Goal: Information Seeking & Learning: Check status

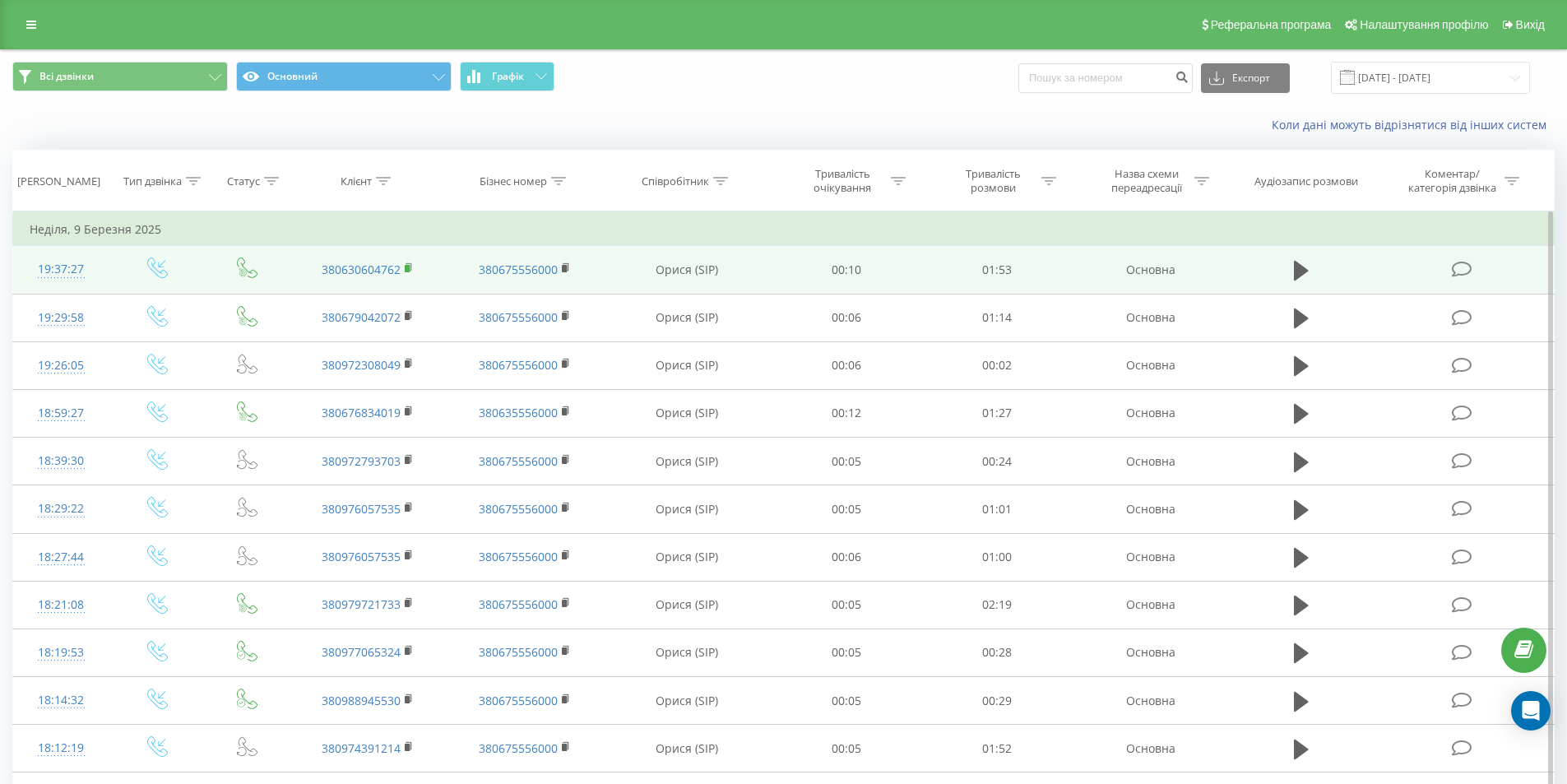
click at [409, 269] on rect at bounding box center [408, 268] width 5 height 8
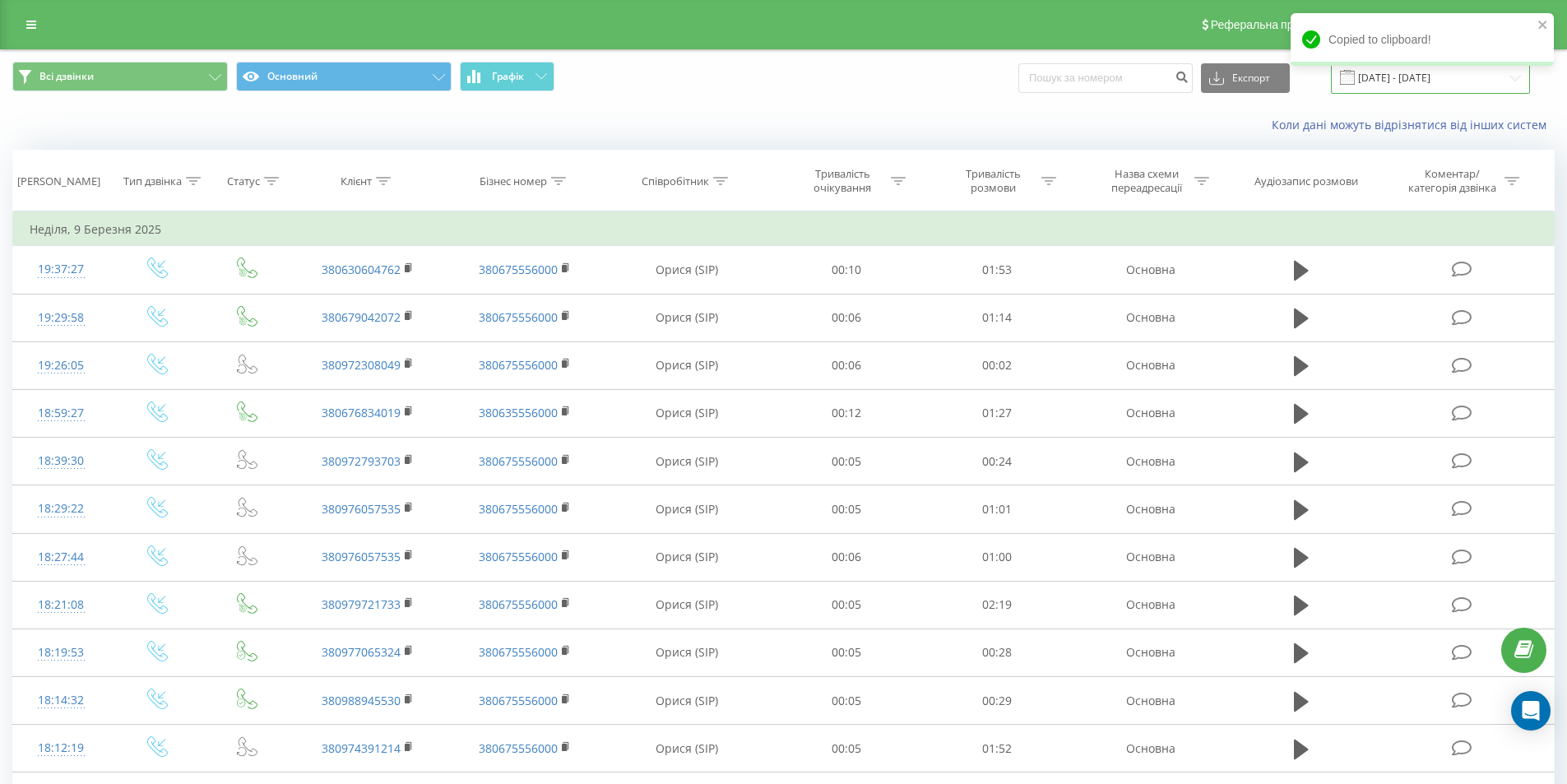
click at [1421, 89] on input "09.02.2025 - 09.03.2025" at bounding box center [1430, 78] width 199 height 32
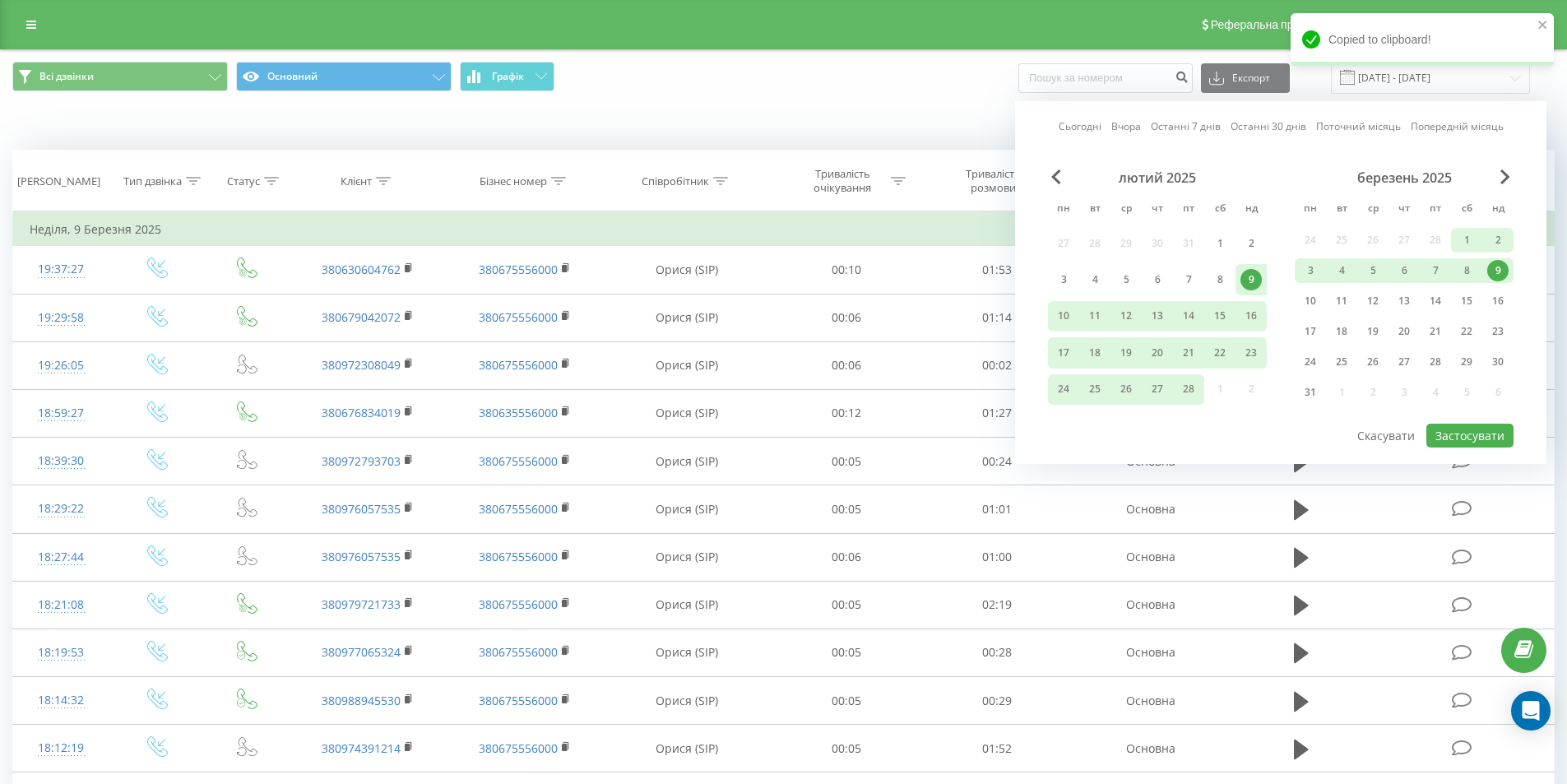
click at [1089, 129] on link "Сьогодні" at bounding box center [1079, 126] width 43 height 16
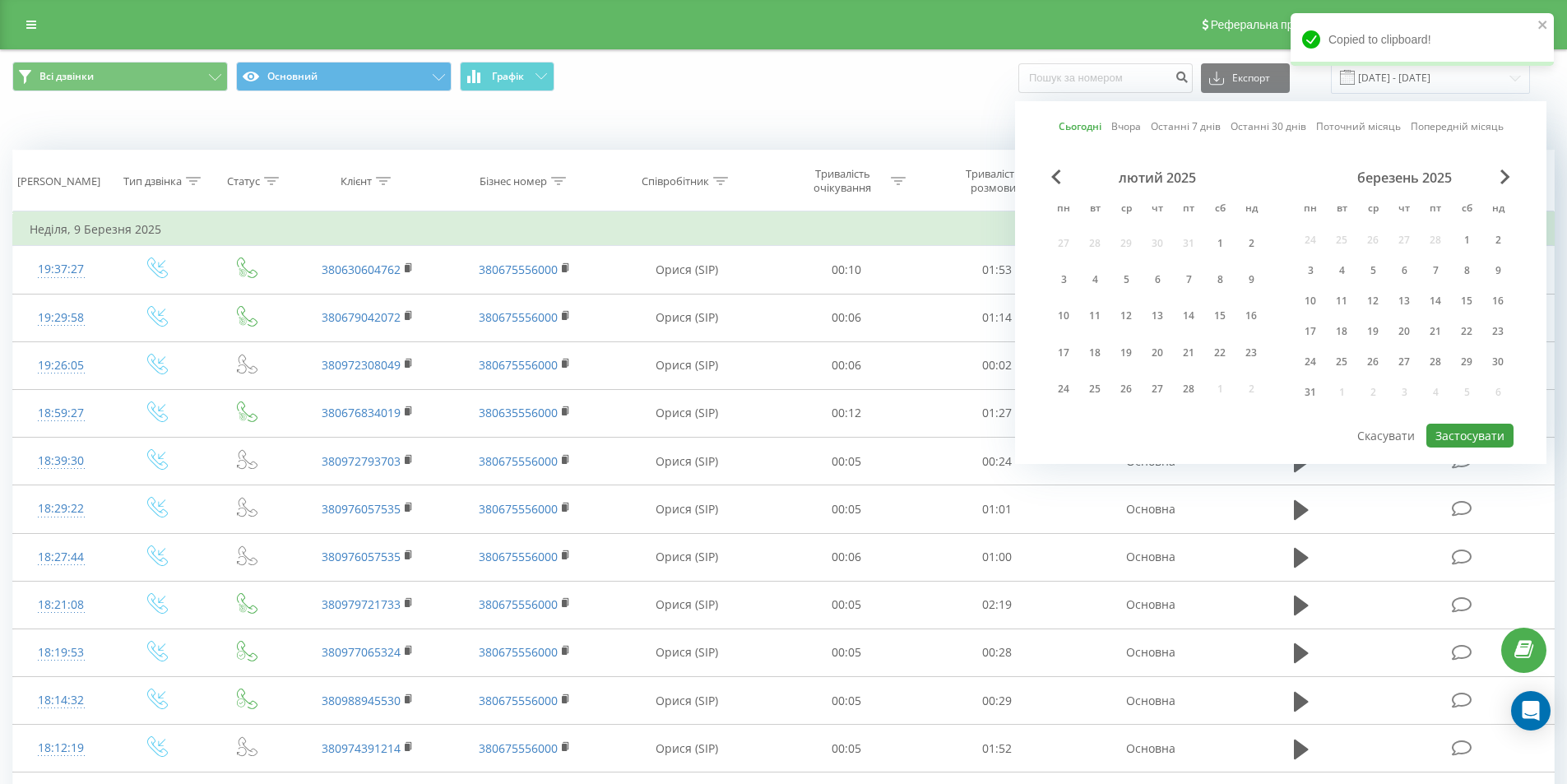
drag, startPoint x: 1458, startPoint y: 417, endPoint x: 1474, endPoint y: 424, distance: 17.5
click at [1461, 420] on div "лютий 2025 пн вт ср чт пт сб нд 27 28 29 30 31 1 2 3 4 5 6 7 8 9 10 11 12 13 14…" at bounding box center [1280, 296] width 465 height 252
click at [1481, 427] on button "Застосувати" at bounding box center [1470, 435] width 87 height 24
type input "[DATE] - [DATE]"
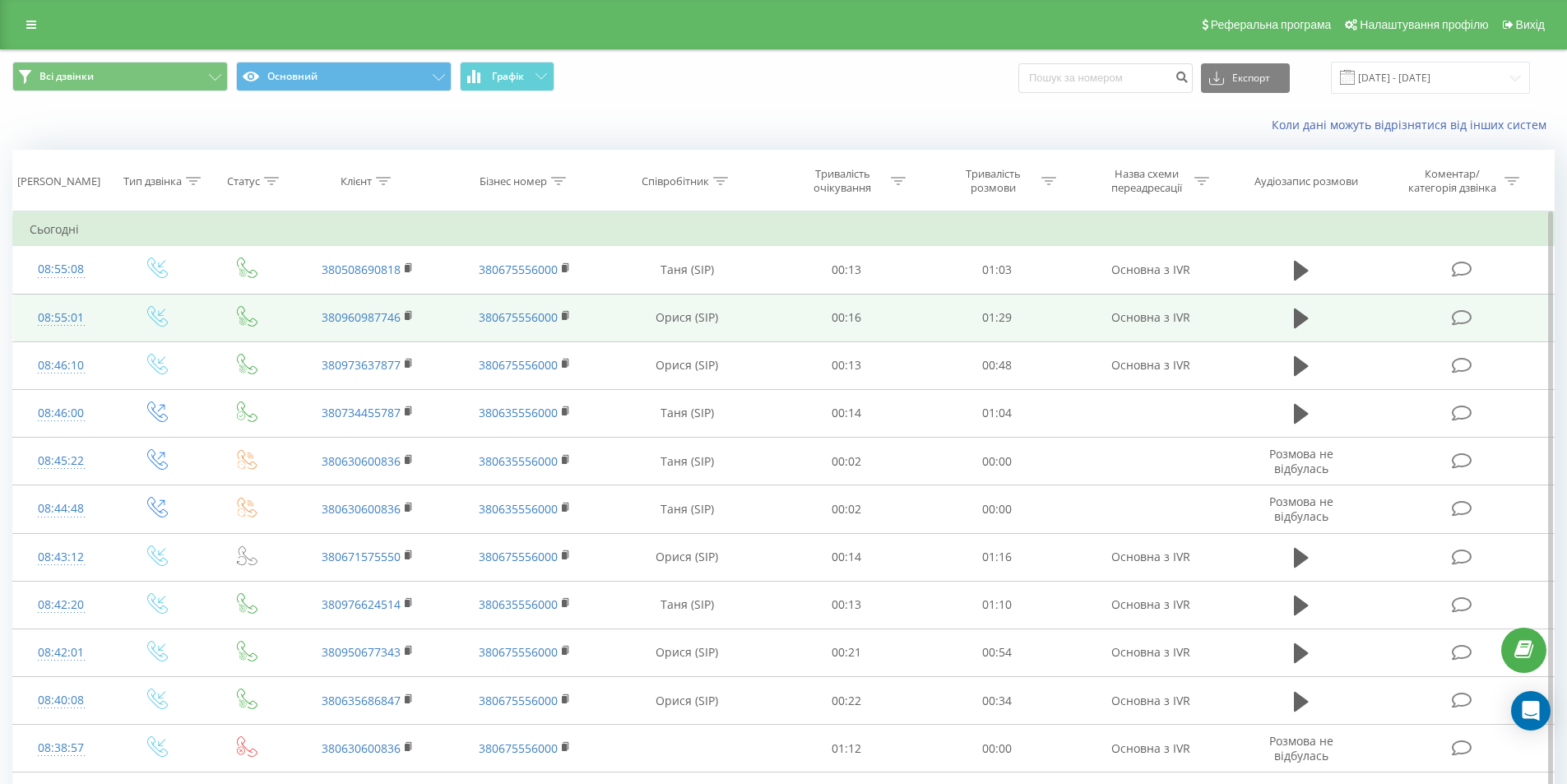
click at [403, 310] on td "380960987746" at bounding box center [368, 317] width 156 height 48
click at [409, 316] on rect at bounding box center [408, 316] width 5 height 8
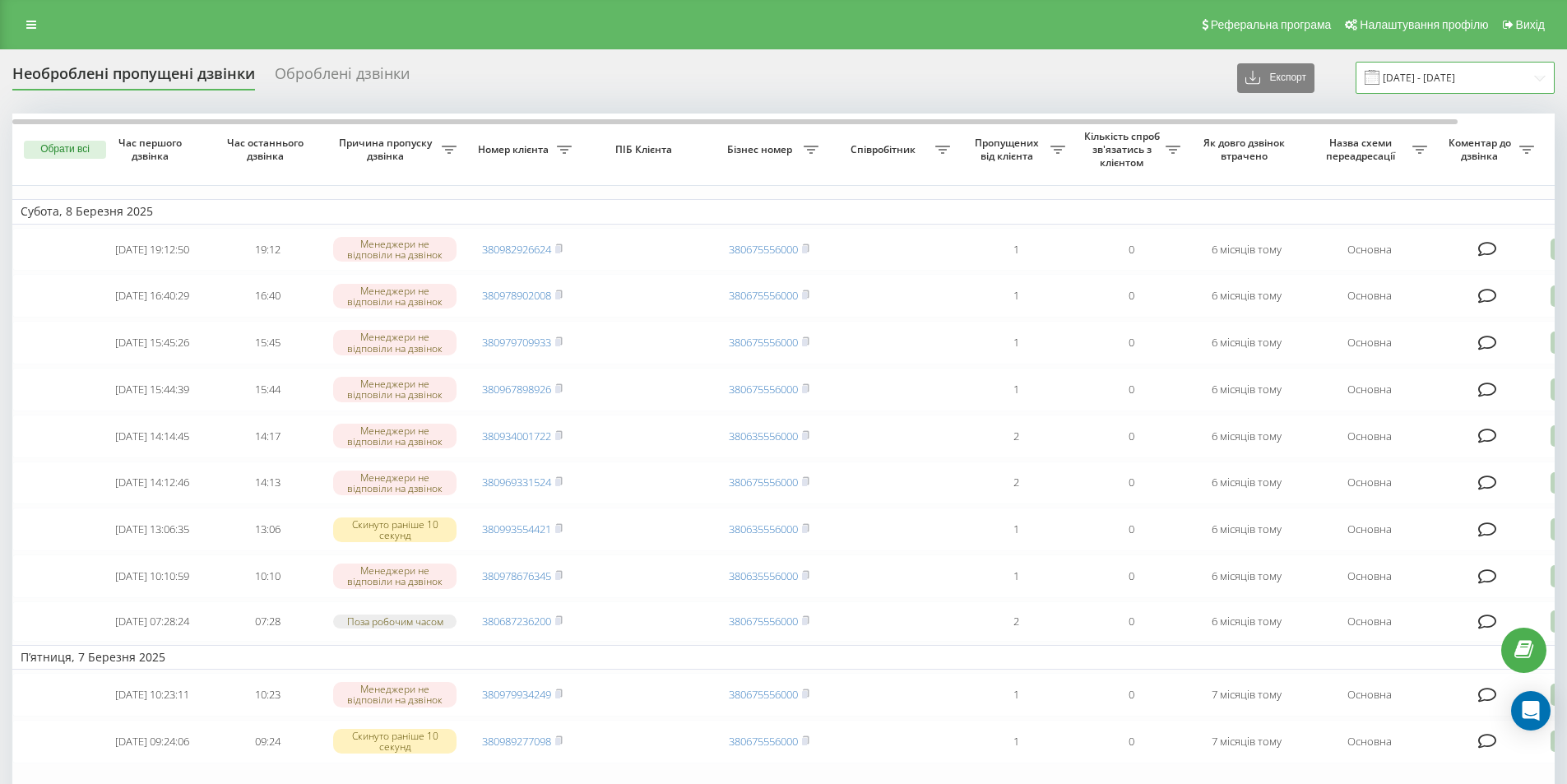
click at [1468, 82] on input "[DATE] - [DATE]" at bounding box center [1455, 78] width 199 height 32
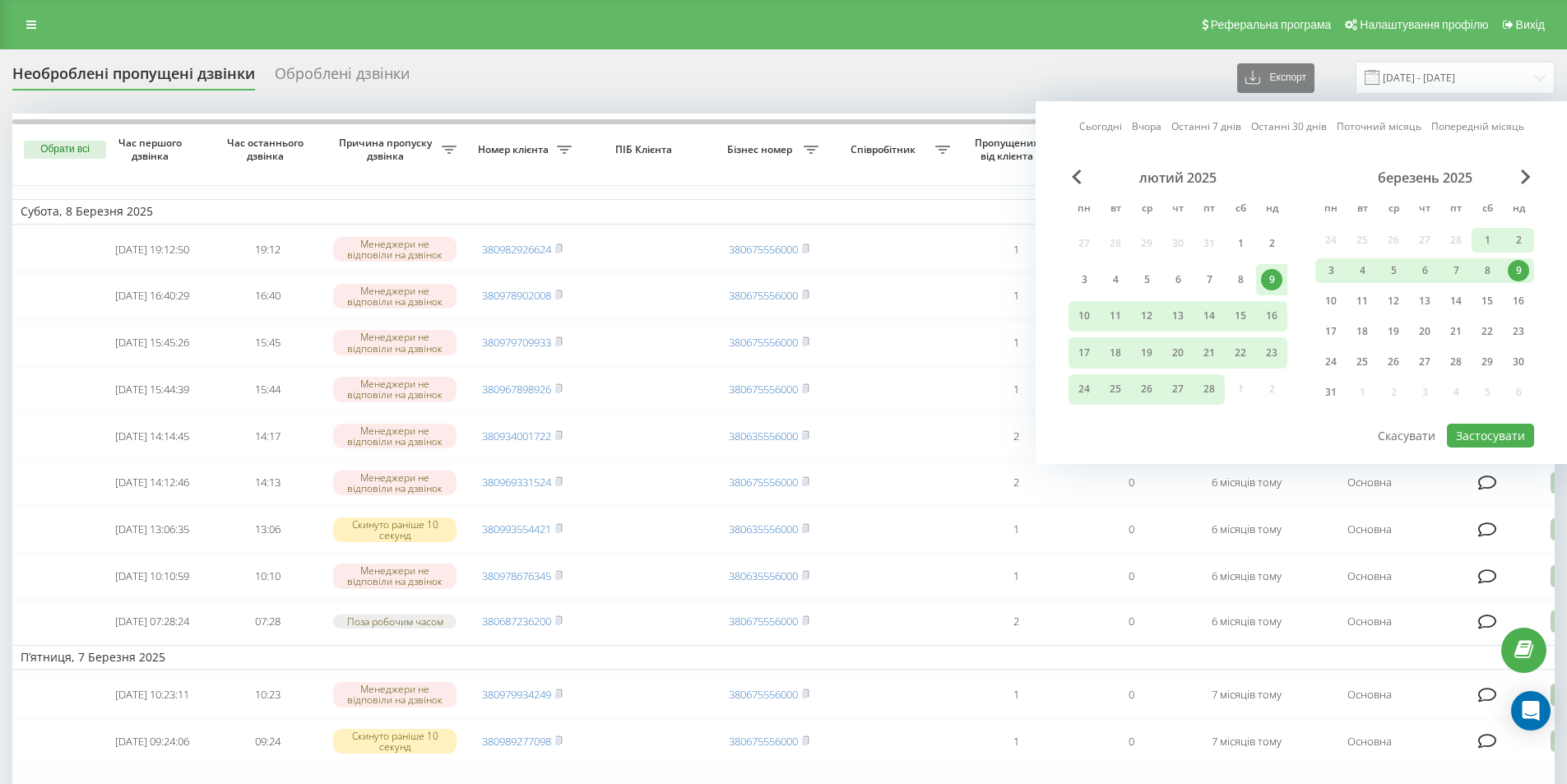
click at [1118, 129] on link "Сьогодні" at bounding box center [1100, 126] width 43 height 16
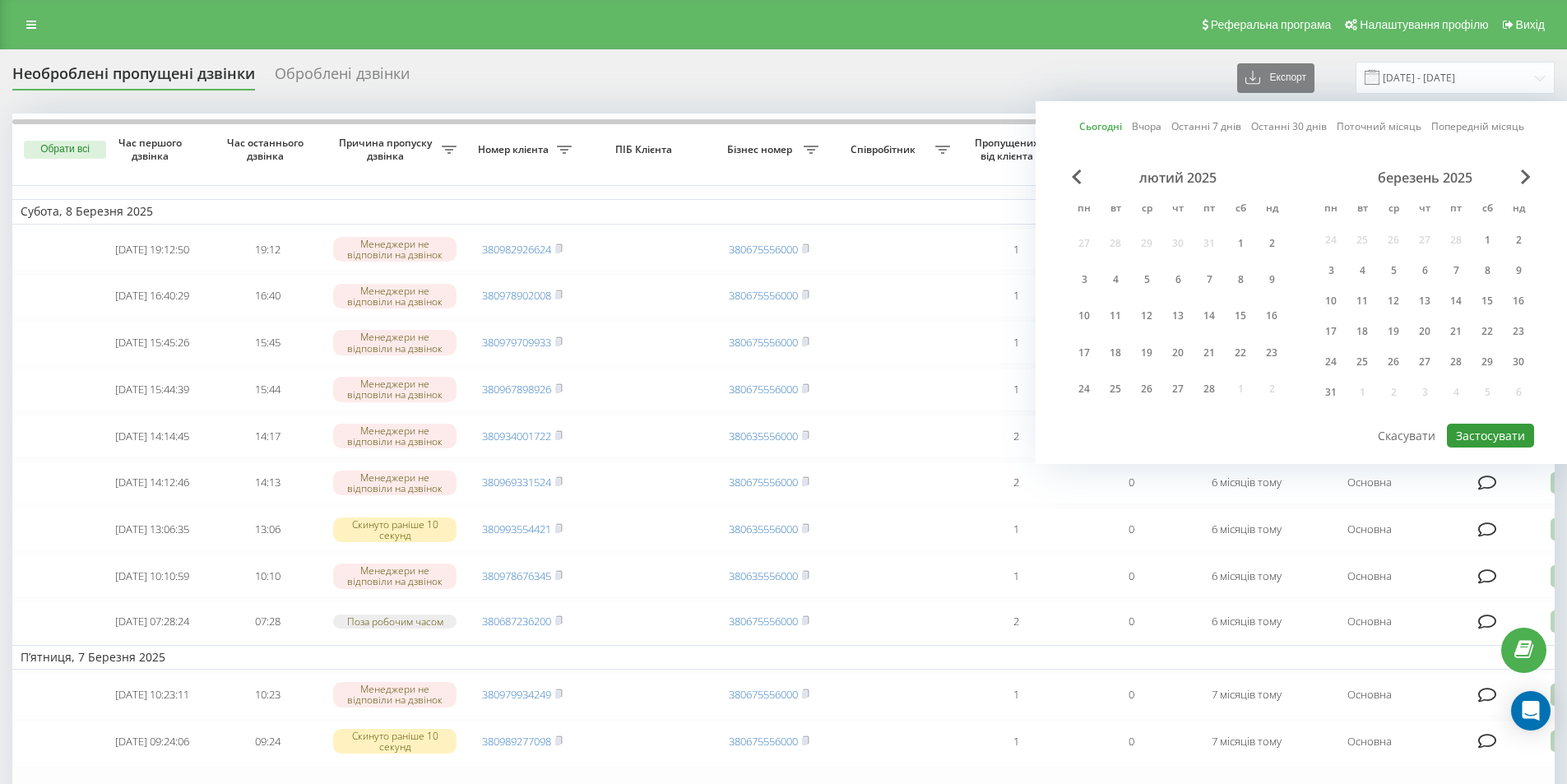
click at [1458, 432] on button "Застосувати" at bounding box center [1490, 435] width 87 height 24
type input "23.09.2025 - 23.09.2025"
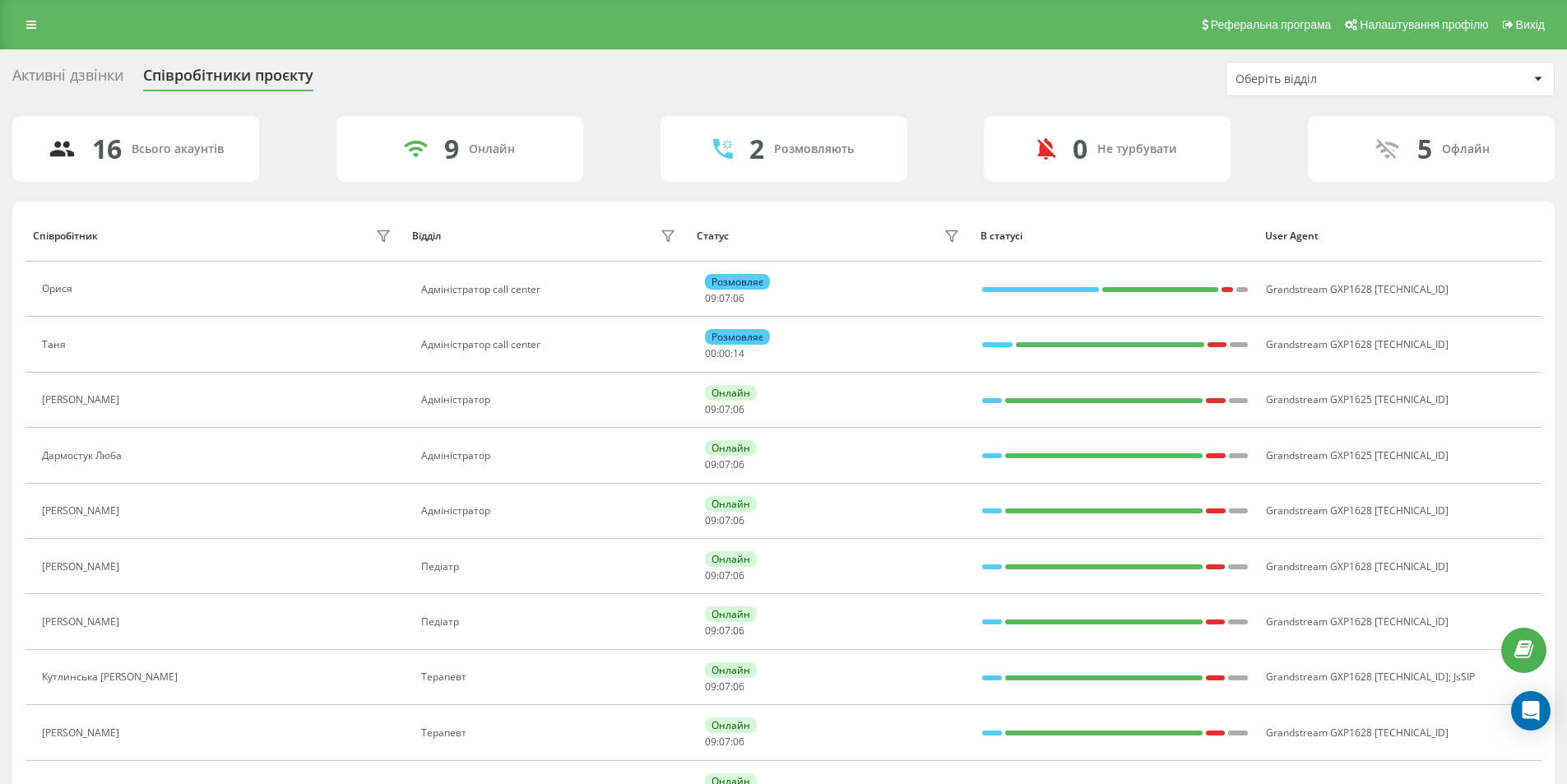
click at [67, 76] on div "Активні дзвінки" at bounding box center [68, 79] width 111 height 26
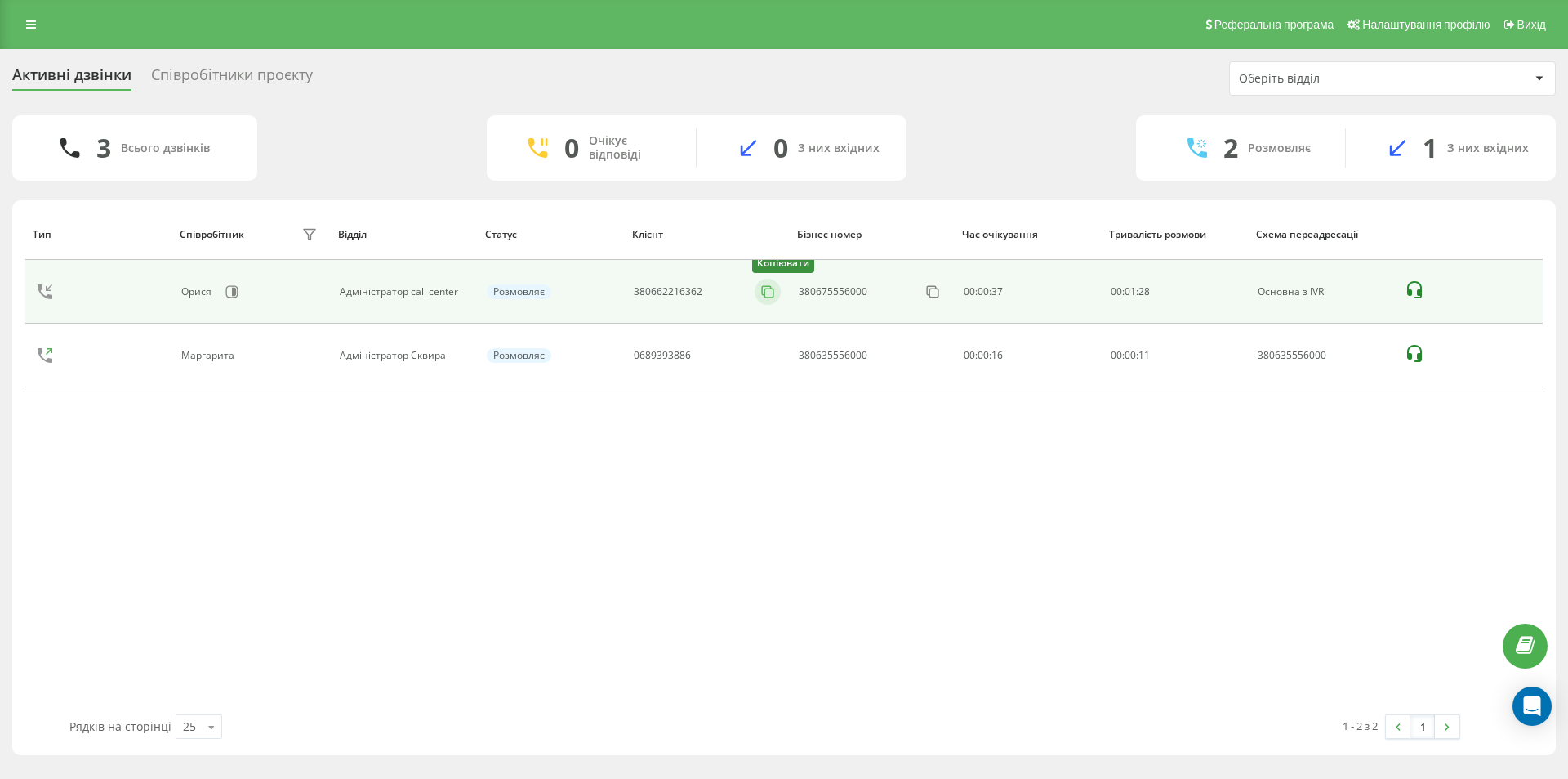
click at [773, 287] on icon at bounding box center [768, 292] width 17 height 17
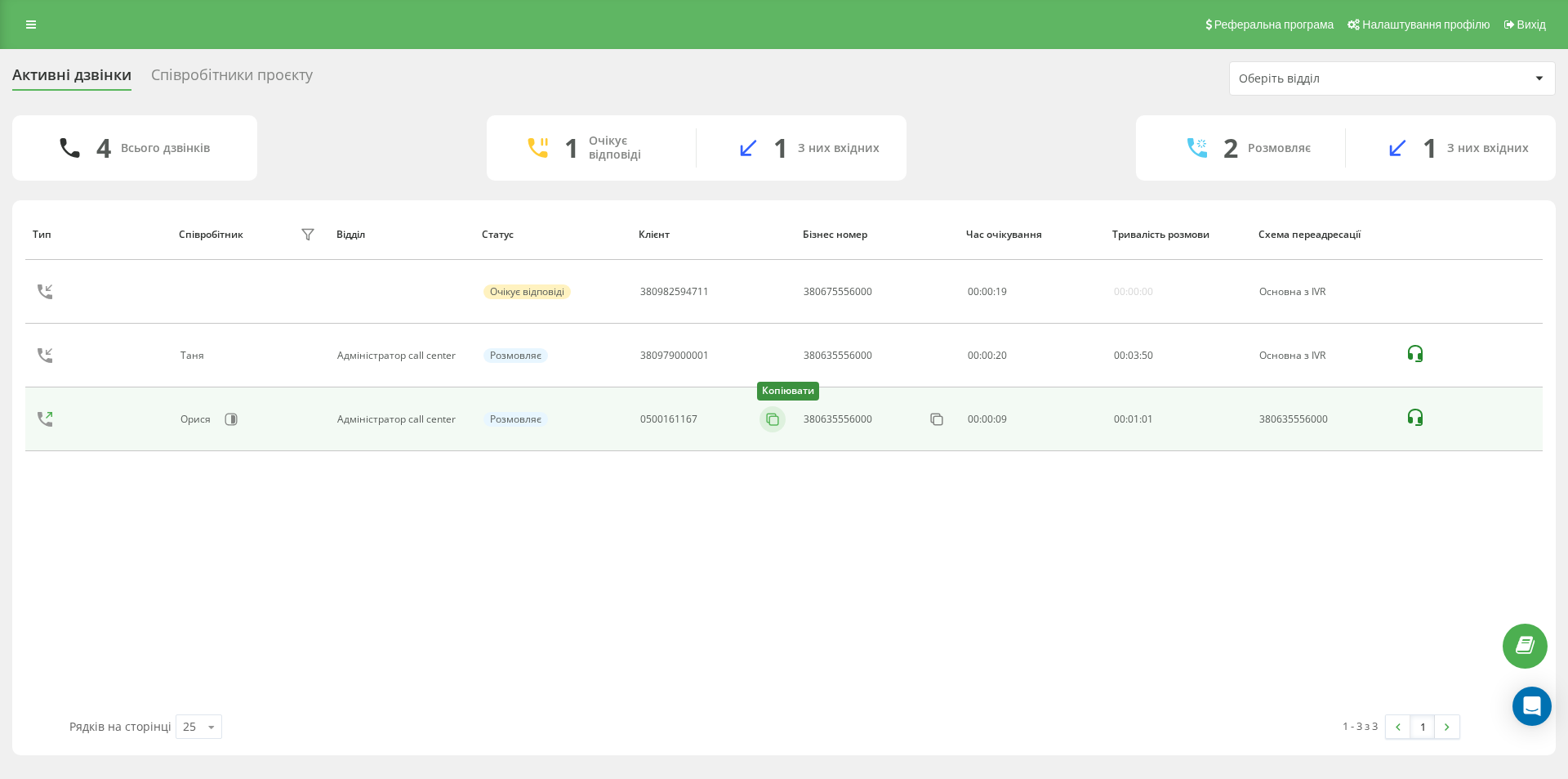
click at [779, 420] on rect at bounding box center [774, 420] width 9 height 9
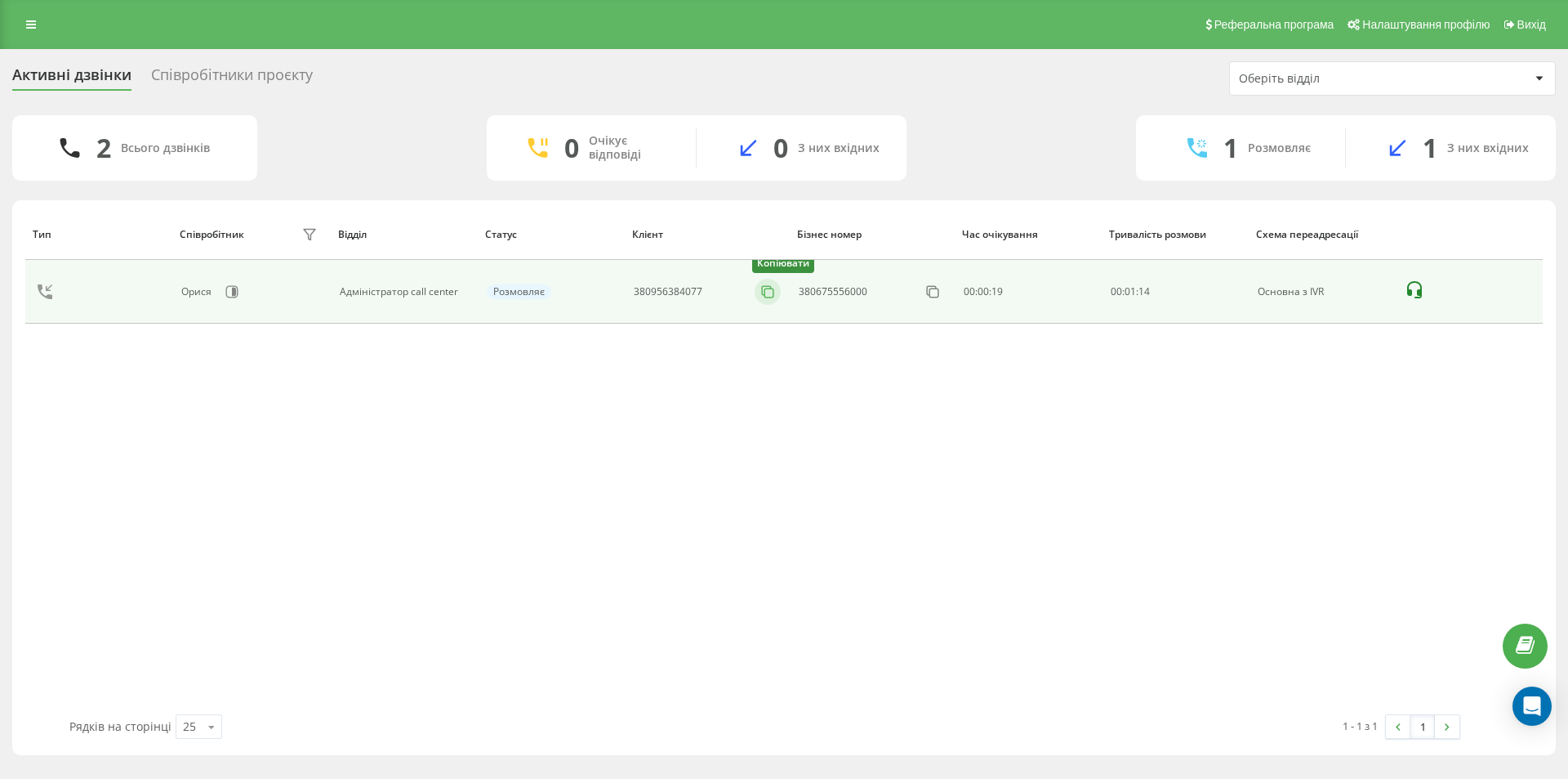
click at [758, 287] on button at bounding box center [768, 292] width 27 height 18
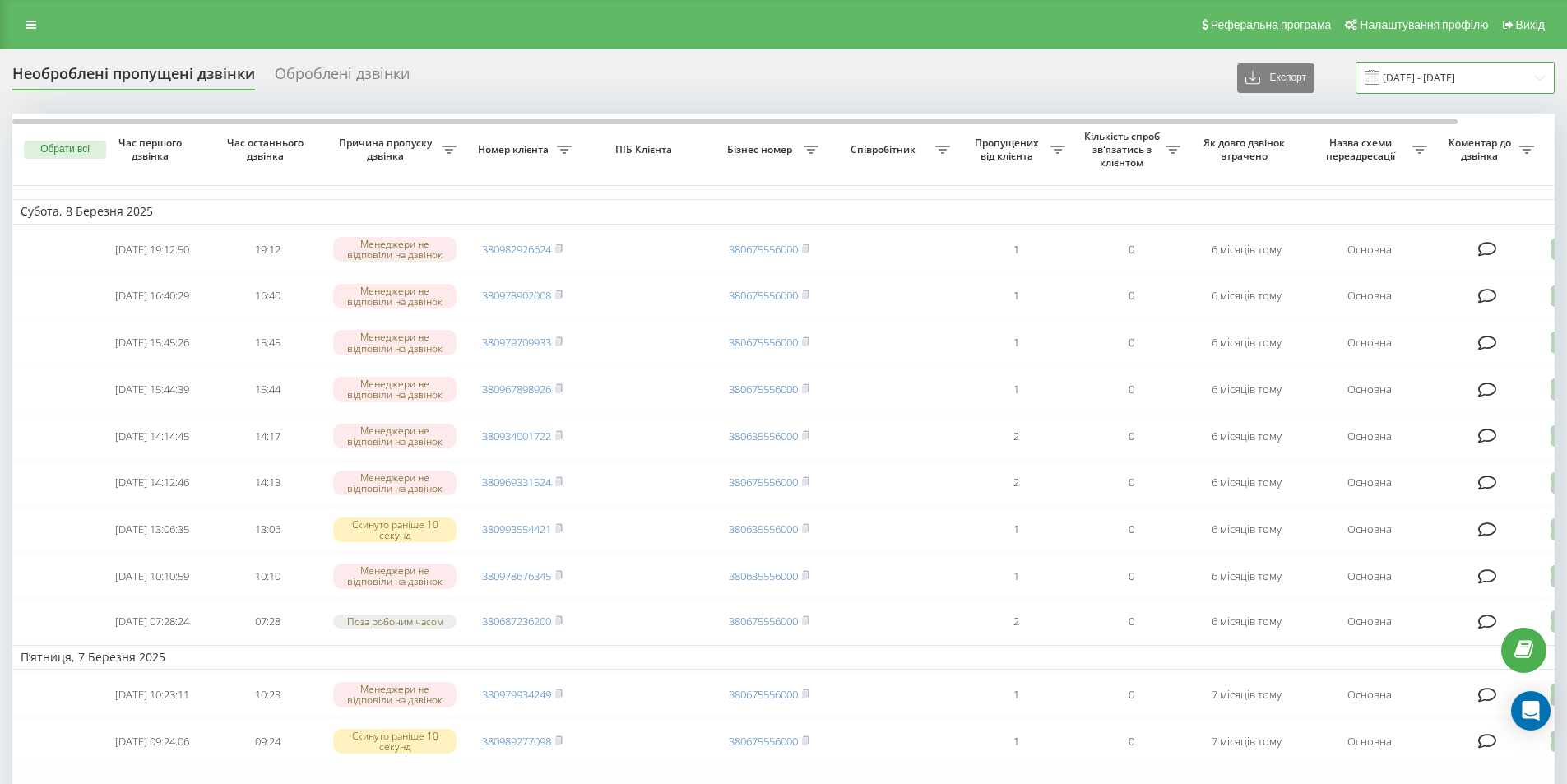
click at [1491, 75] on input "[DATE] - [DATE]" at bounding box center [1455, 78] width 199 height 32
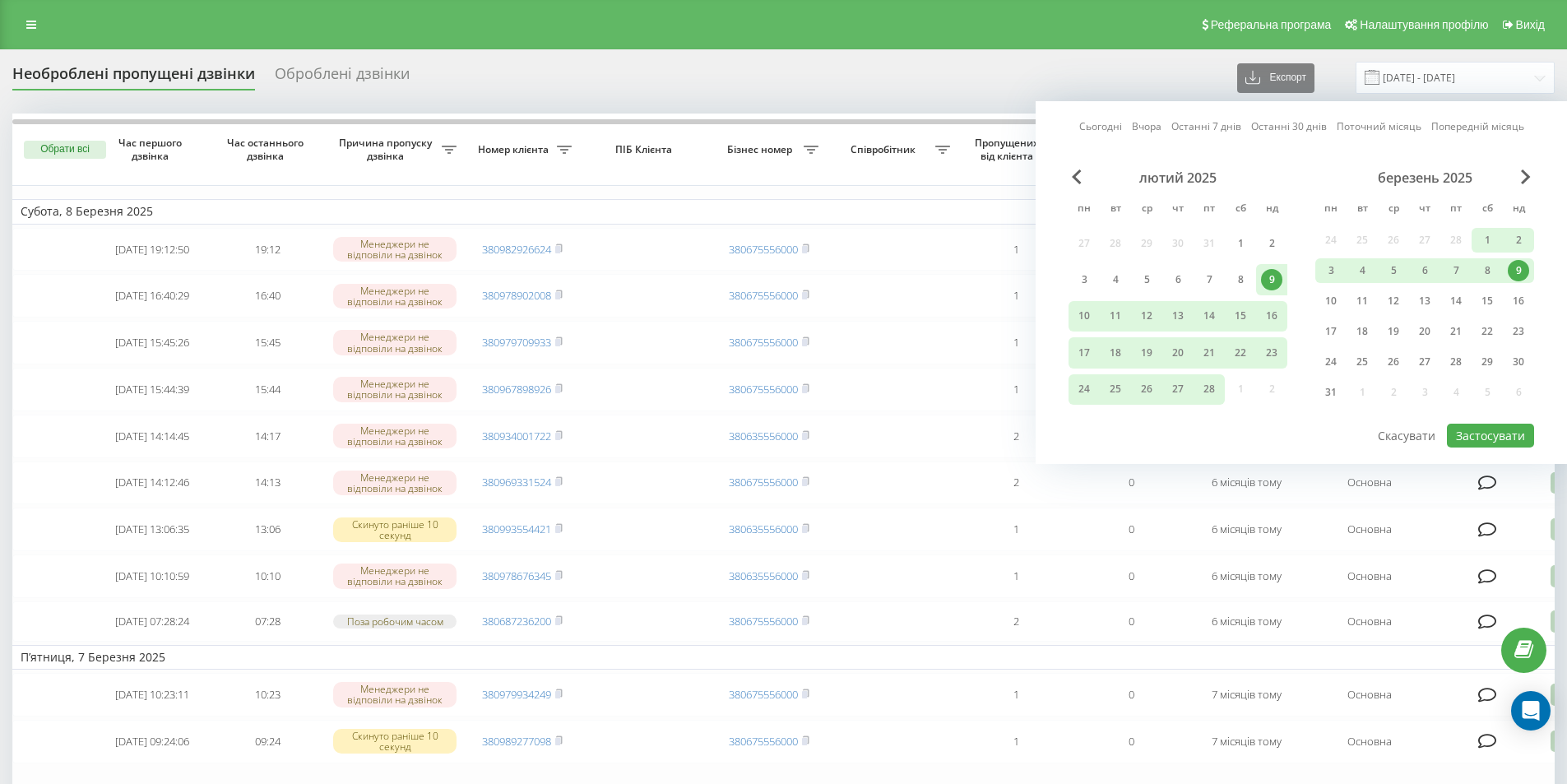
click at [1098, 124] on link "Сьогодні" at bounding box center [1100, 126] width 43 height 16
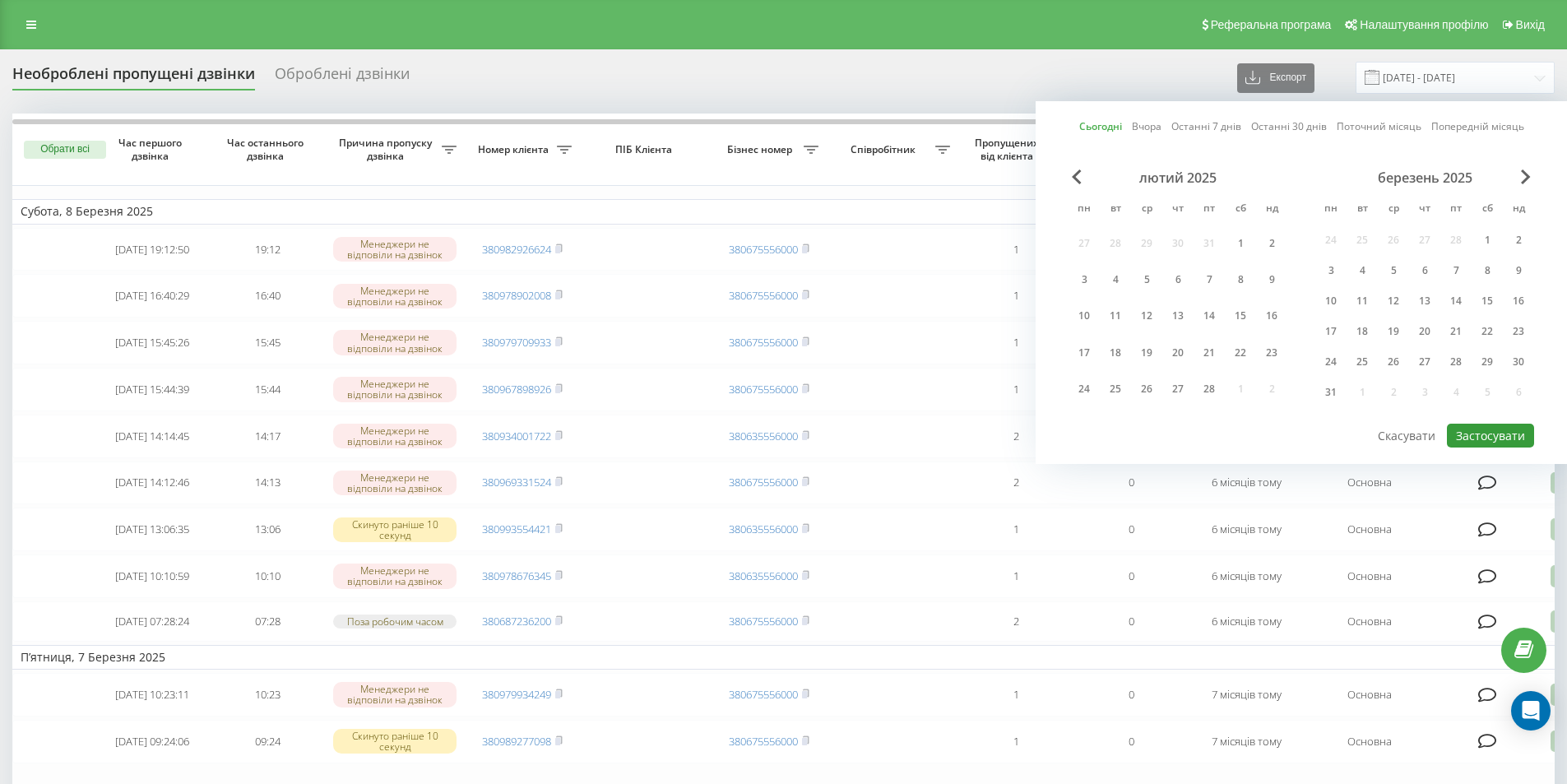
click at [1514, 433] on button "Застосувати" at bounding box center [1490, 435] width 87 height 24
type input "[DATE] - [DATE]"
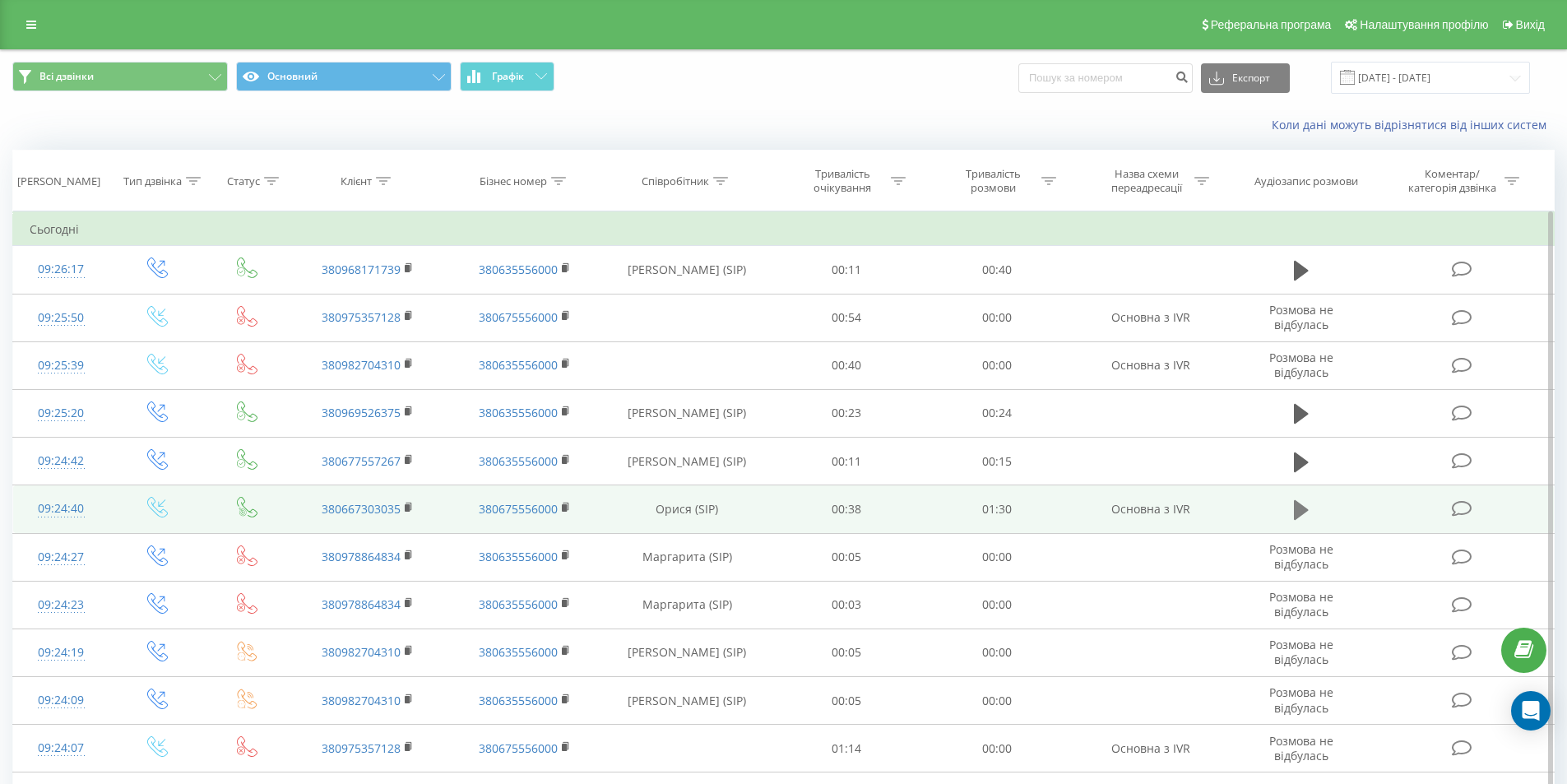
click at [1305, 513] on icon at bounding box center [1301, 510] width 15 height 20
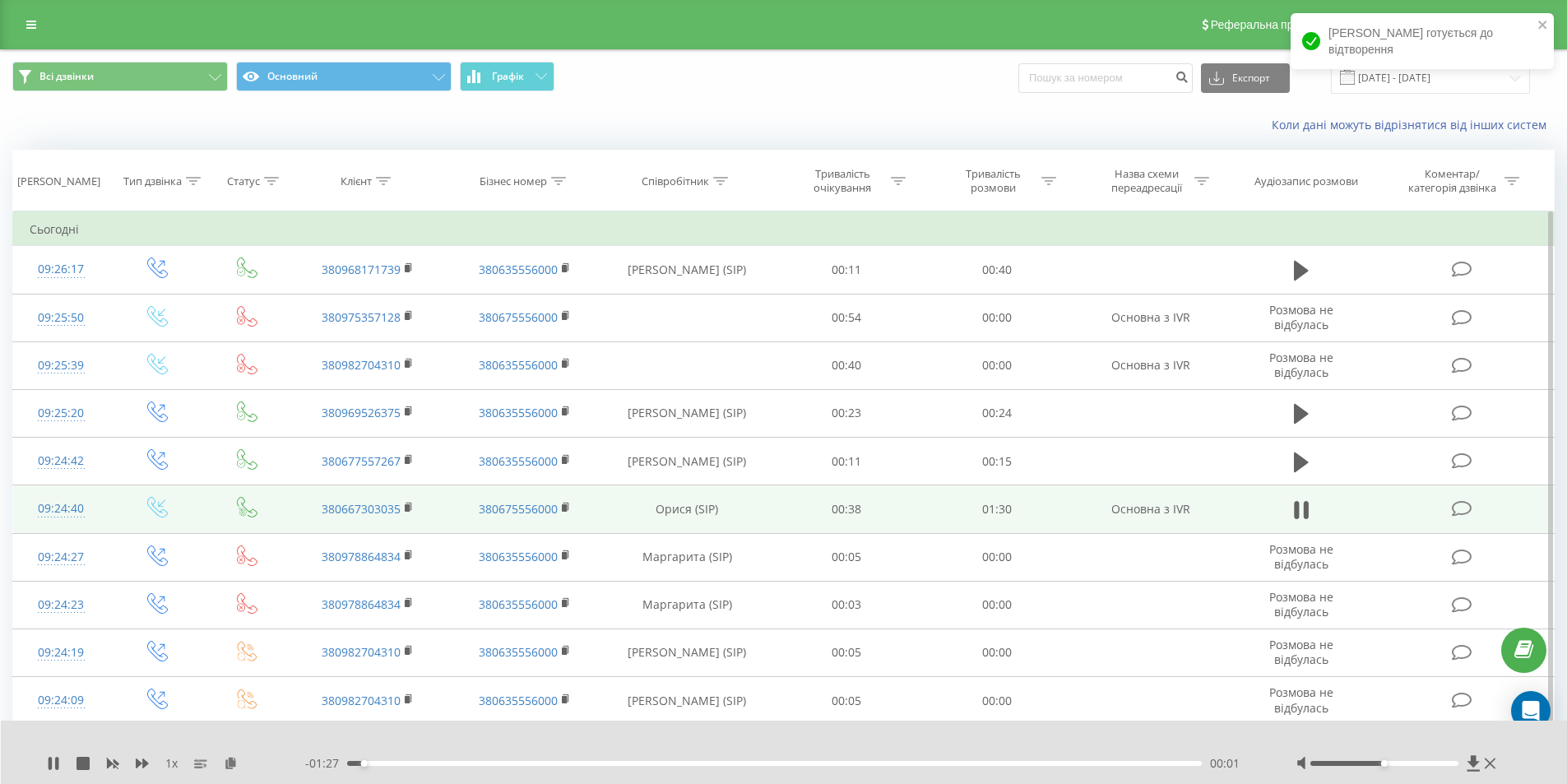
click at [392, 768] on div "- 01:27 00:01 00:01" at bounding box center [779, 763] width 950 height 17
click at [416, 764] on div "00:02" at bounding box center [775, 763] width 855 height 5
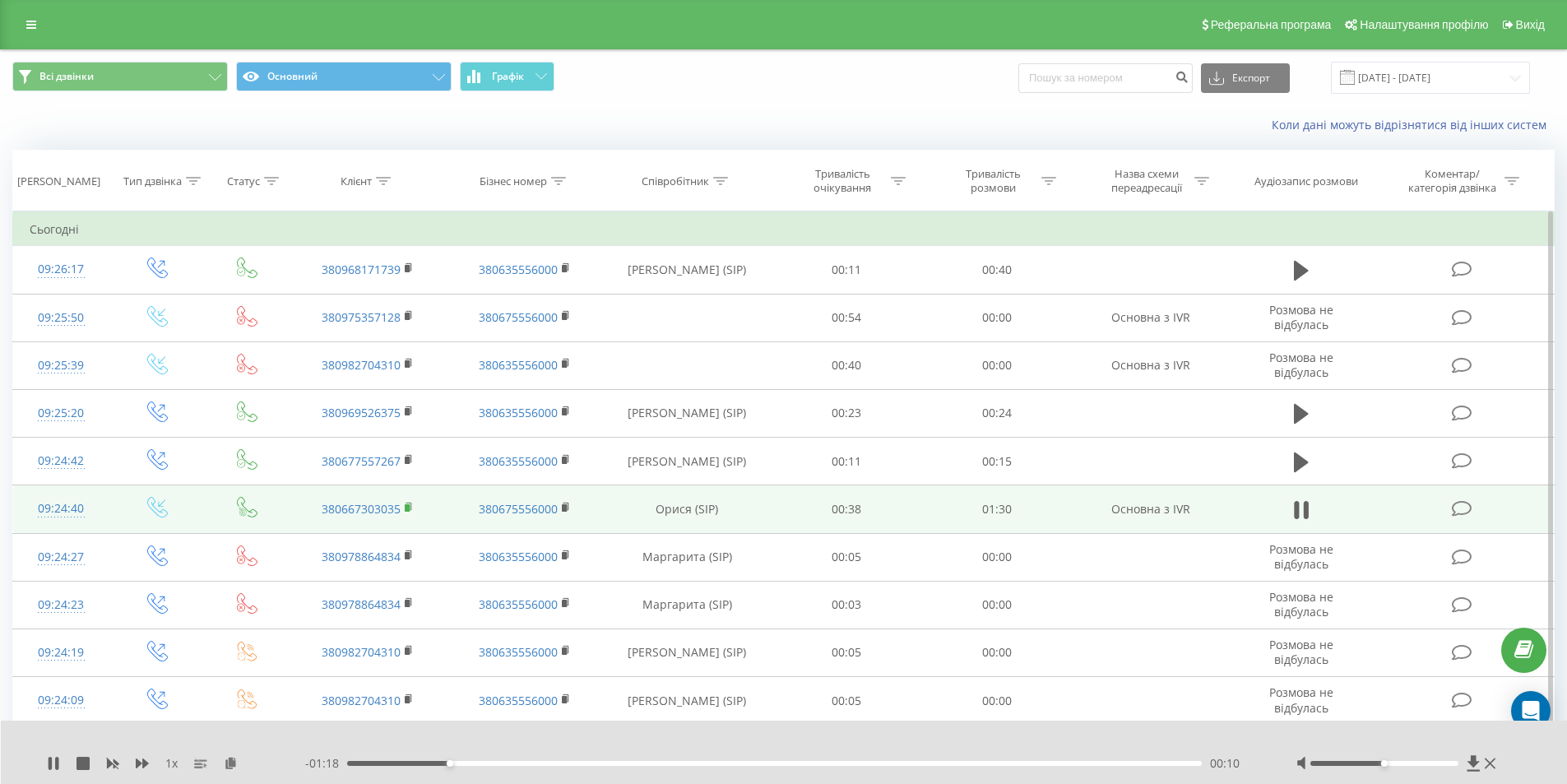
click at [406, 505] on rect at bounding box center [408, 508] width 5 height 8
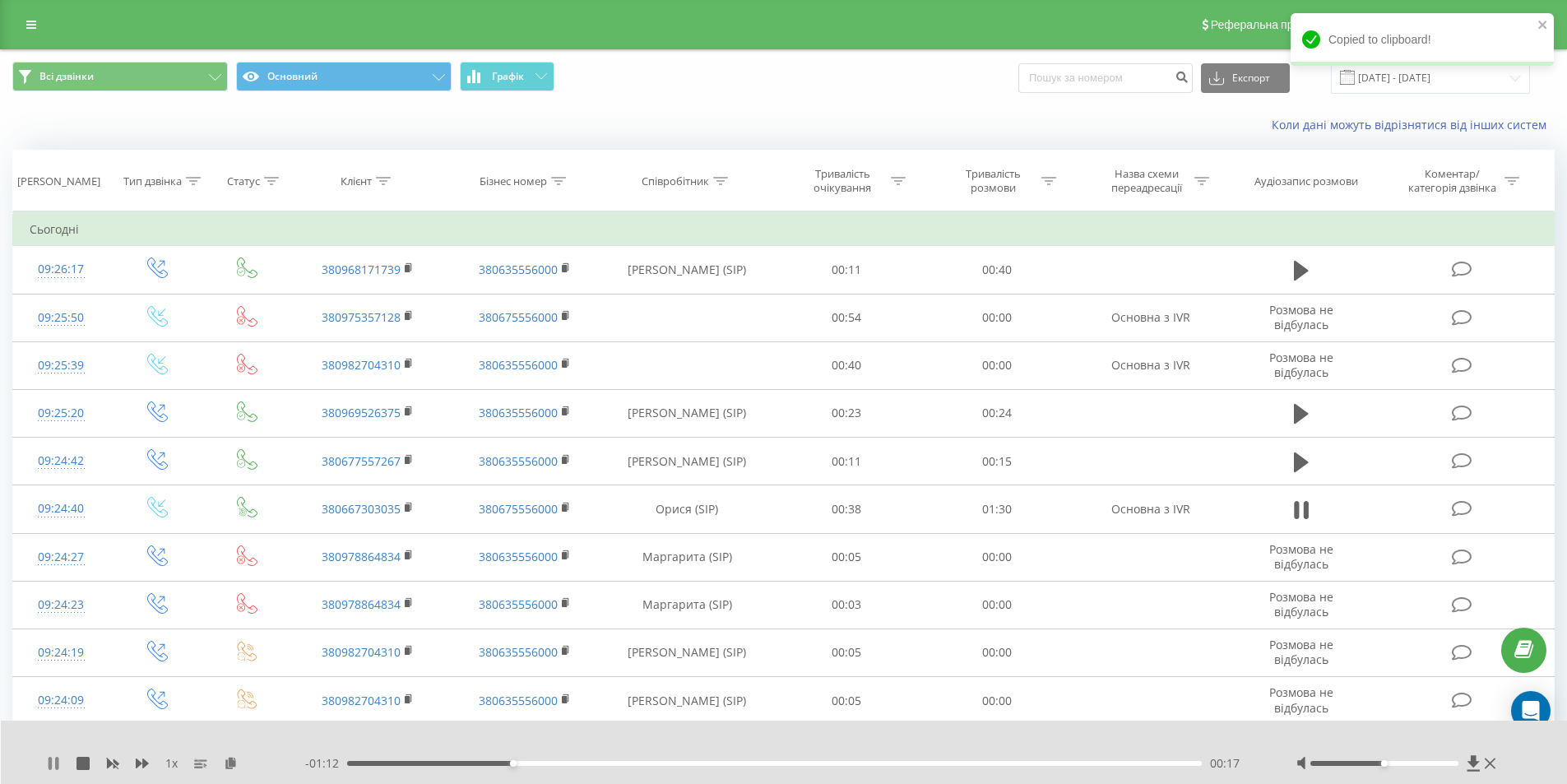
click at [53, 764] on icon at bounding box center [53, 763] width 13 height 13
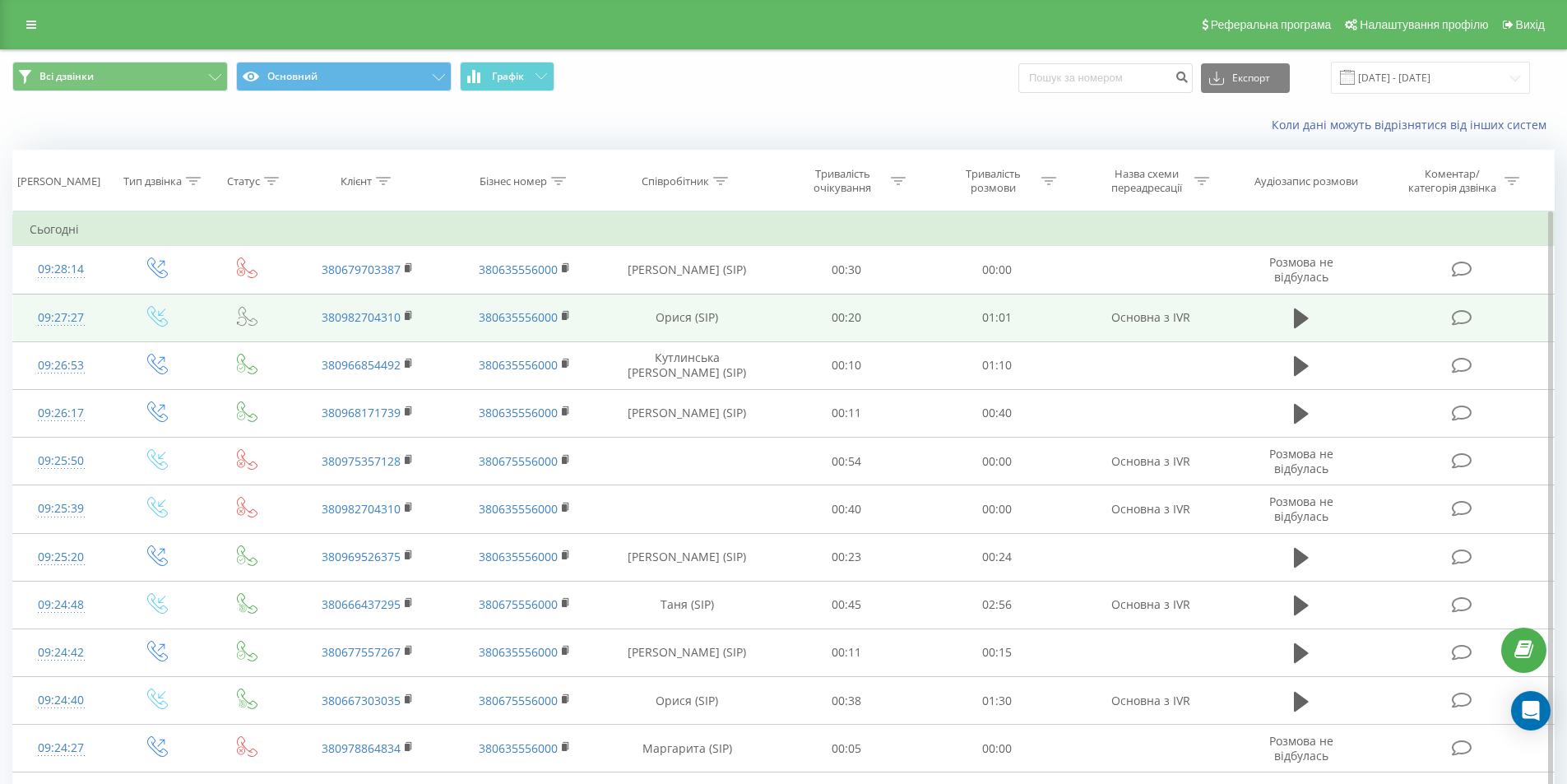
click at [403, 313] on td "380982704310" at bounding box center [368, 317] width 156 height 48
click at [407, 315] on rect at bounding box center [408, 316] width 5 height 8
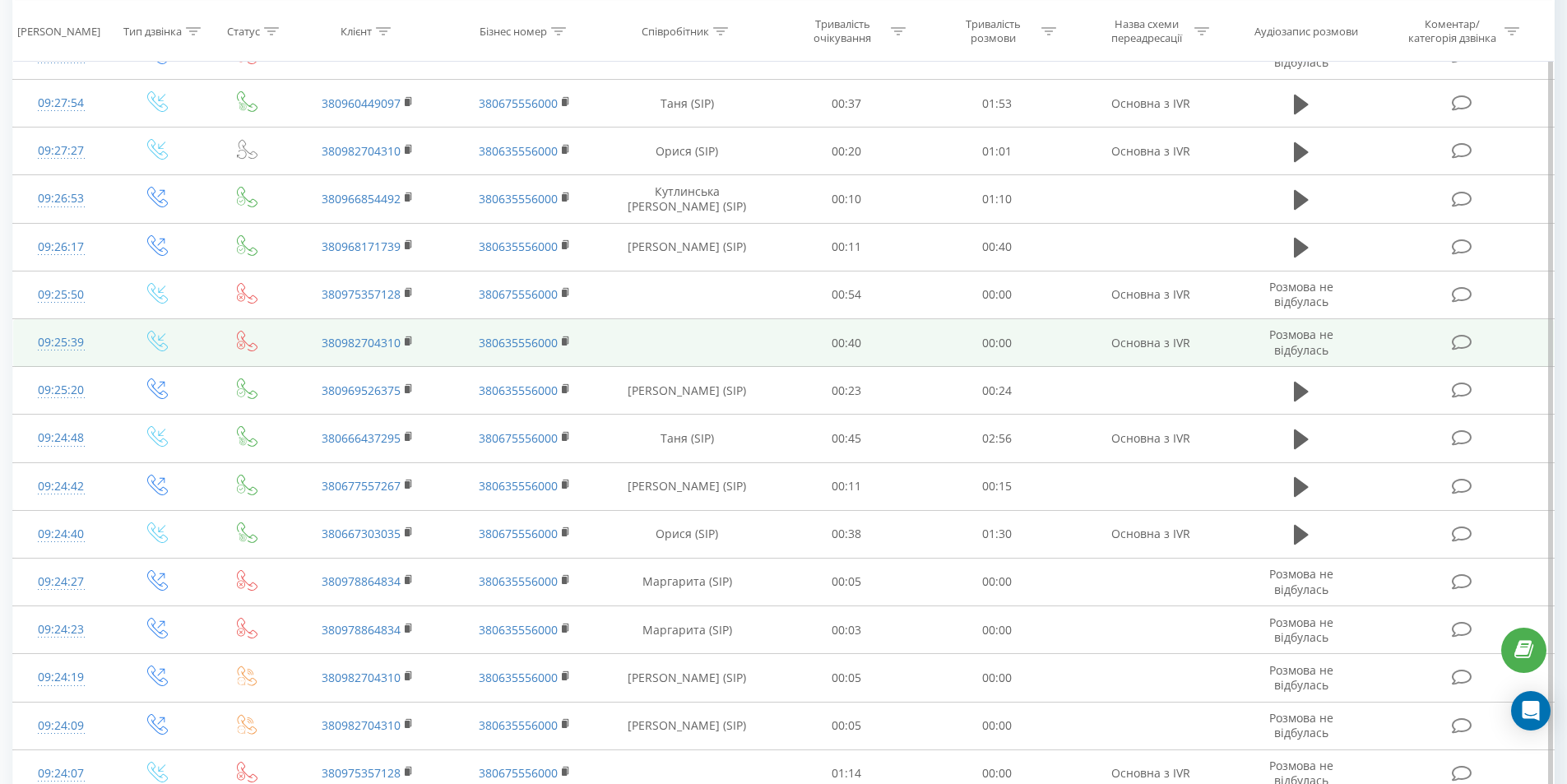
scroll to position [721, 0]
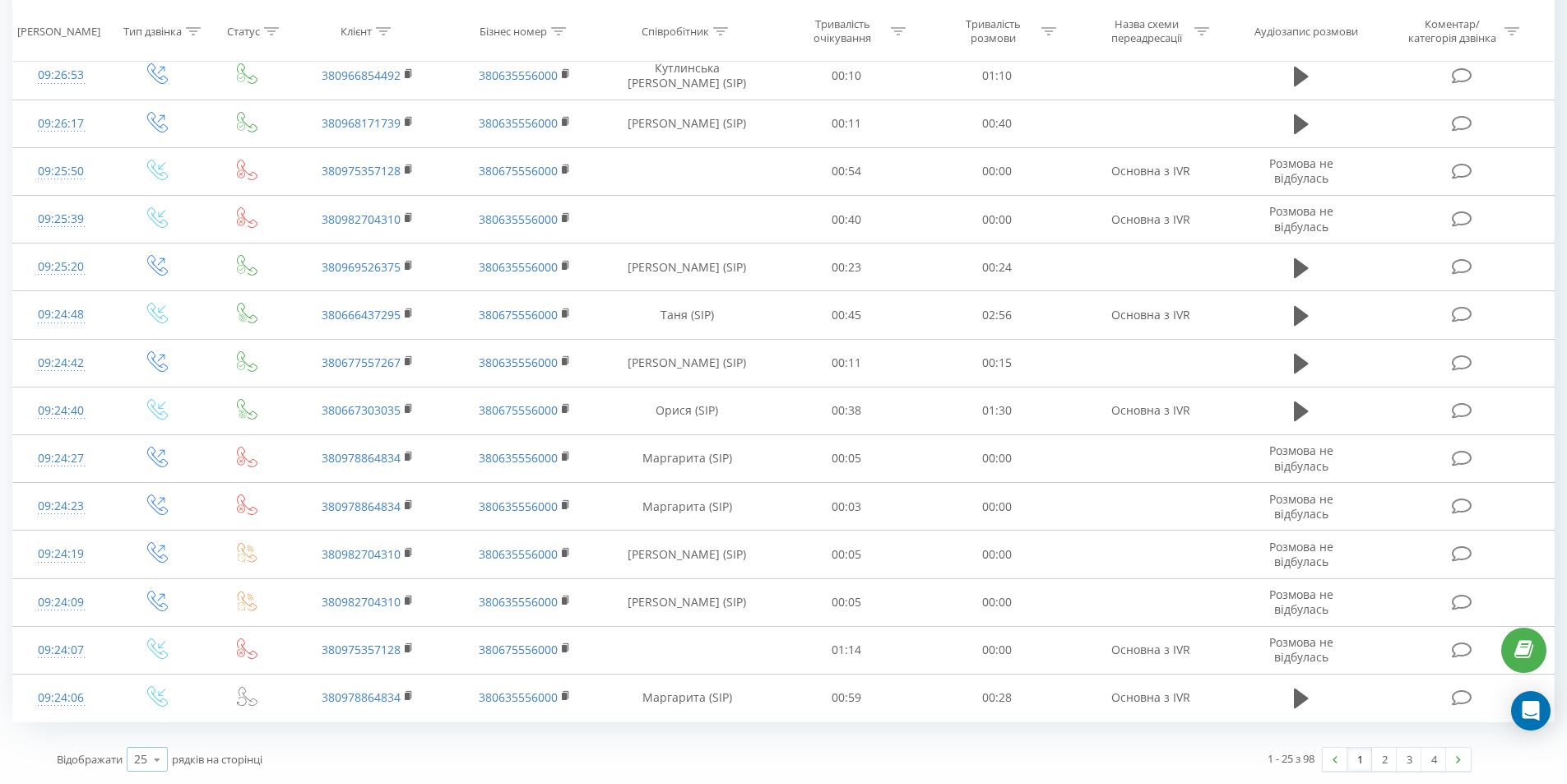
click at [158, 758] on icon at bounding box center [157, 759] width 25 height 32
click at [151, 736] on span "100" at bounding box center [145, 736] width 20 height 16
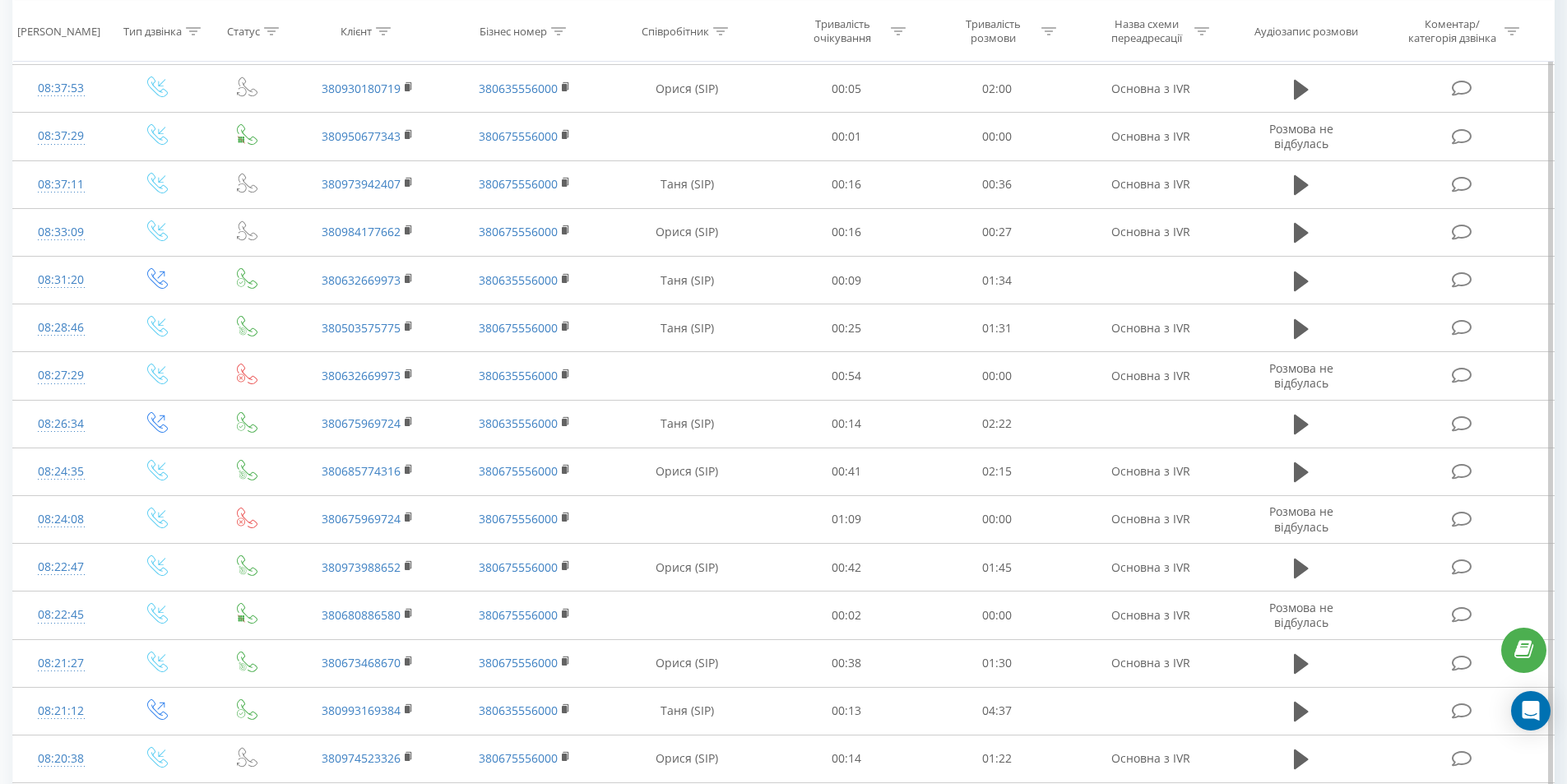
scroll to position [3845, 0]
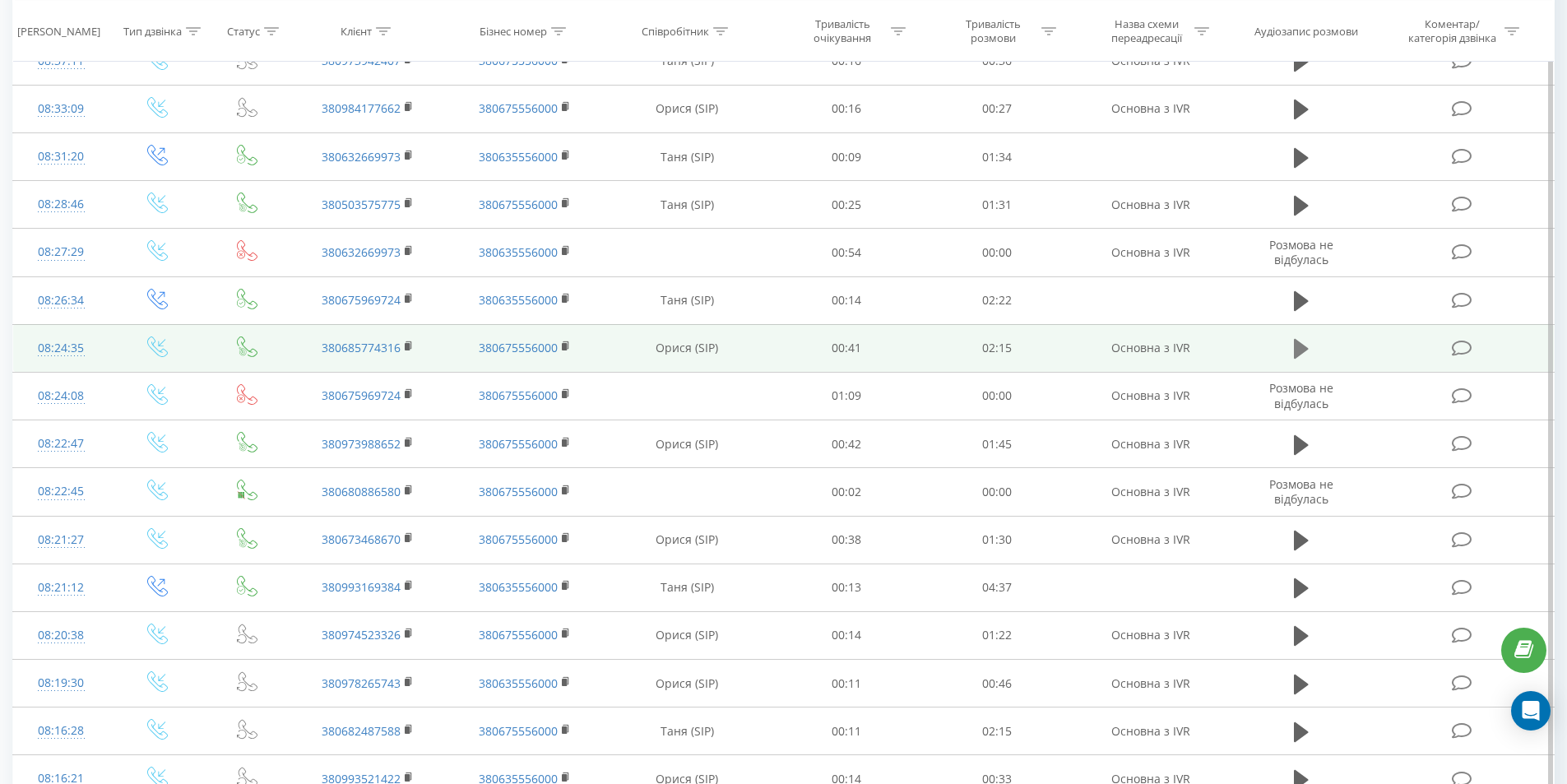
click at [1301, 346] on icon at bounding box center [1301, 349] width 15 height 20
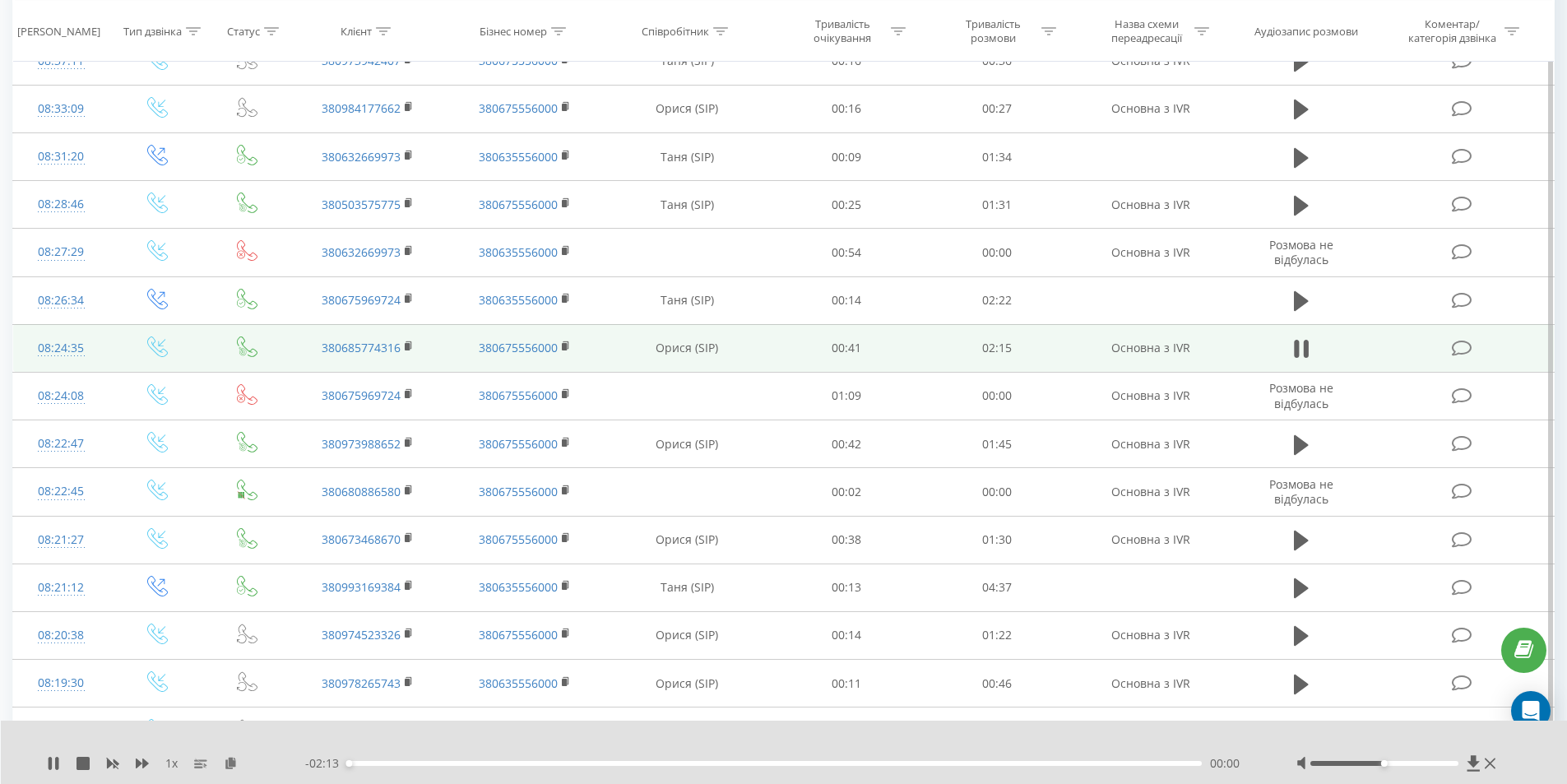
click at [383, 764] on div "00:00" at bounding box center [775, 763] width 855 height 5
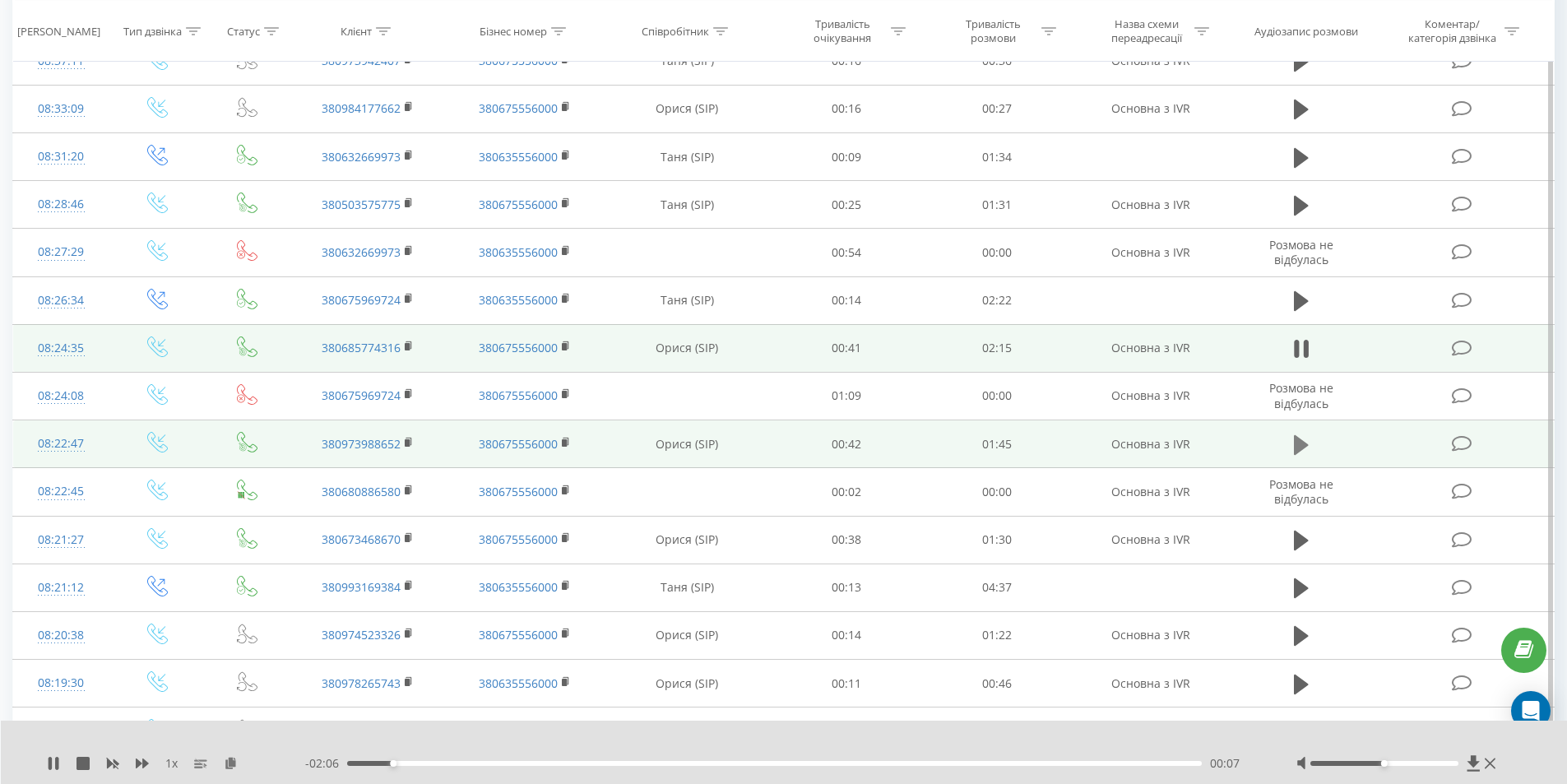
click at [1305, 444] on icon at bounding box center [1301, 444] width 15 height 20
click at [372, 758] on div "- 01:43 00:00 00:00" at bounding box center [779, 763] width 950 height 17
click at [410, 443] on icon at bounding box center [409, 443] width 9 height 12
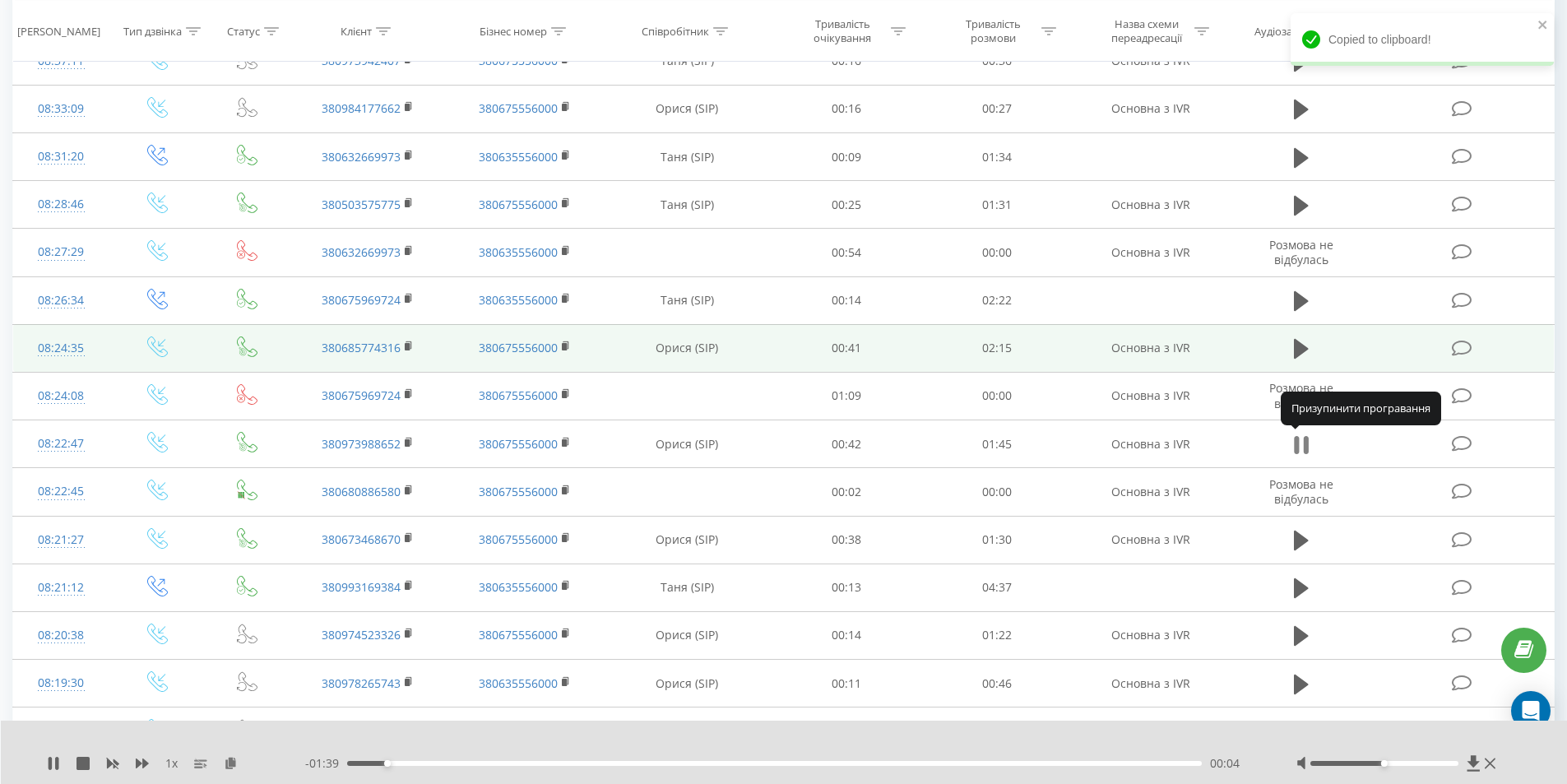
click at [1306, 447] on icon at bounding box center [1306, 445] width 5 height 18
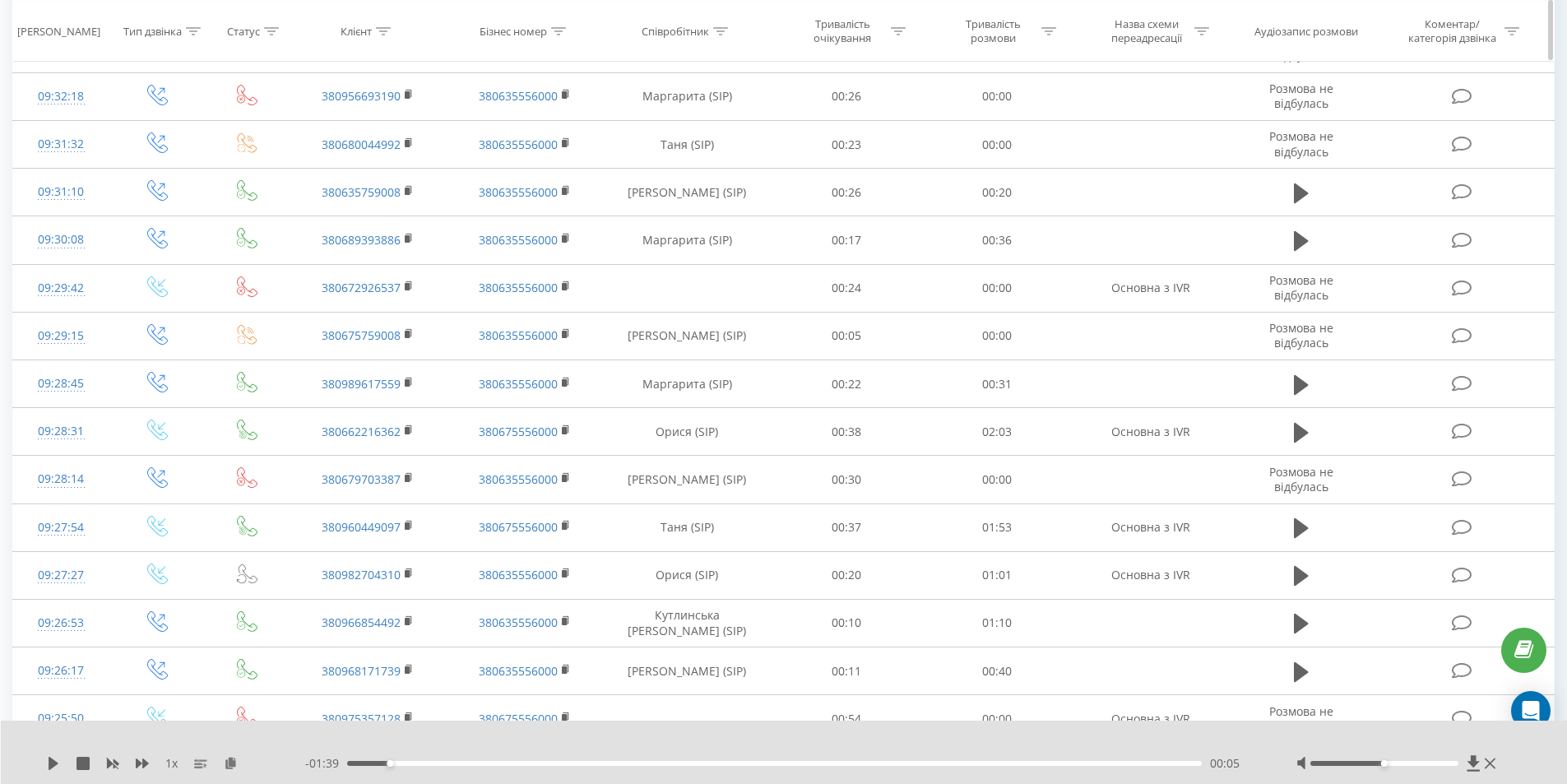
scroll to position [0, 0]
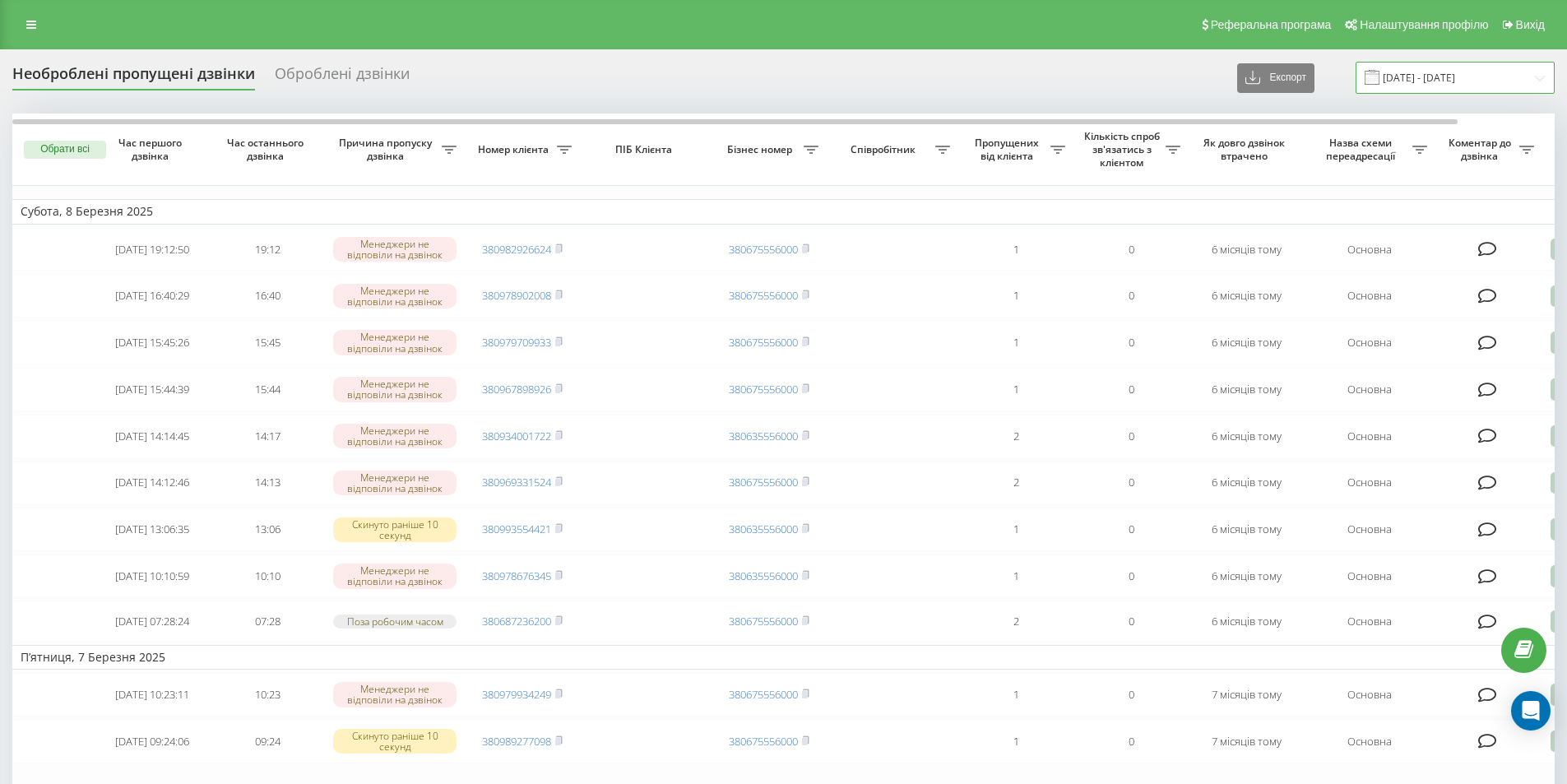
click at [1472, 73] on input "[DATE] - [DATE]" at bounding box center [1455, 78] width 199 height 32
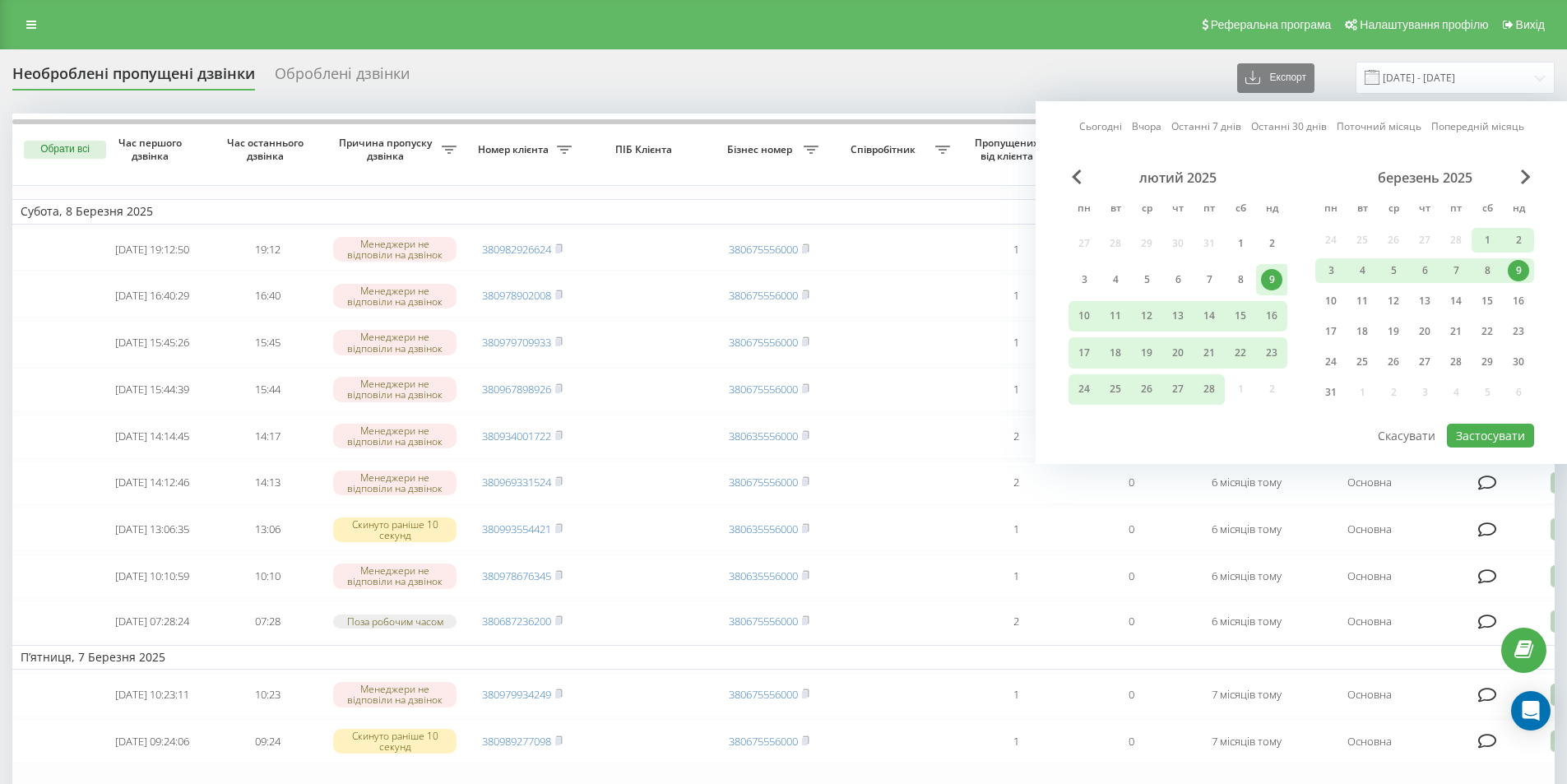
click at [1113, 128] on link "Сьогодні" at bounding box center [1100, 126] width 43 height 16
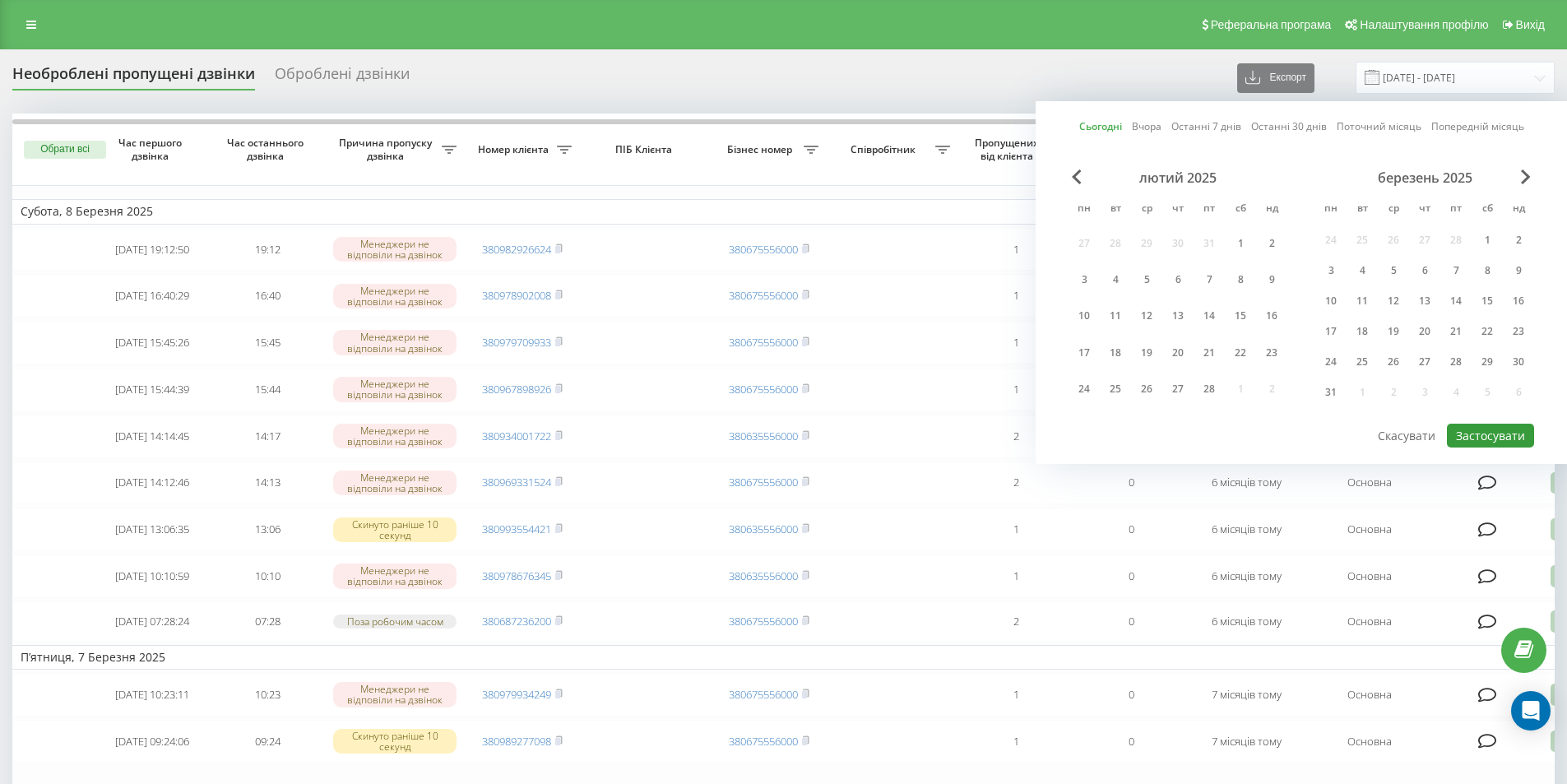
click at [1465, 431] on button "Застосувати" at bounding box center [1490, 435] width 87 height 24
type input "[DATE] - [DATE]"
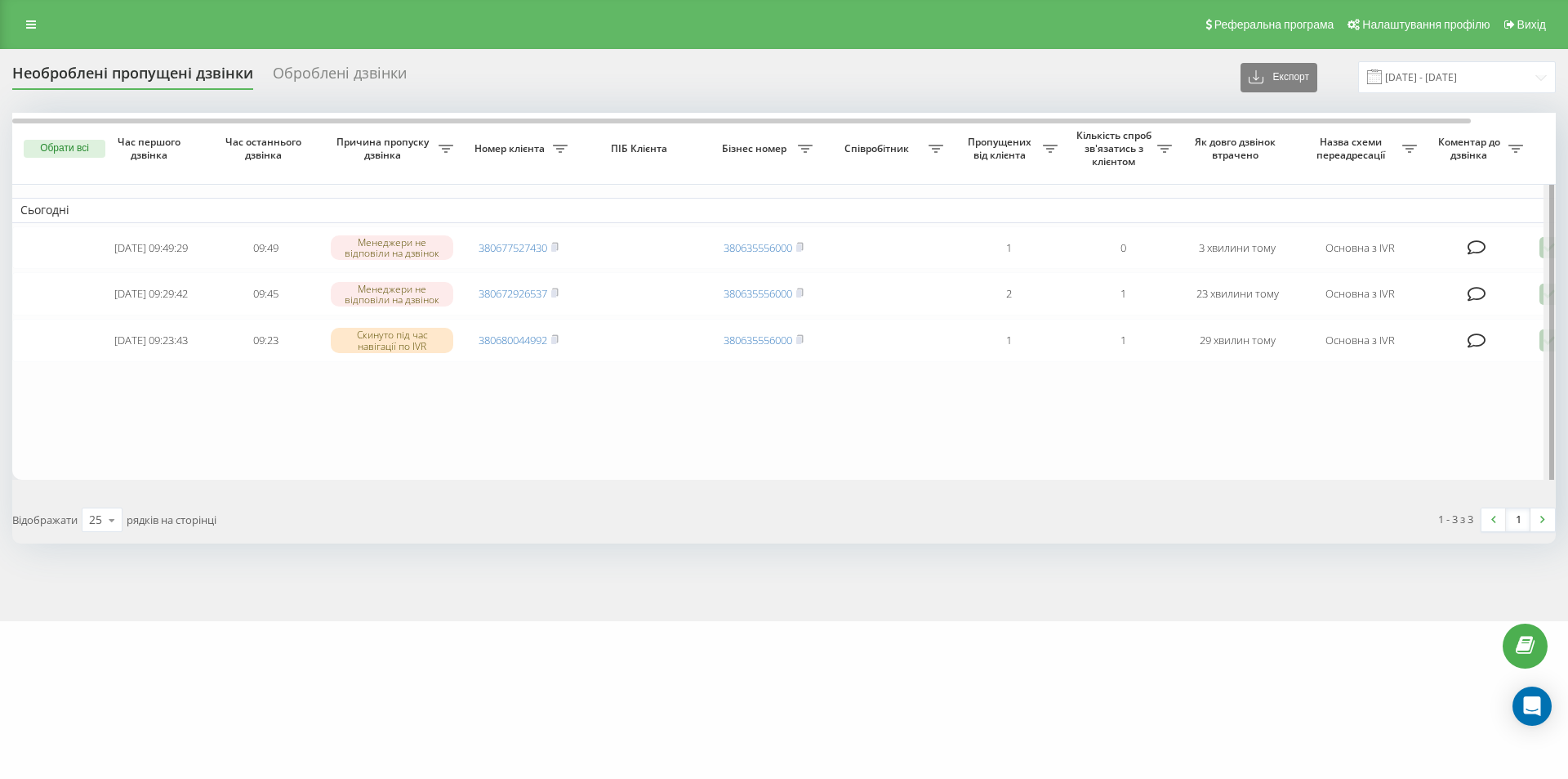
click at [1544, 347] on div at bounding box center [1549, 299] width 12 height 374
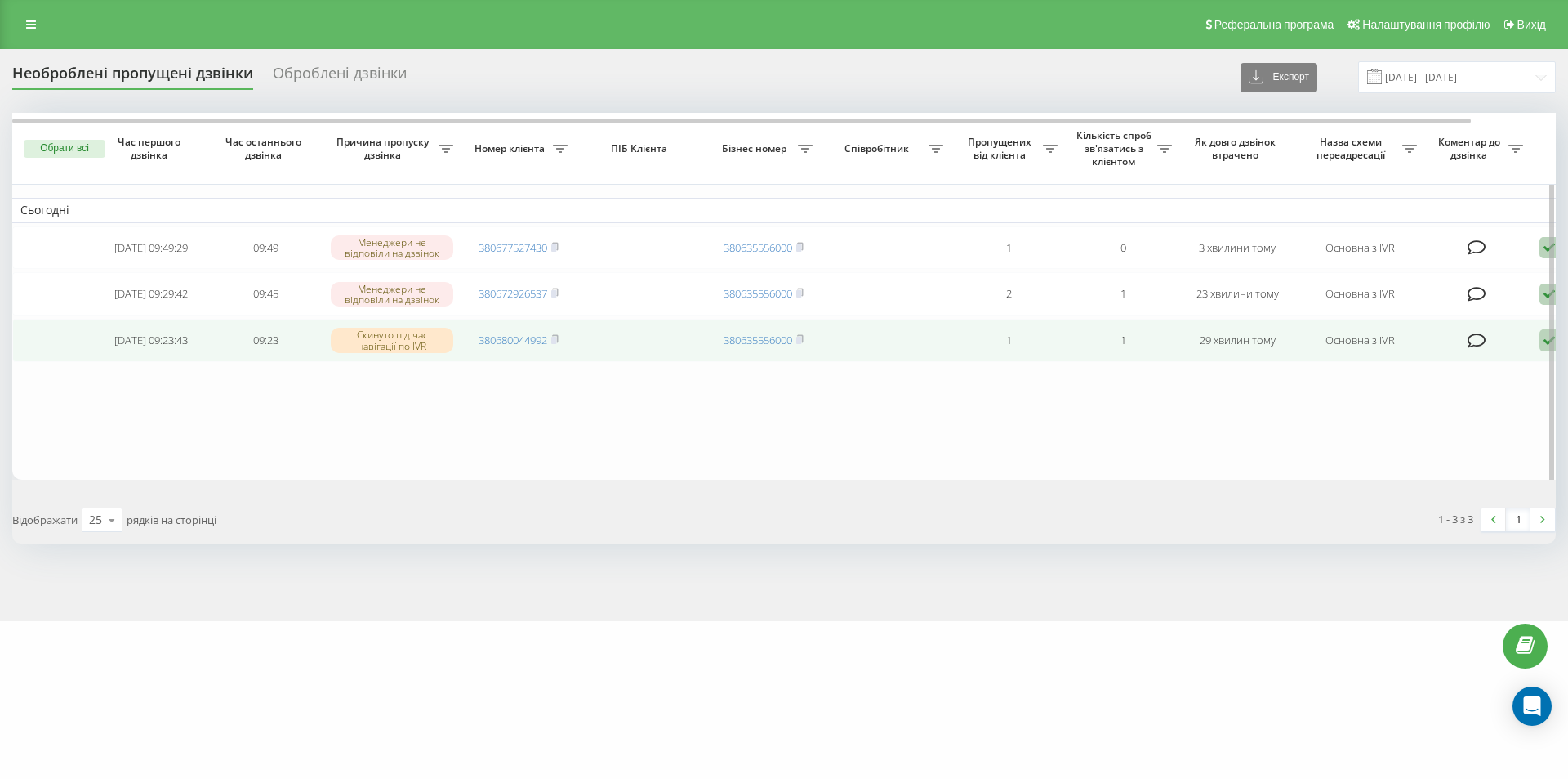
click at [1540, 351] on icon at bounding box center [1549, 340] width 20 height 22
click at [1444, 374] on span "Не вдалося зв'язатися" at bounding box center [1402, 366] width 125 height 16
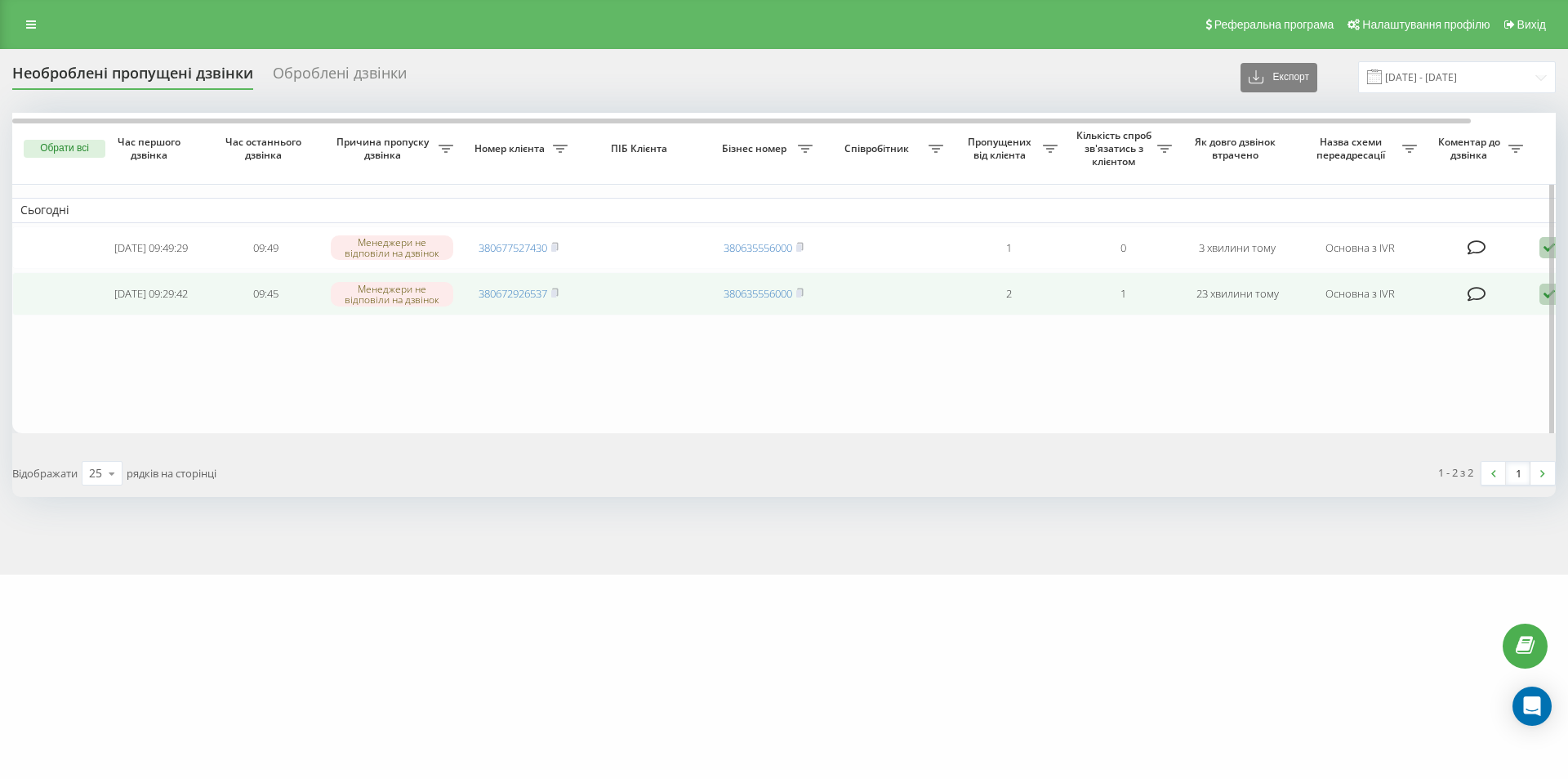
click at [1542, 298] on icon at bounding box center [1549, 295] width 20 height 22
drag, startPoint x: 1454, startPoint y: 323, endPoint x: 1409, endPoint y: 329, distance: 45.4
click at [1453, 323] on span "Не вдалося зв'язатися" at bounding box center [1402, 319] width 125 height 16
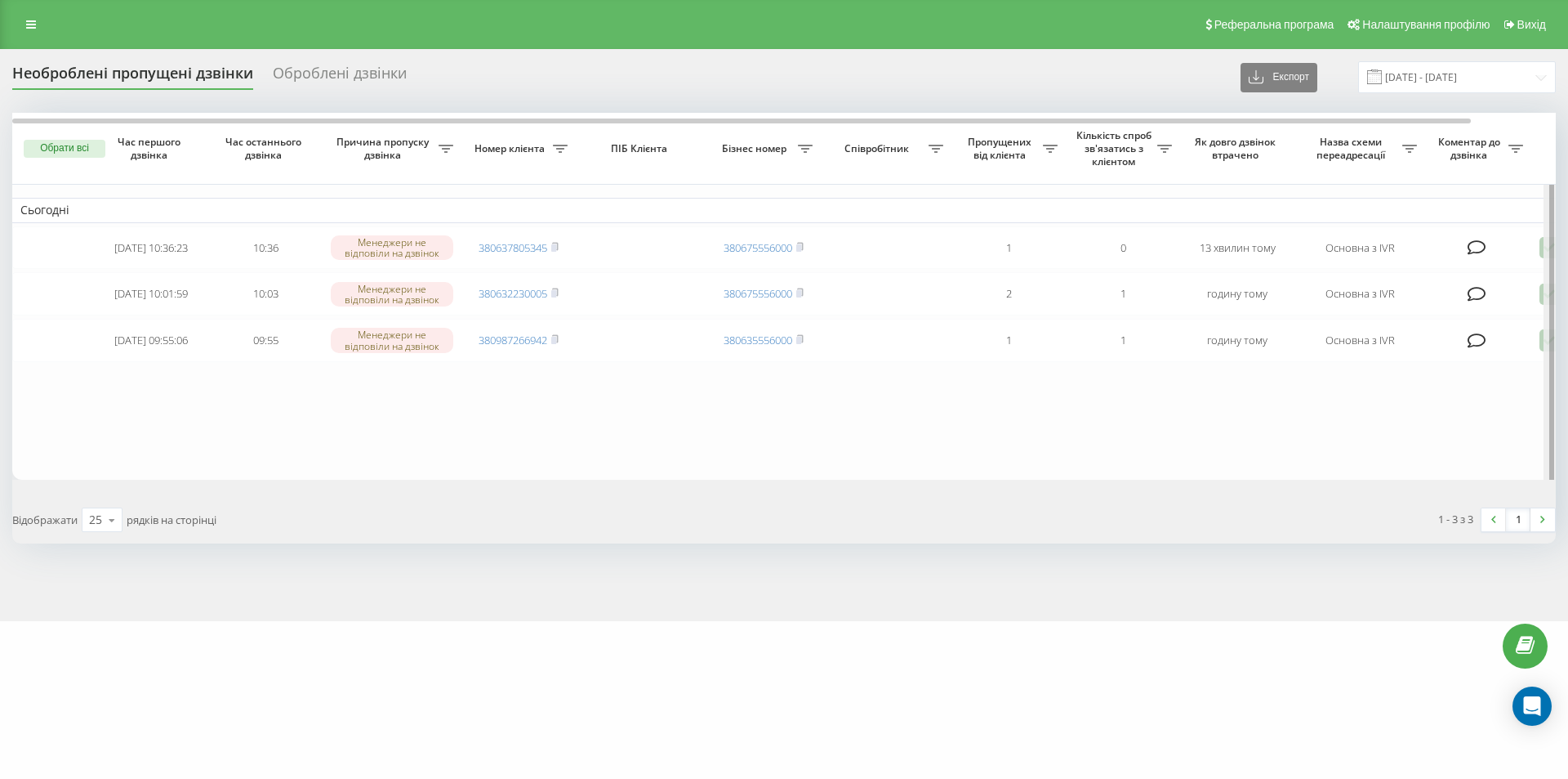
click at [1545, 303] on div at bounding box center [1549, 299] width 12 height 374
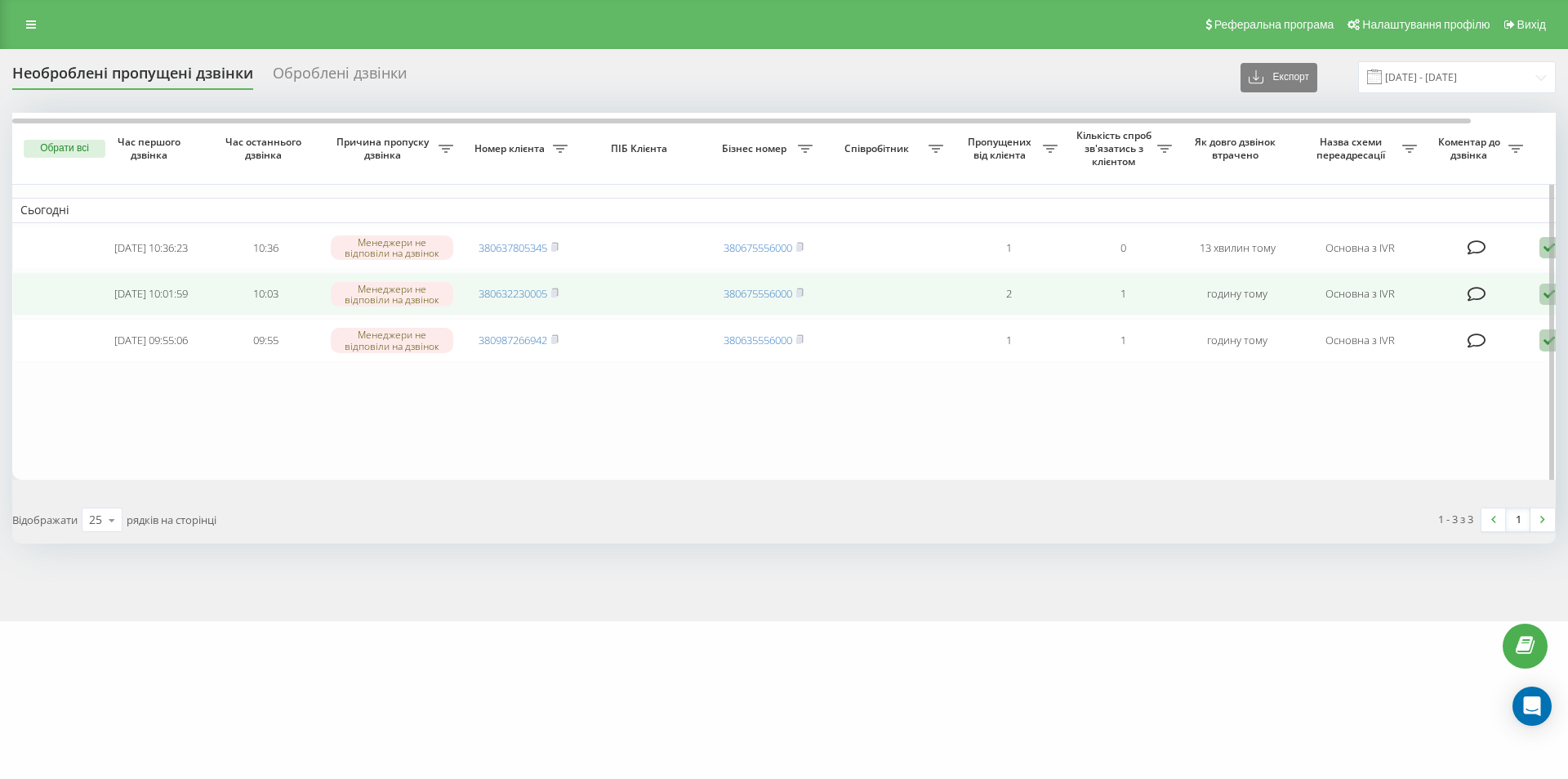
click at [1541, 301] on icon at bounding box center [1549, 295] width 20 height 22
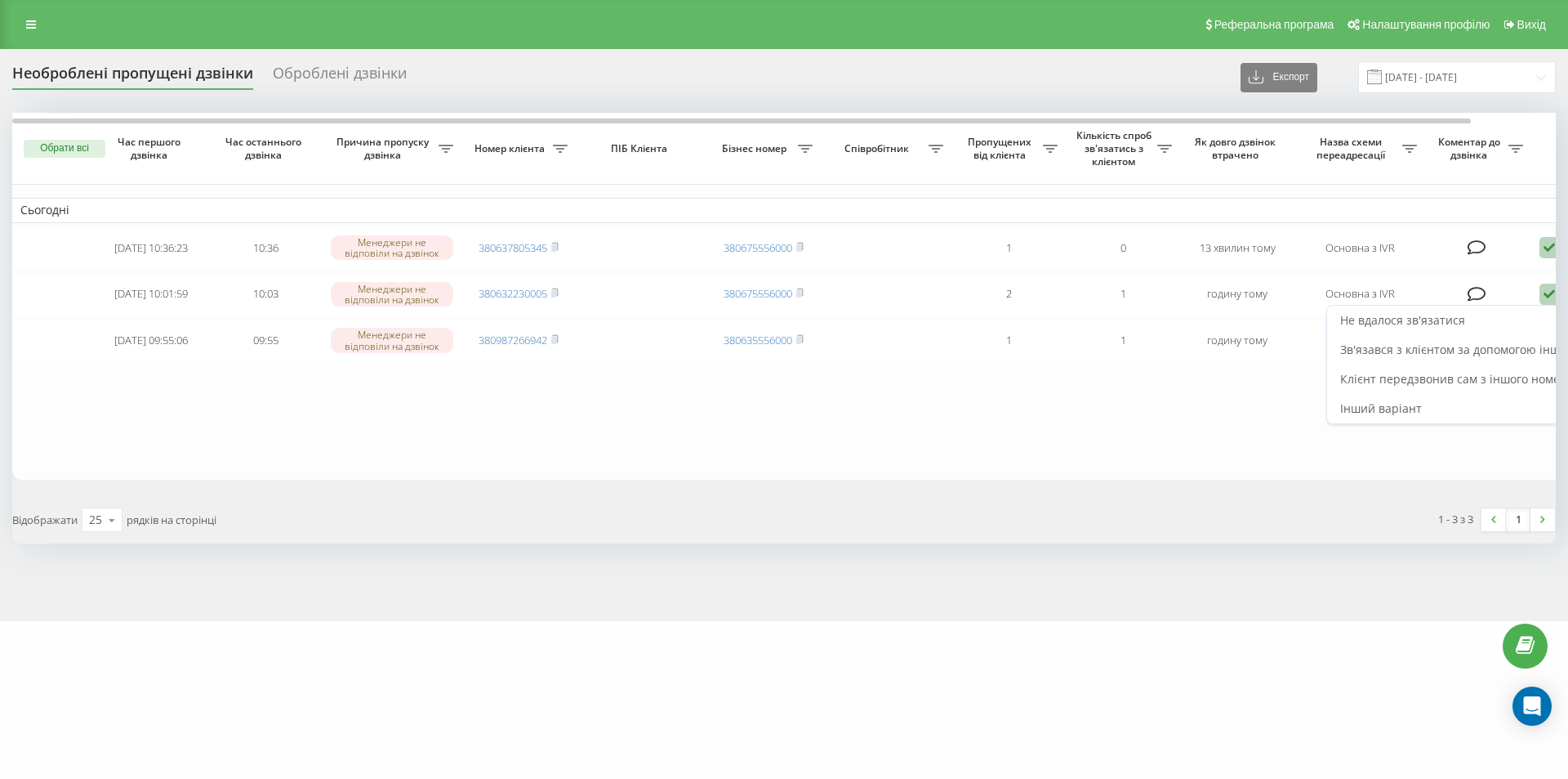
click at [1517, 316] on div "Не вдалося зв'язатися" at bounding box center [1479, 319] width 305 height 29
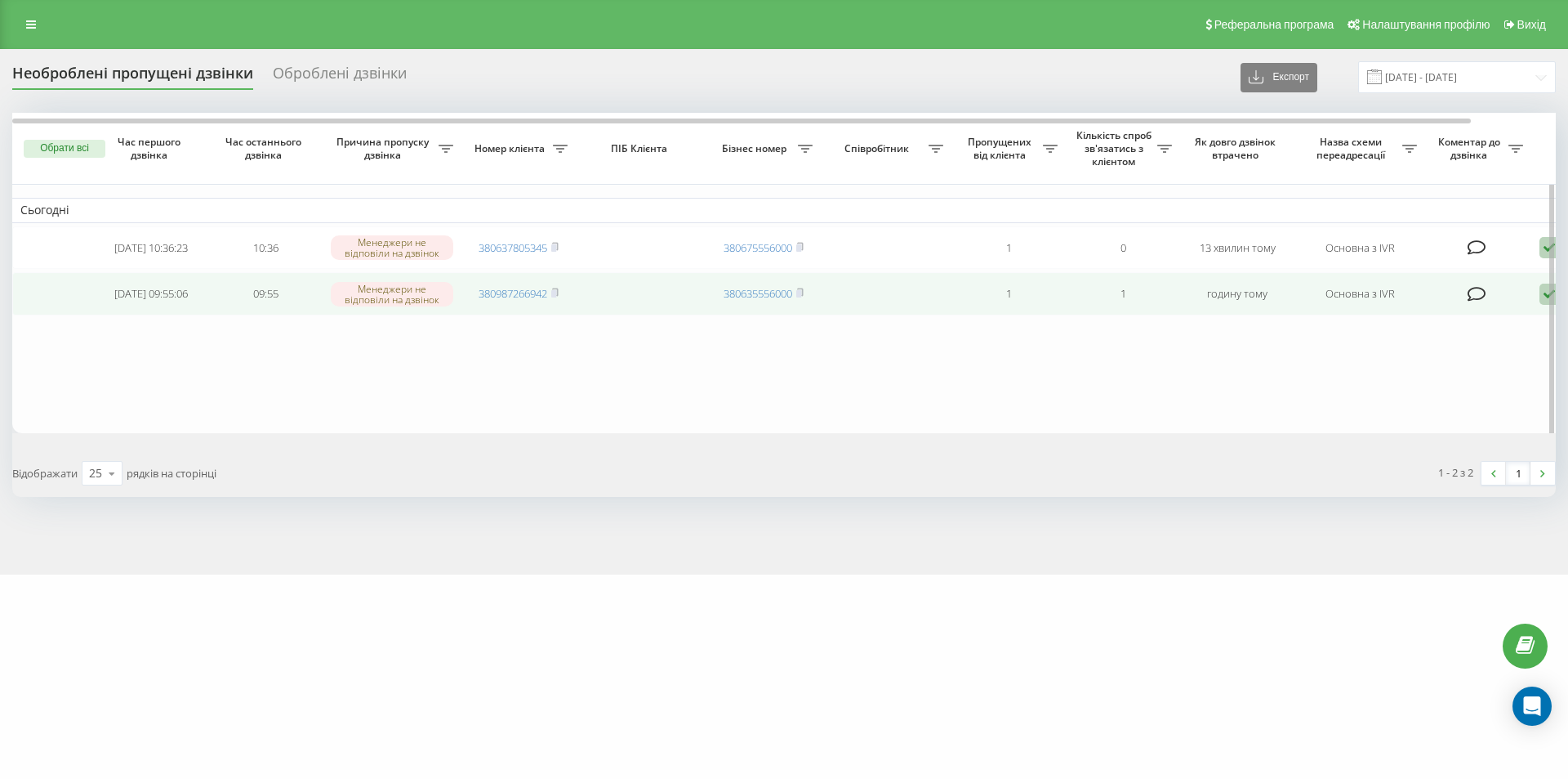
click at [1542, 302] on icon at bounding box center [1549, 295] width 20 height 22
click at [1529, 319] on div "Не вдалося зв'язатися" at bounding box center [1479, 319] width 305 height 29
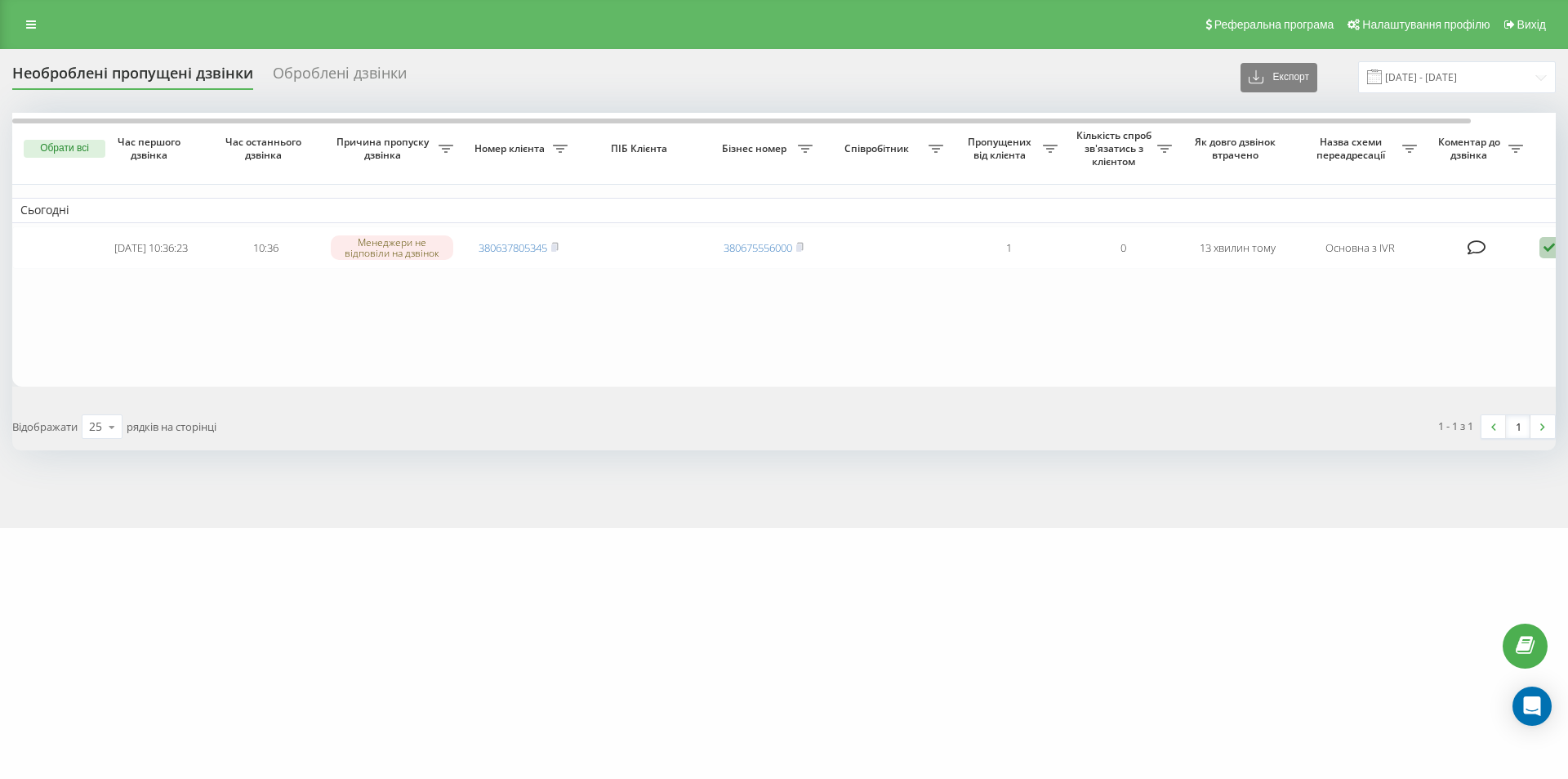
click at [687, 364] on table "Сьогодні 2025-09-23 10:36:23 10:36 Менеджери не відповіли на дзвінок 3806378053…" at bounding box center [829, 250] width 1634 height 274
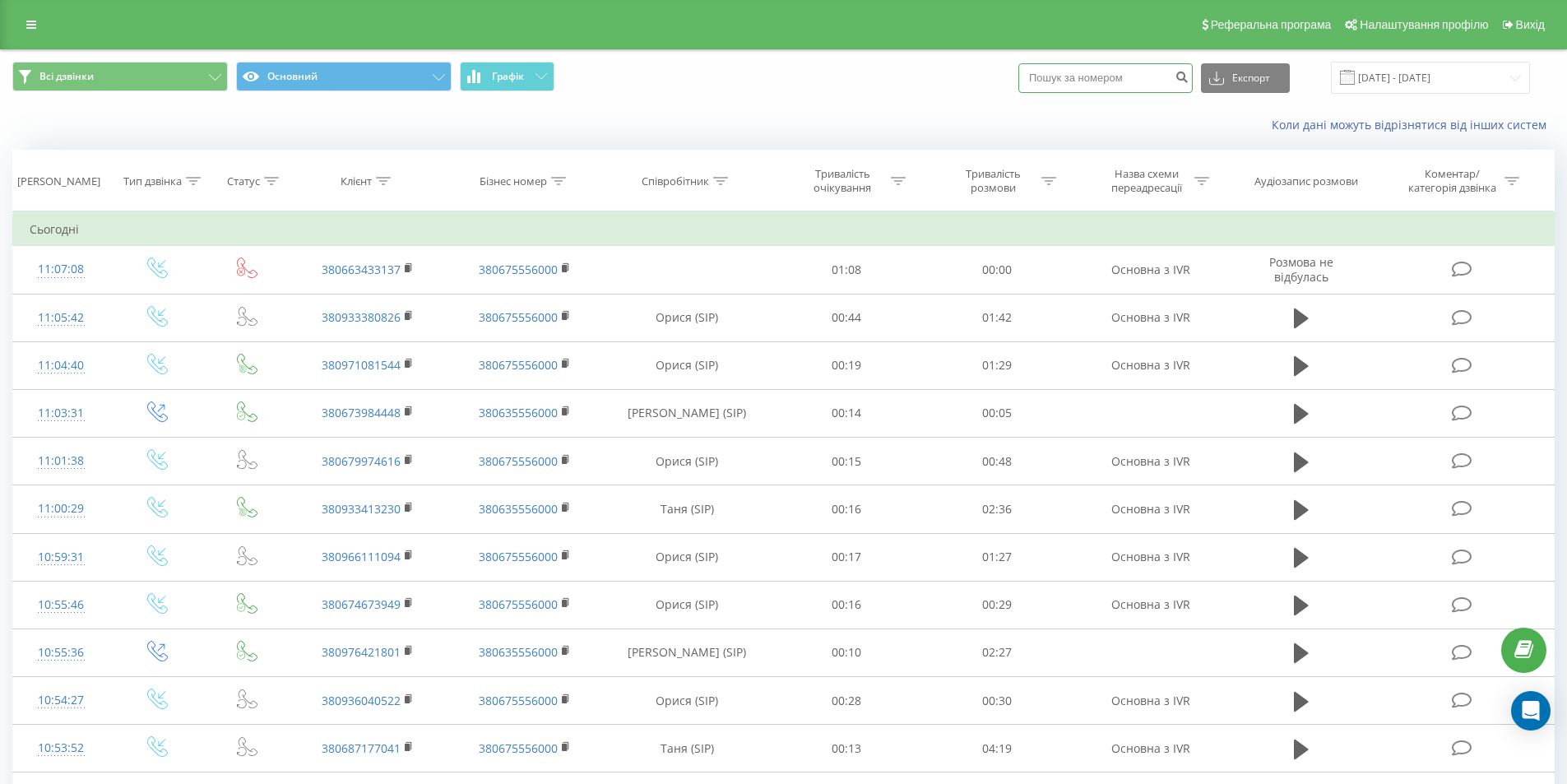
click at [1103, 78] on input at bounding box center [1105, 78] width 175 height 29
type input "0933413230"
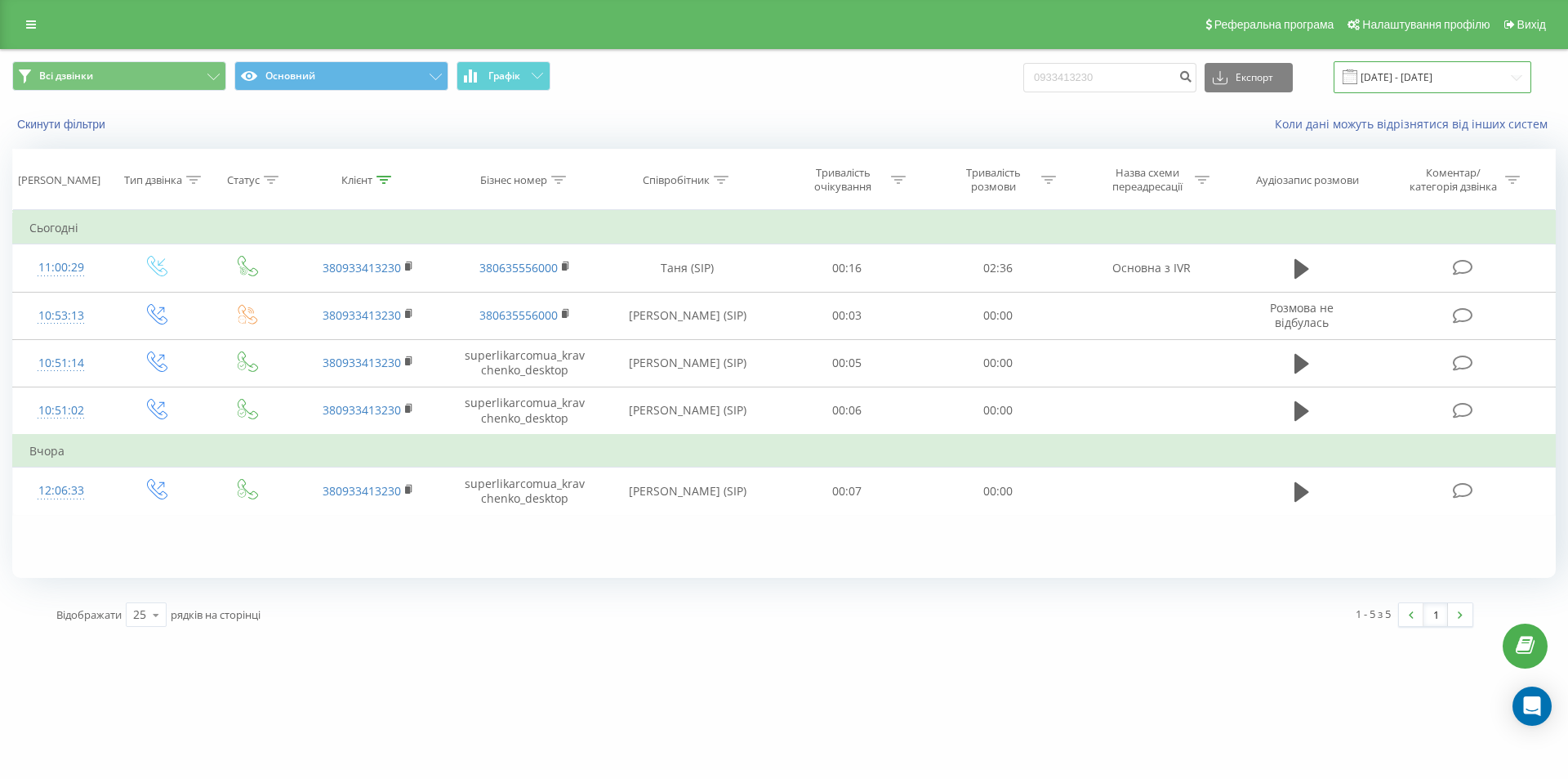
click at [1464, 62] on input "[DATE] - [DATE]" at bounding box center [1432, 77] width 197 height 32
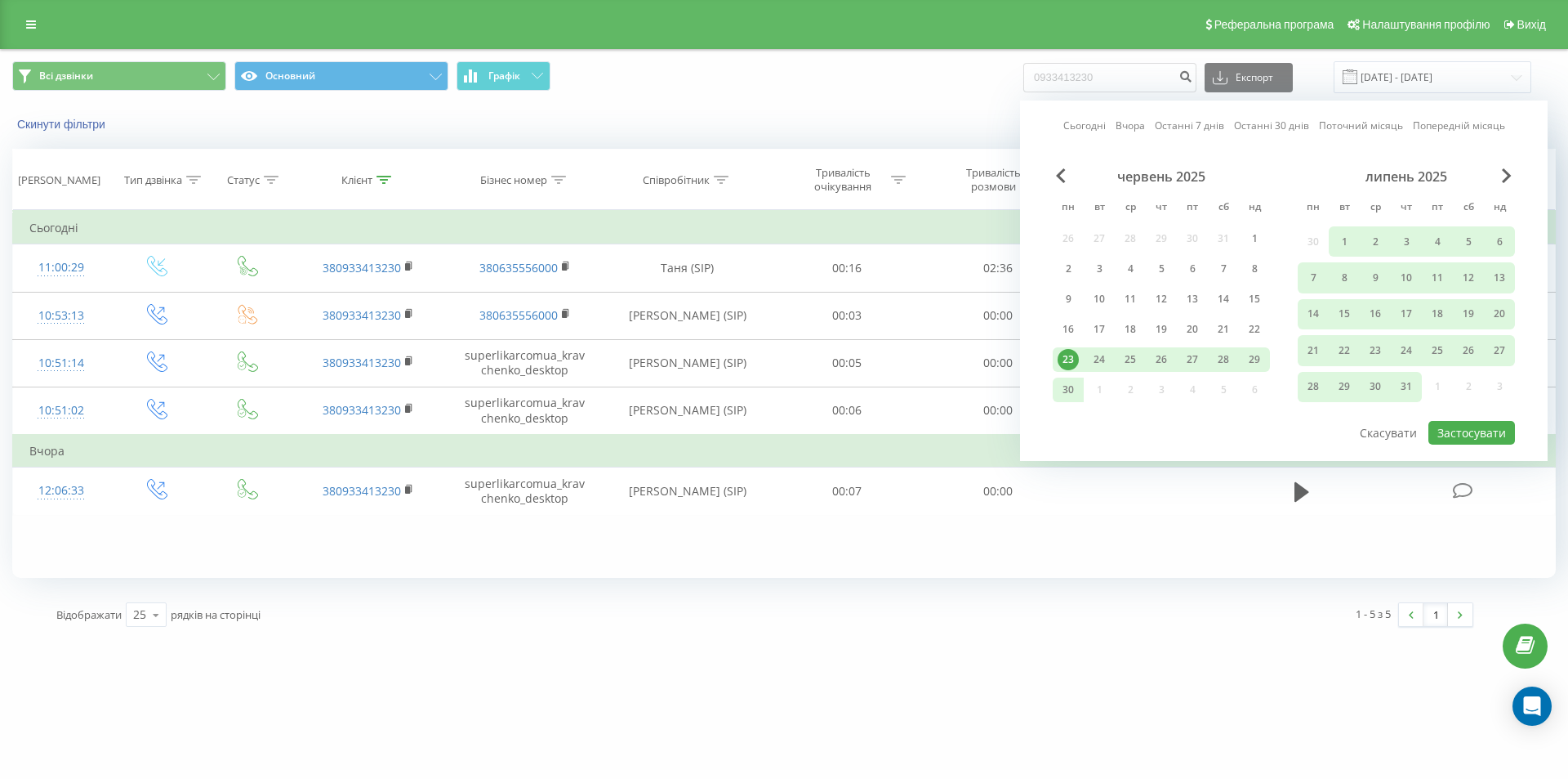
click at [1264, 123] on link "Останні 30 днів" at bounding box center [1271, 125] width 75 height 16
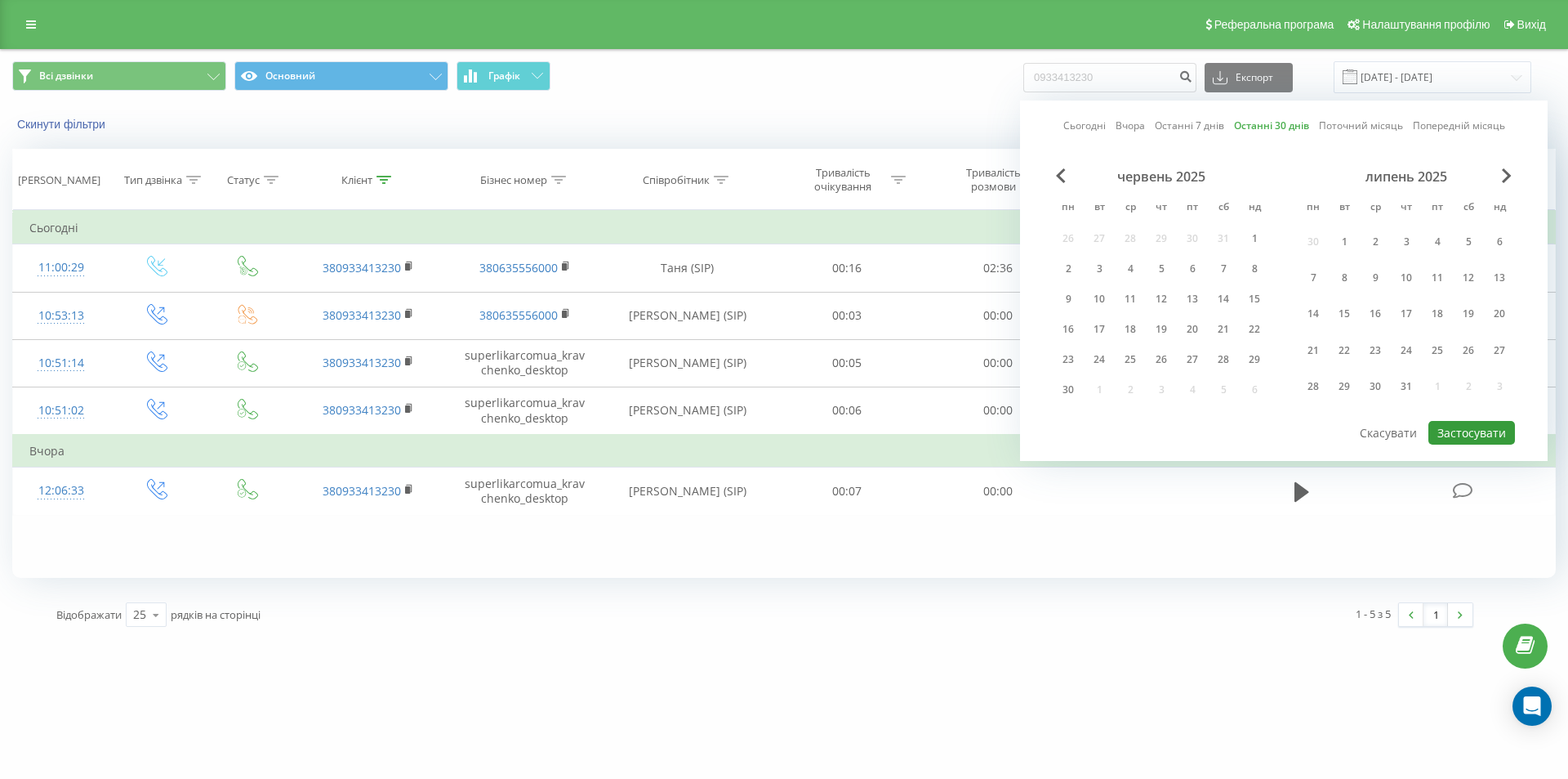
click at [1499, 427] on button "Застосувати" at bounding box center [1471, 432] width 86 height 24
type input "25.08.2025 - 23.09.2025"
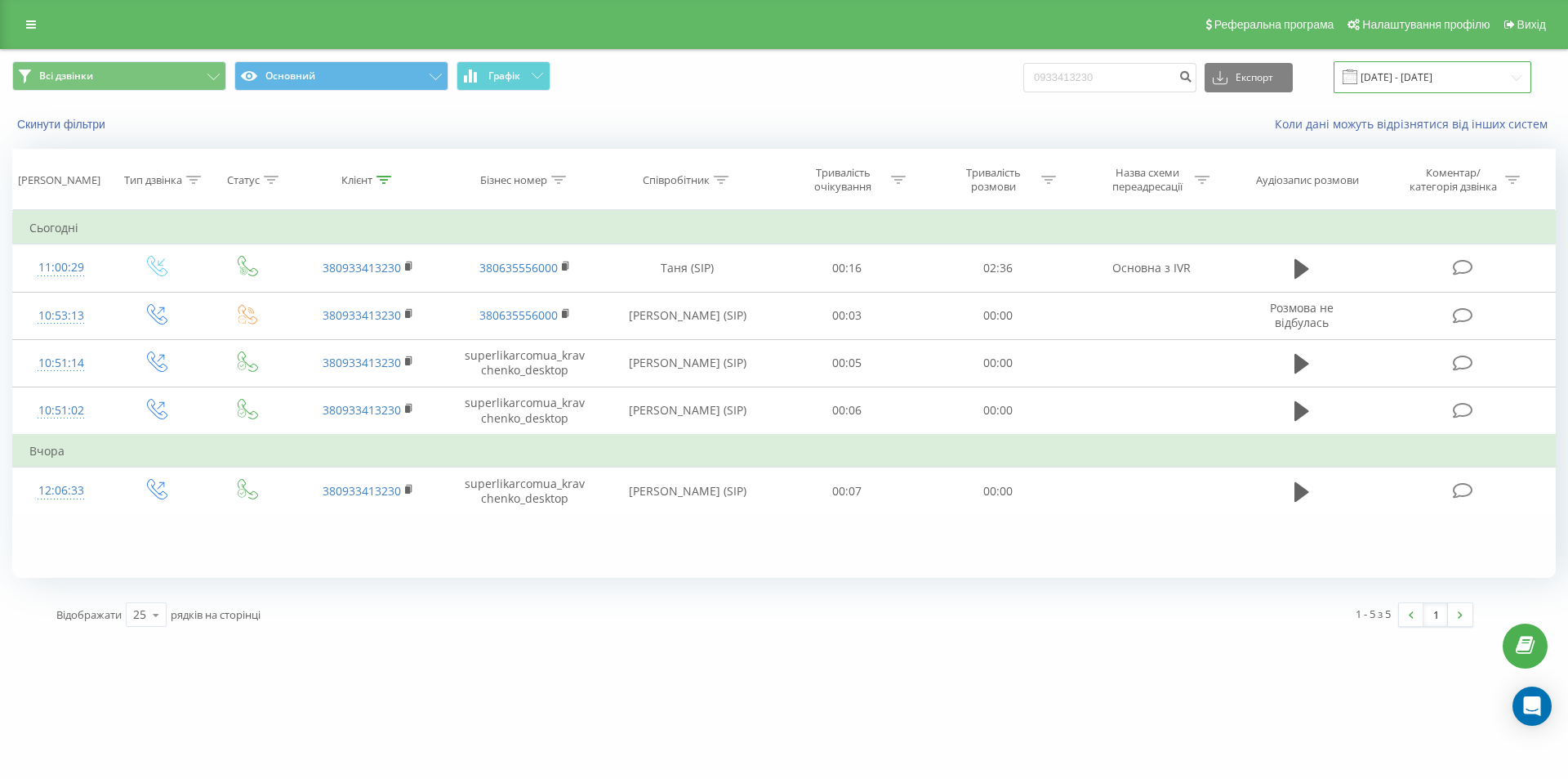
click at [1392, 85] on input "25.08.2025 - 23.09.2025" at bounding box center [1432, 77] width 197 height 32
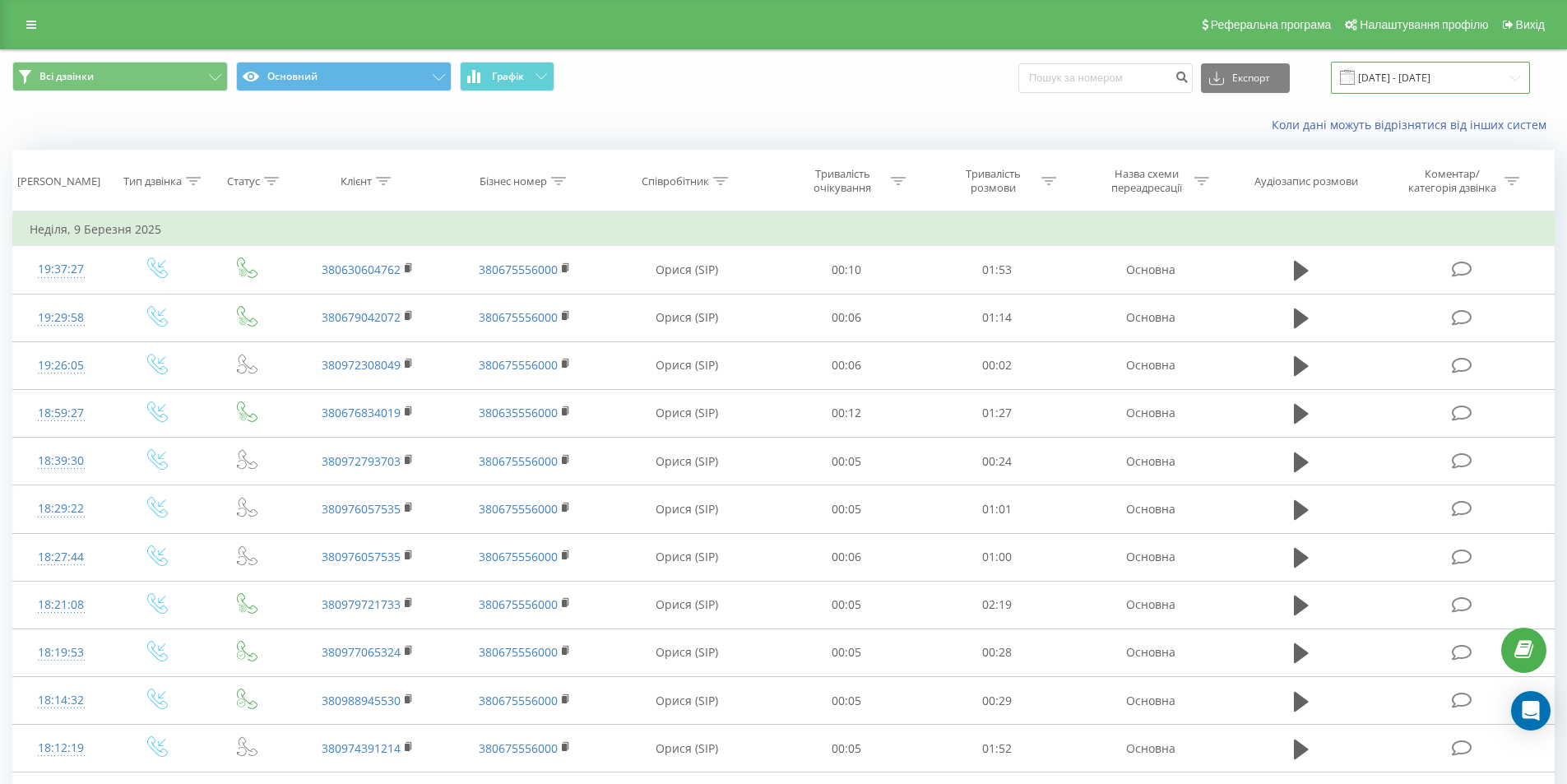
click at [1427, 79] on input "09.02.2025 - 09.03.2025" at bounding box center [1430, 78] width 199 height 32
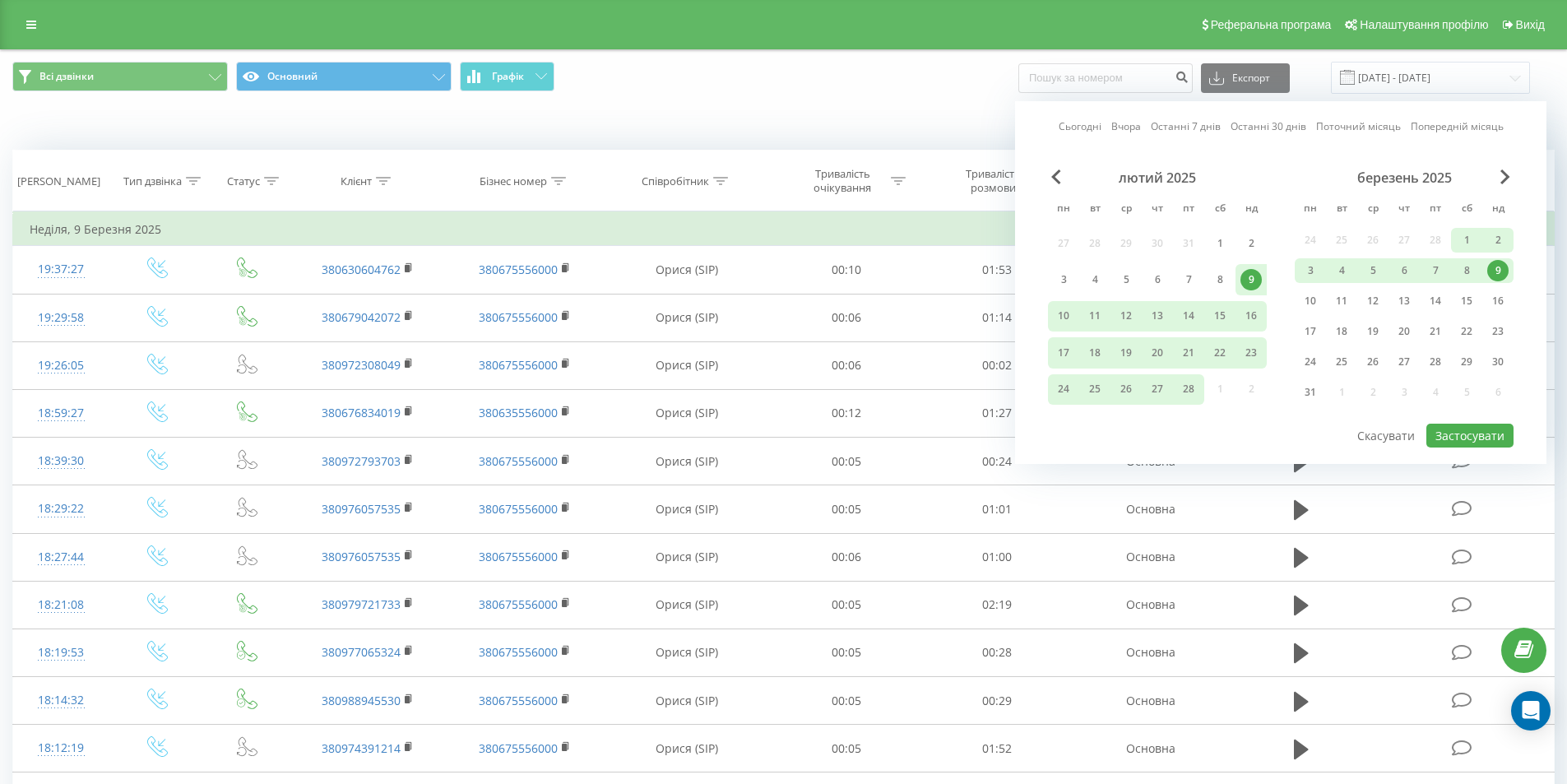
click at [1080, 126] on link "Сьогодні" at bounding box center [1079, 126] width 43 height 16
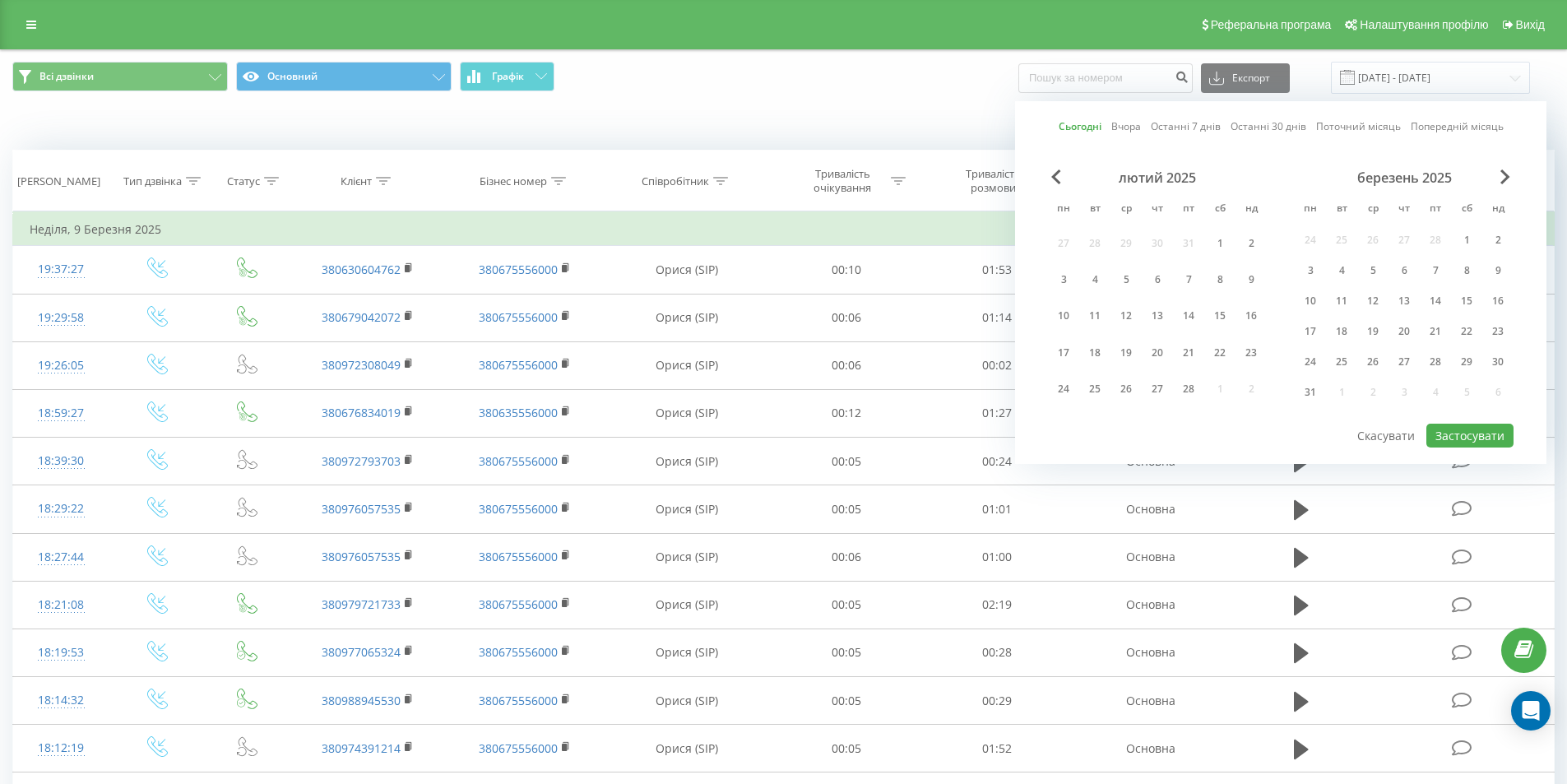
click at [1275, 126] on link "Останні 30 днів" at bounding box center [1268, 126] width 76 height 16
click at [1088, 129] on link "Сьогодні" at bounding box center [1079, 126] width 43 height 16
click at [1169, 353] on div "20" at bounding box center [1157, 352] width 31 height 30
click at [1482, 437] on button "Застосувати" at bounding box center [1470, 435] width 87 height 24
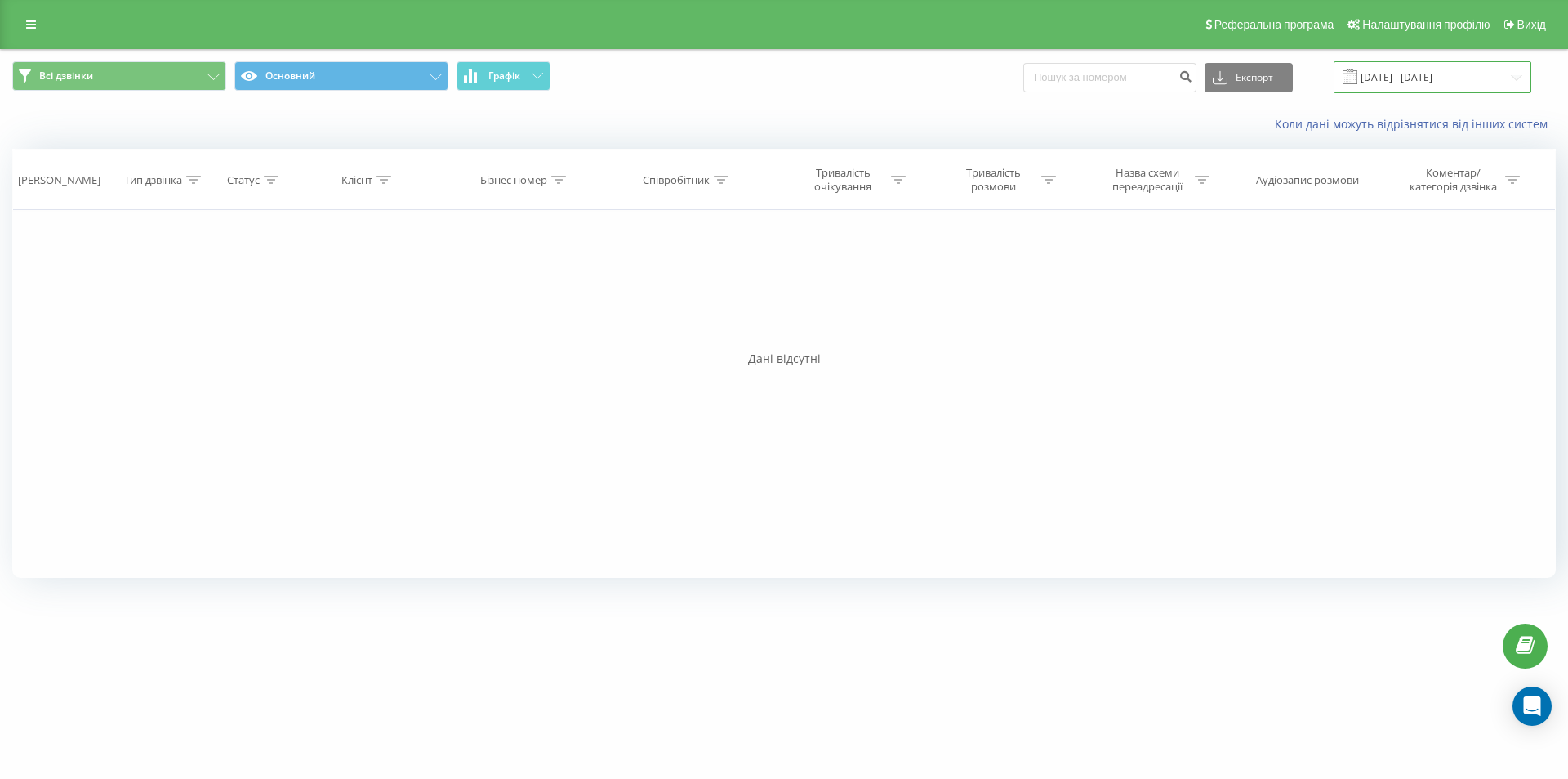
click at [1415, 78] on input "20.02.2025 - 20.02.2025" at bounding box center [1432, 77] width 197 height 32
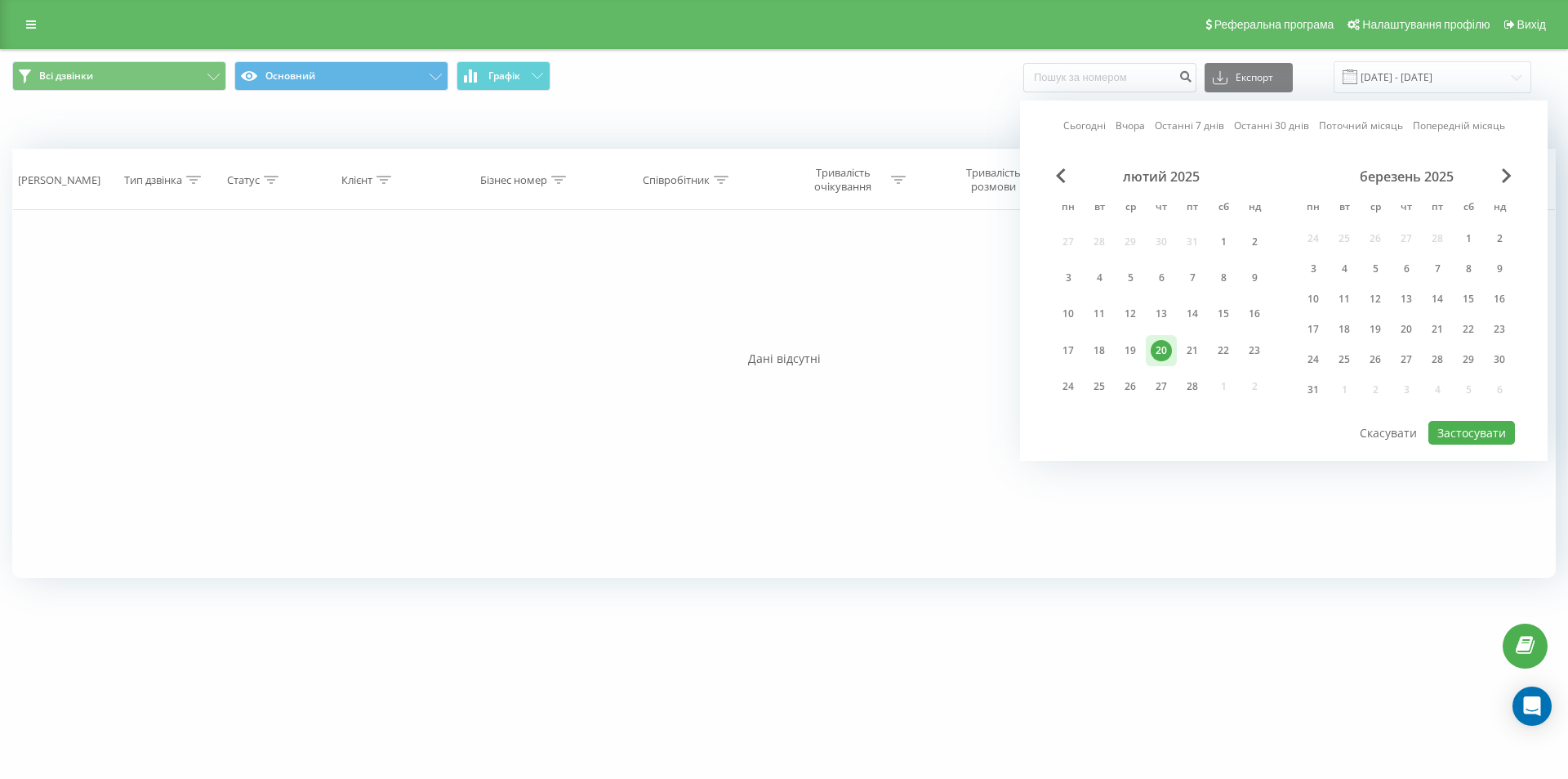
click at [1083, 131] on link "Сьогодні" at bounding box center [1084, 125] width 42 height 16
click at [1477, 432] on button "Застосувати" at bounding box center [1471, 432] width 86 height 24
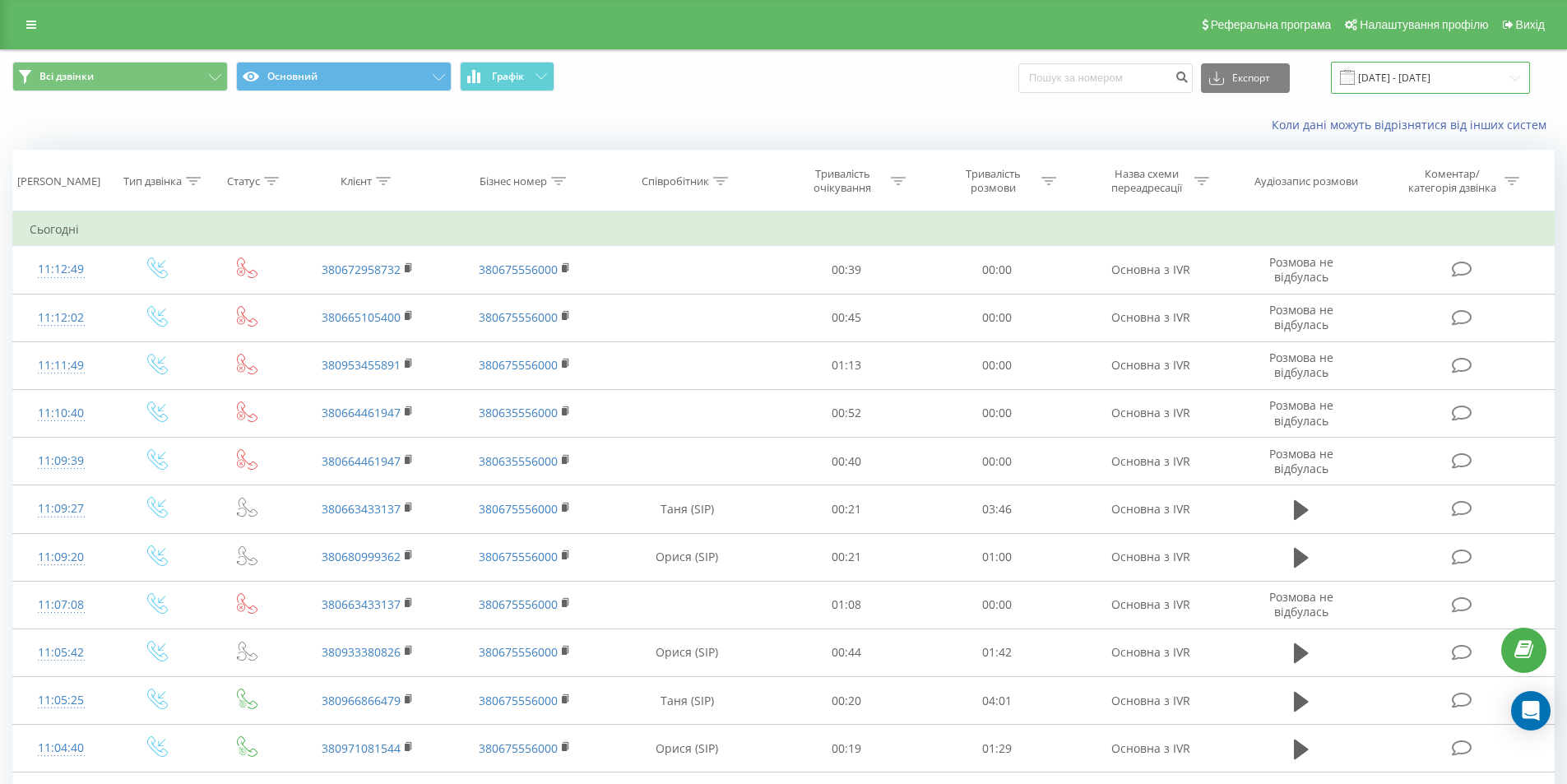
click at [1441, 80] on input "[DATE] - [DATE]" at bounding box center [1430, 78] width 199 height 32
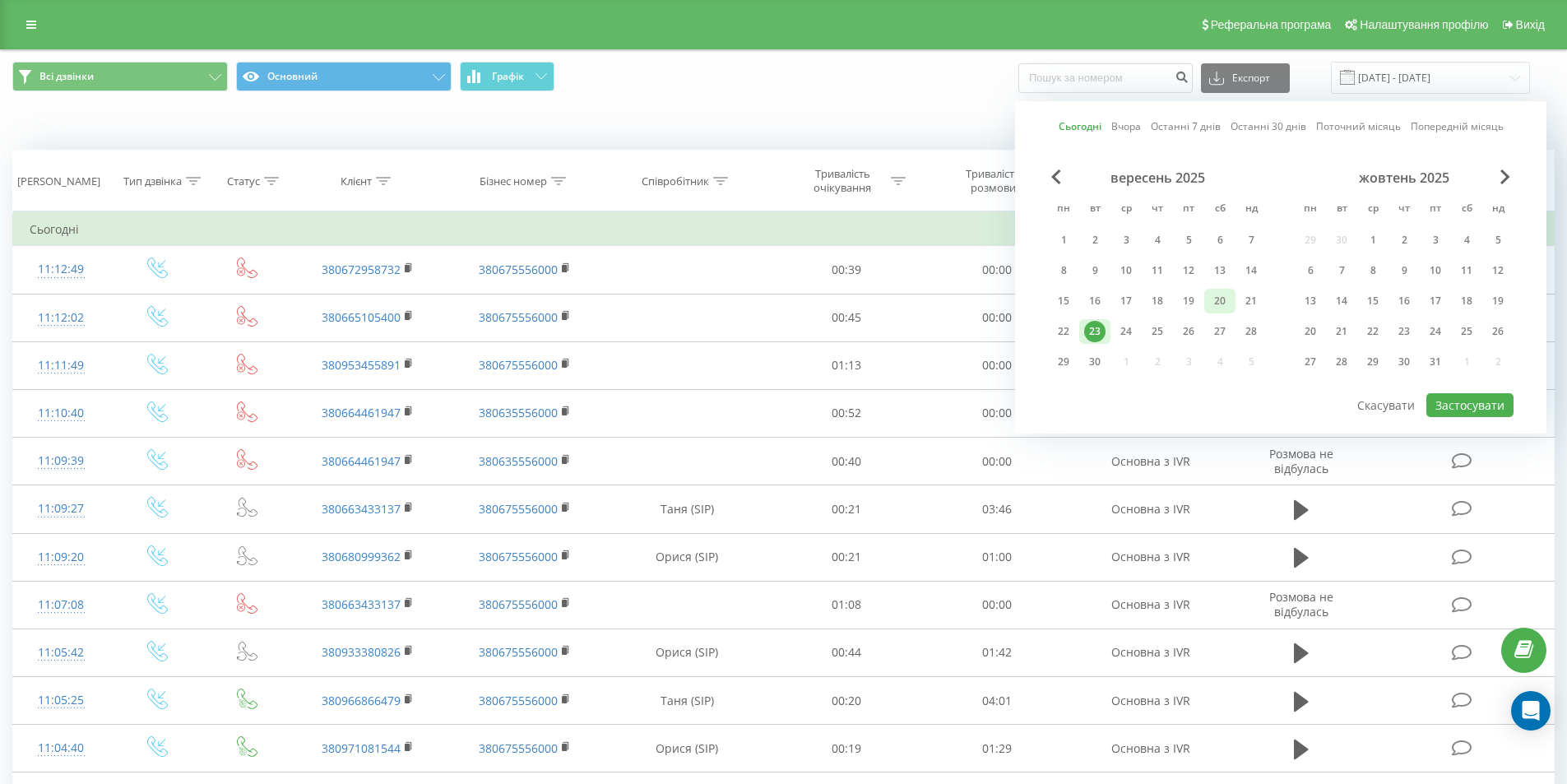
click at [1210, 306] on div "20" at bounding box center [1220, 301] width 22 height 22
click at [1454, 405] on button "Застосувати" at bounding box center [1470, 405] width 87 height 24
type input "20.09.2025 - 20.09.2025"
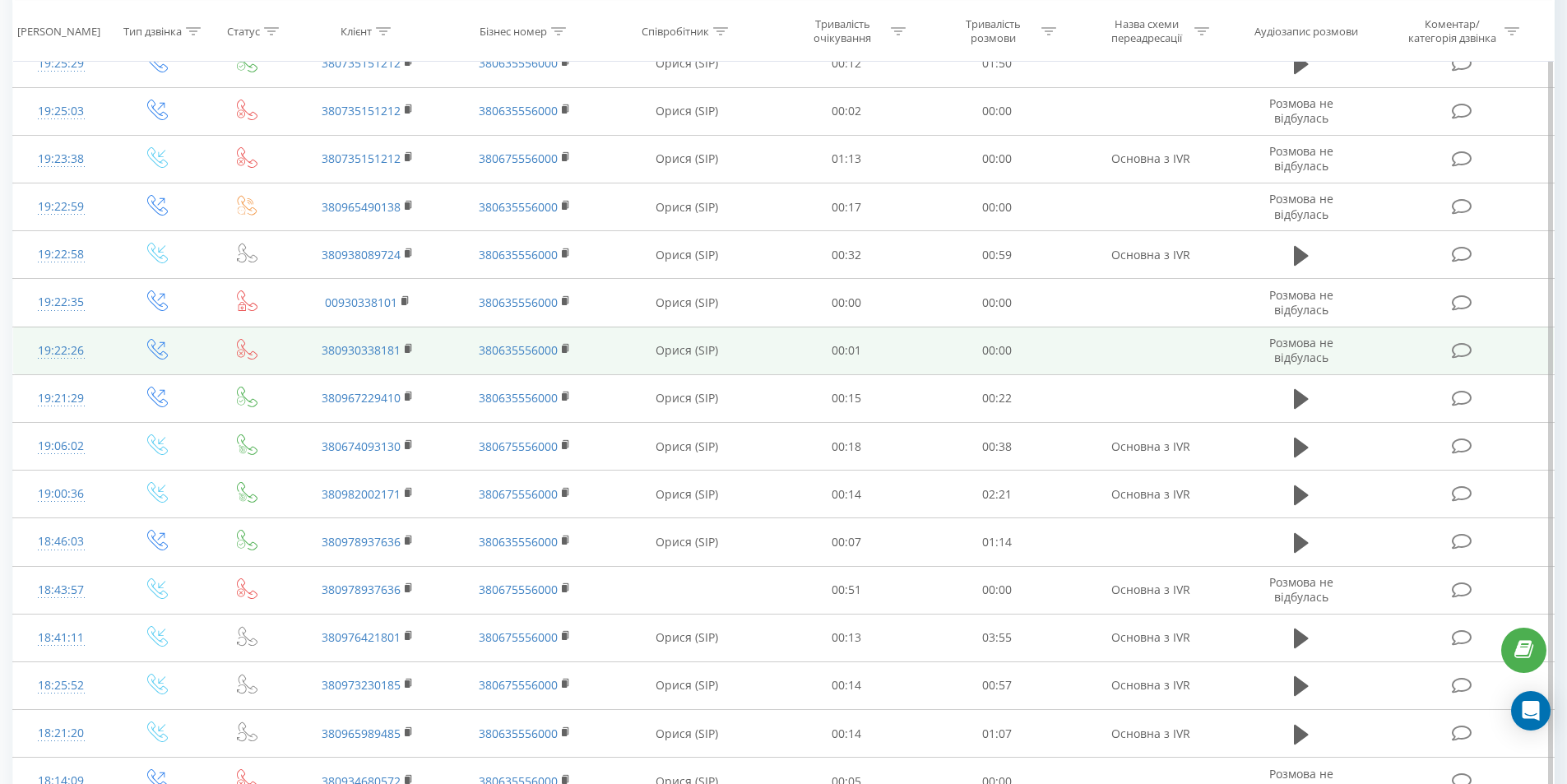
scroll to position [721, 0]
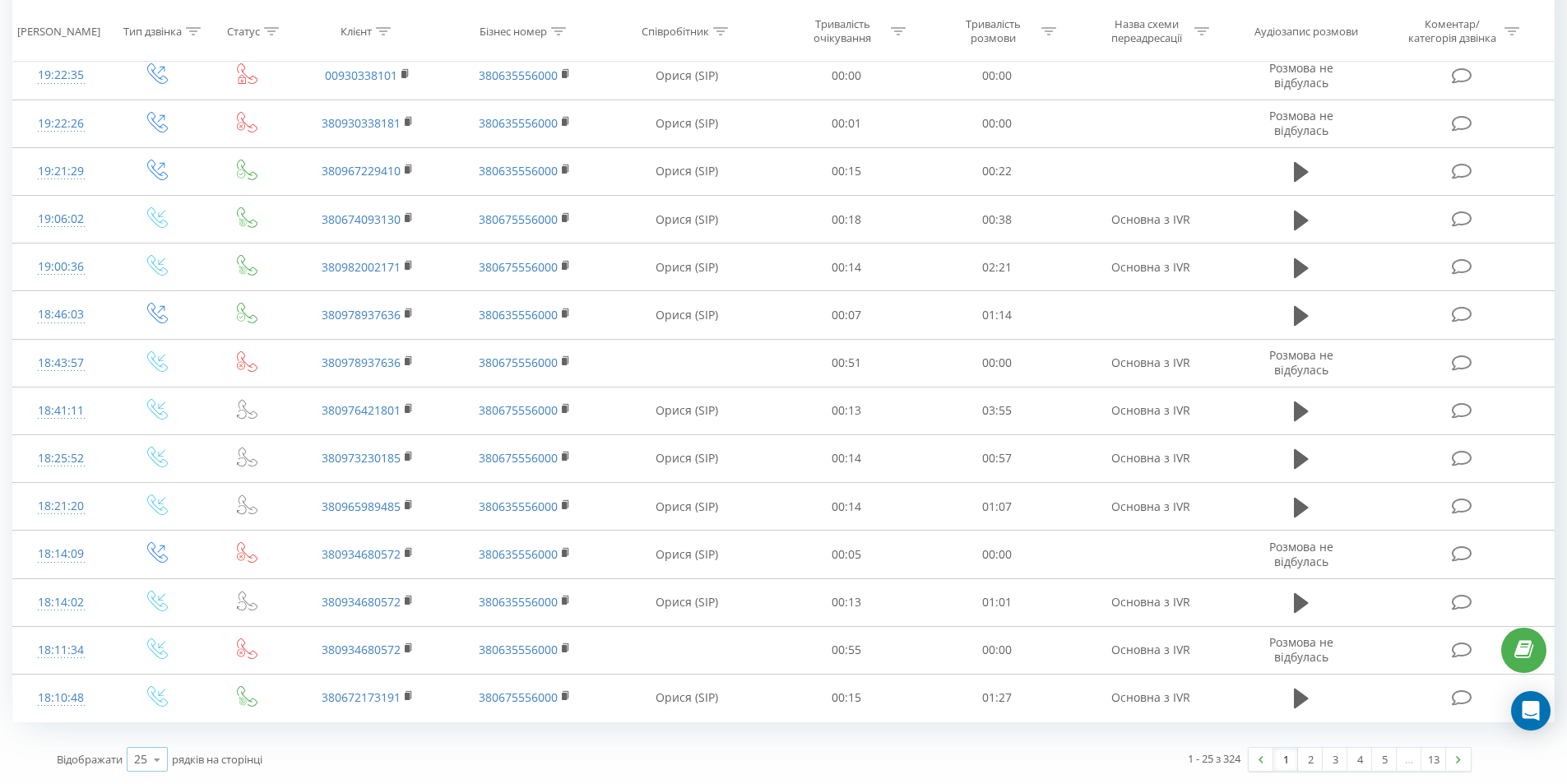
click at [164, 759] on icon at bounding box center [157, 759] width 25 height 32
click at [158, 734] on div "100" at bounding box center [147, 736] width 39 height 24
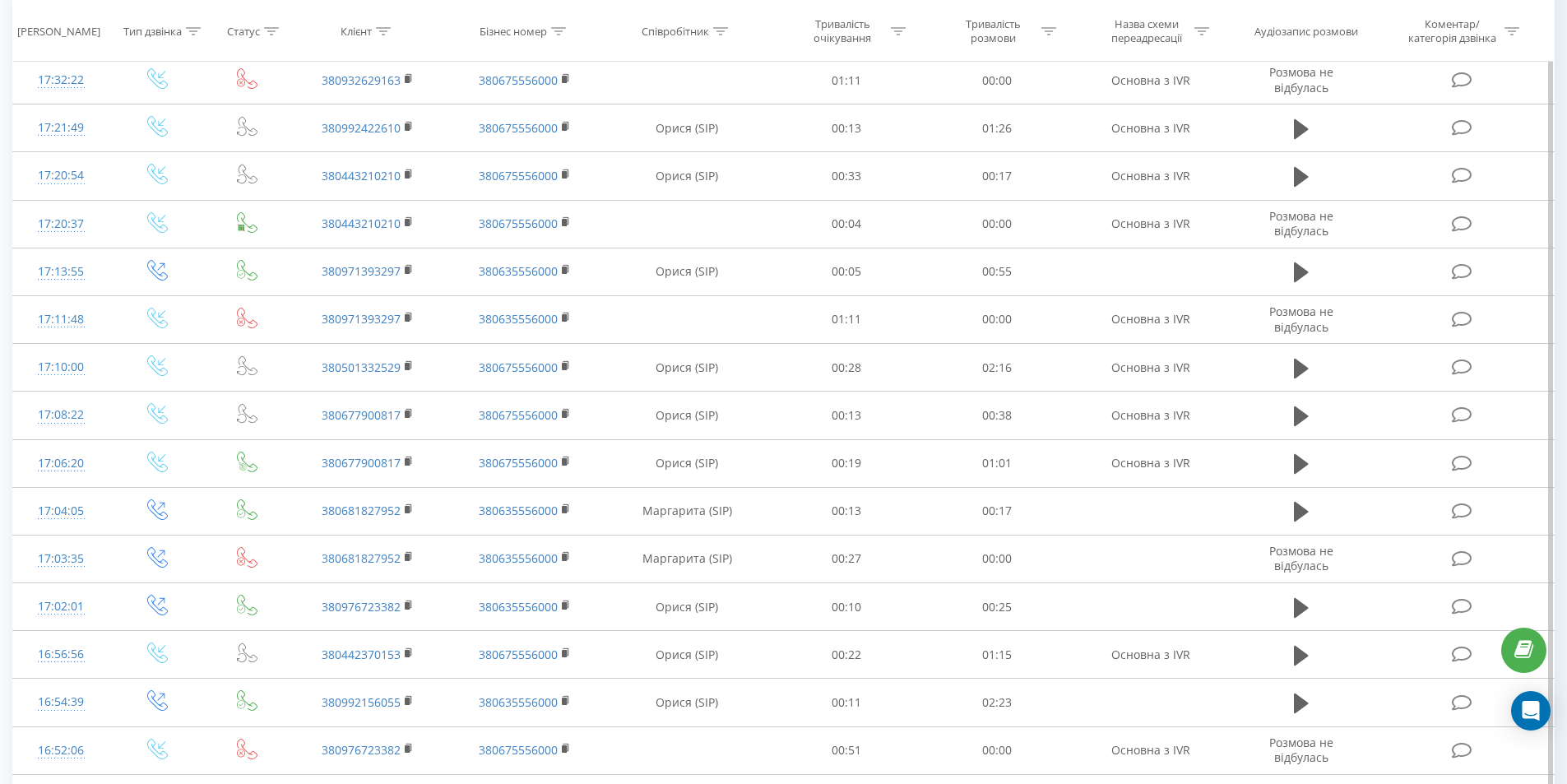
scroll to position [1543, 0]
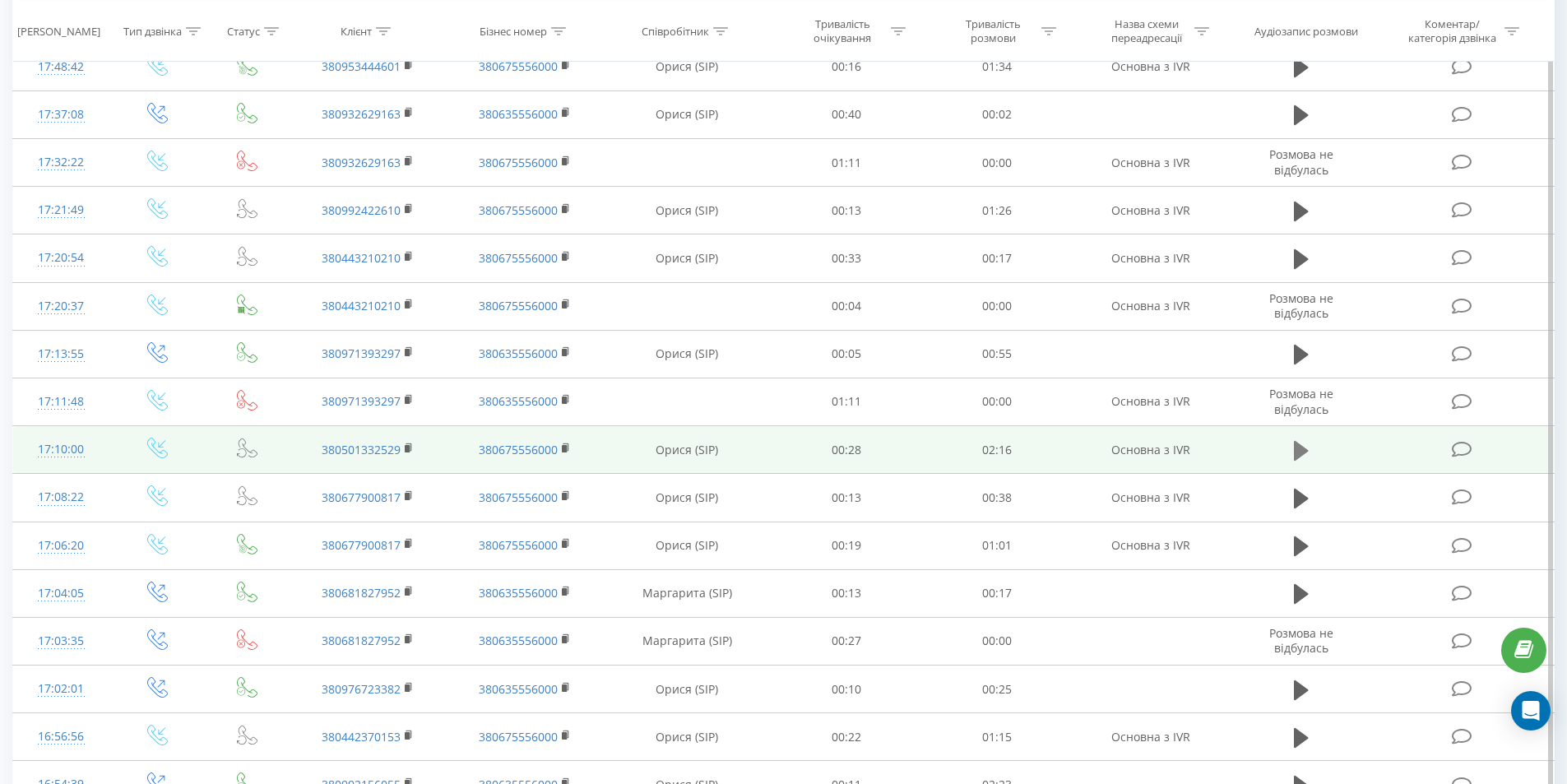
click at [1297, 447] on icon at bounding box center [1301, 450] width 15 height 20
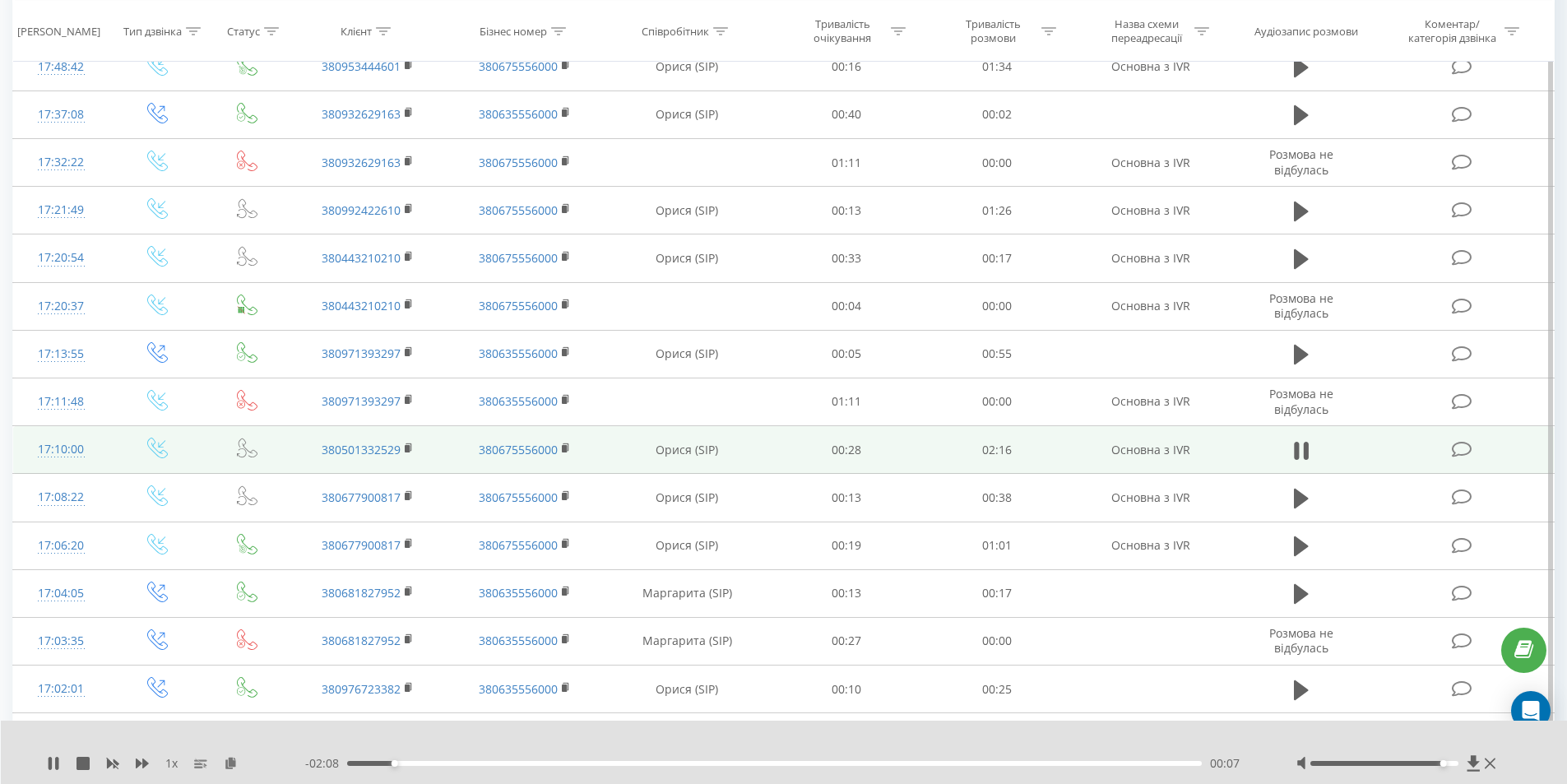
drag, startPoint x: 1420, startPoint y: 766, endPoint x: 1441, endPoint y: 771, distance: 21.6
click at [1441, 771] on div "1 x - 02:08 00:07 00:07" at bounding box center [784, 752] width 1567 height 63
click at [422, 761] on div "00:17" at bounding box center [775, 763] width 855 height 5
click at [1478, 763] on icon at bounding box center [1473, 763] width 14 height 17
click at [1476, 768] on icon at bounding box center [1473, 763] width 14 height 17
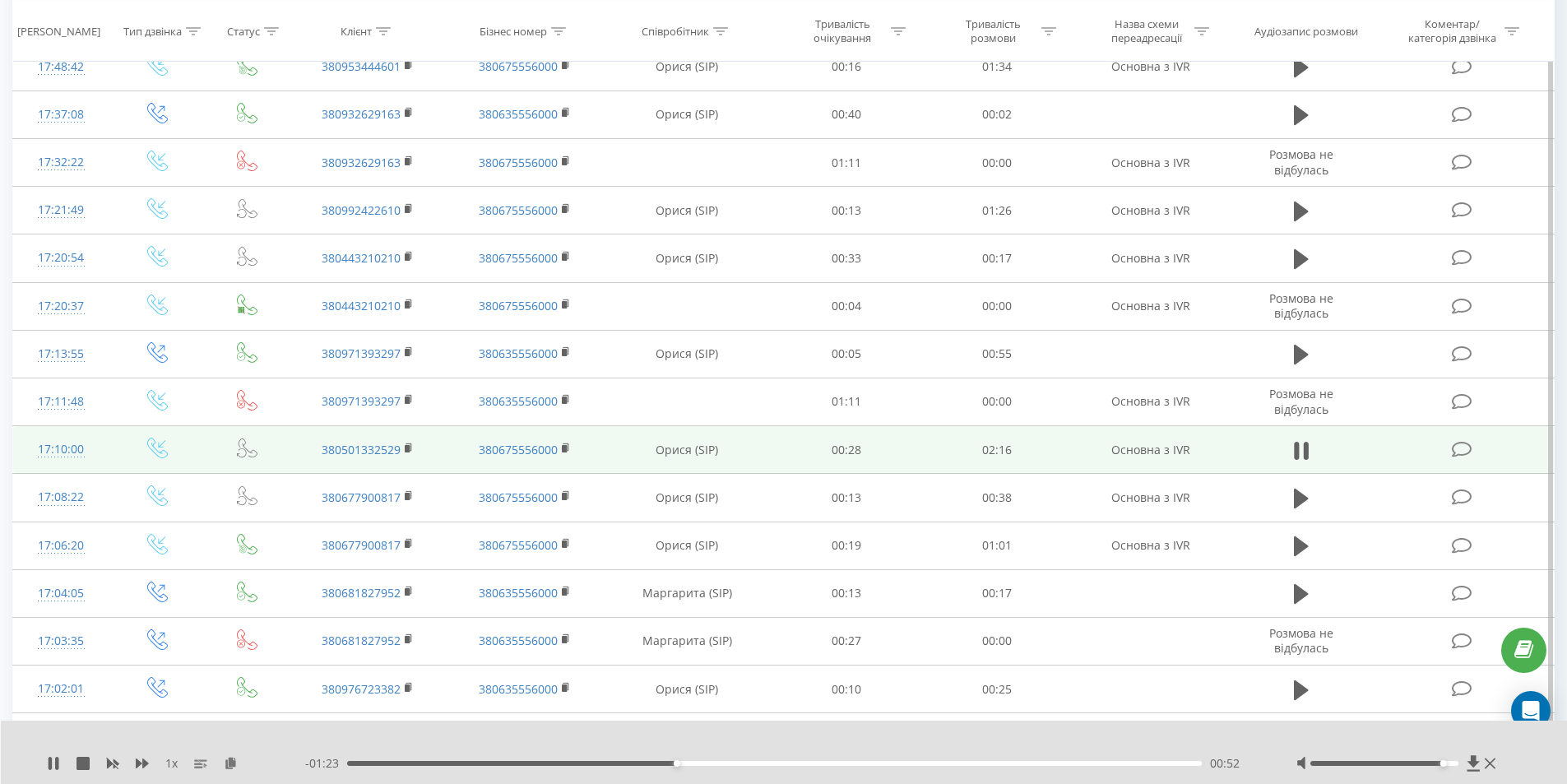
click at [716, 766] on div "- 01:23 00:52 00:52" at bounding box center [779, 763] width 950 height 17
drag, startPoint x: 733, startPoint y: 764, endPoint x: 769, endPoint y: 766, distance: 36.1
click at [733, 764] on div "01:01" at bounding box center [775, 763] width 855 height 5
click at [811, 763] on div "01:05" at bounding box center [775, 763] width 855 height 5
click at [841, 765] on div "01:15" at bounding box center [775, 763] width 855 height 5
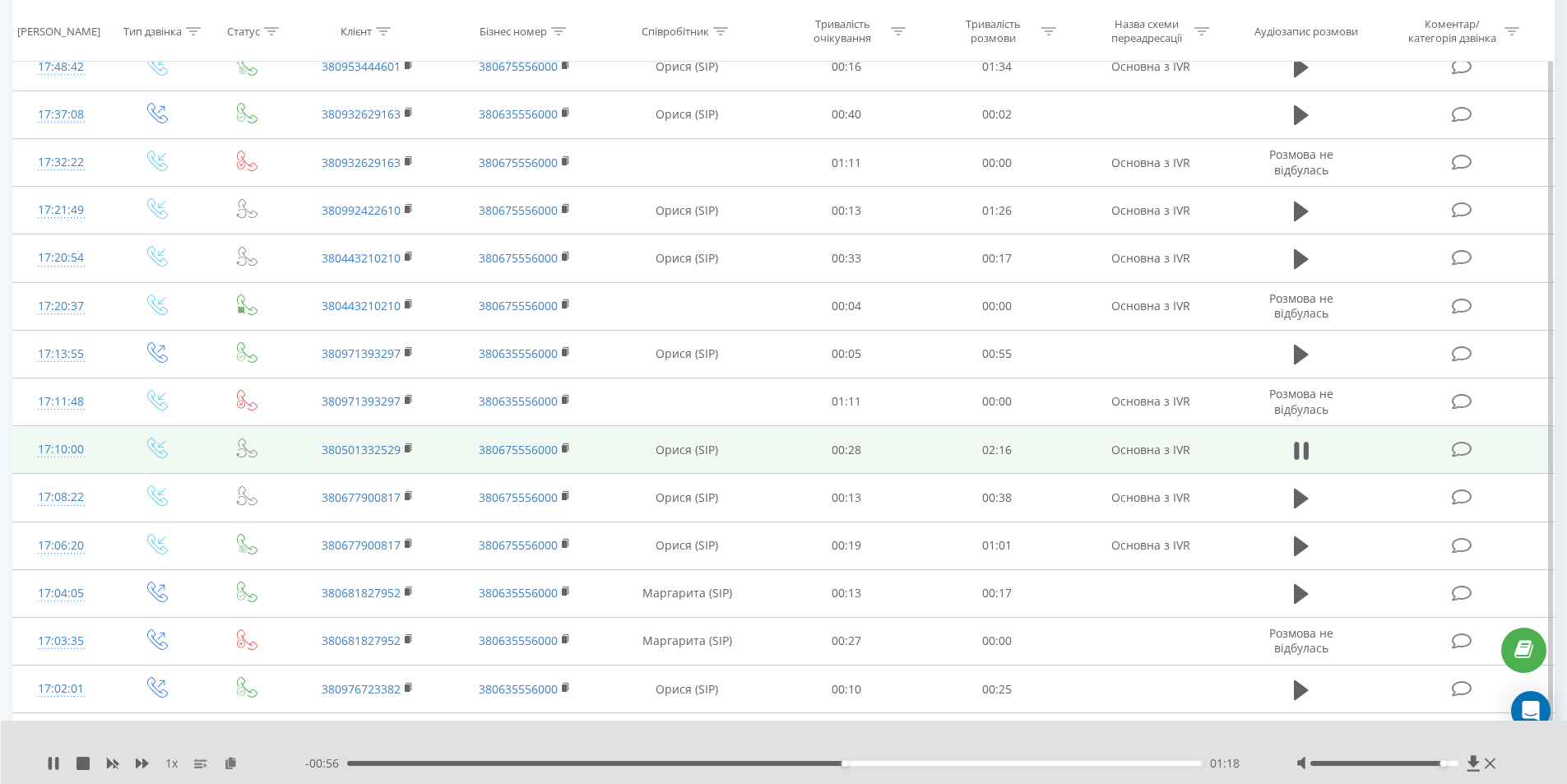
click at [864, 763] on div "01:18" at bounding box center [775, 763] width 855 height 5
click at [911, 762] on div "01:26" at bounding box center [775, 763] width 855 height 5
click at [979, 764] on div "01:40" at bounding box center [775, 763] width 855 height 5
click at [350, 761] on div "02:15" at bounding box center [771, 763] width 855 height 5
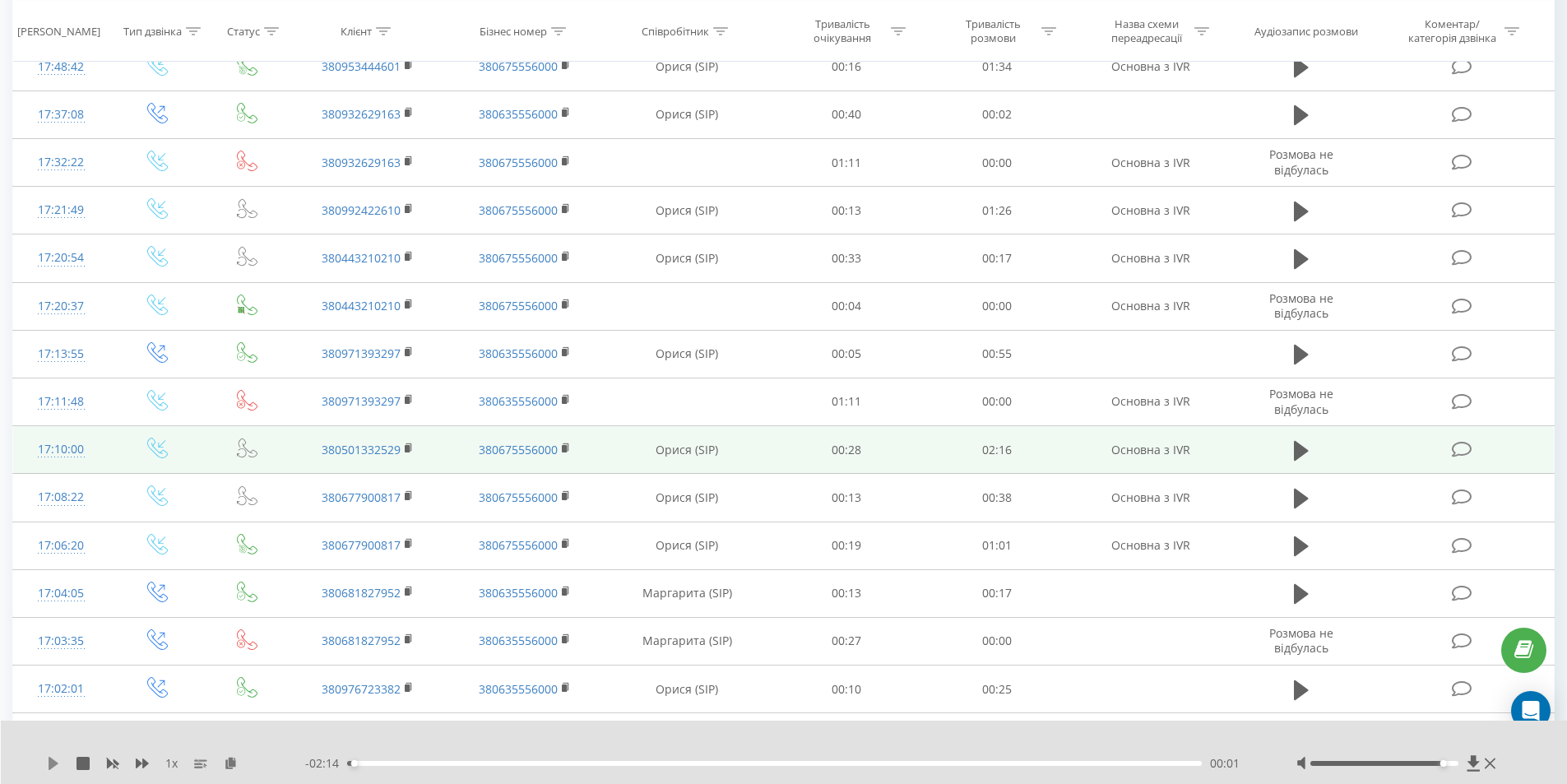
click at [57, 766] on icon at bounding box center [53, 763] width 13 height 13
click at [365, 762] on div "00:01" at bounding box center [775, 763] width 855 height 5
click at [49, 767] on icon at bounding box center [50, 763] width 3 height 13
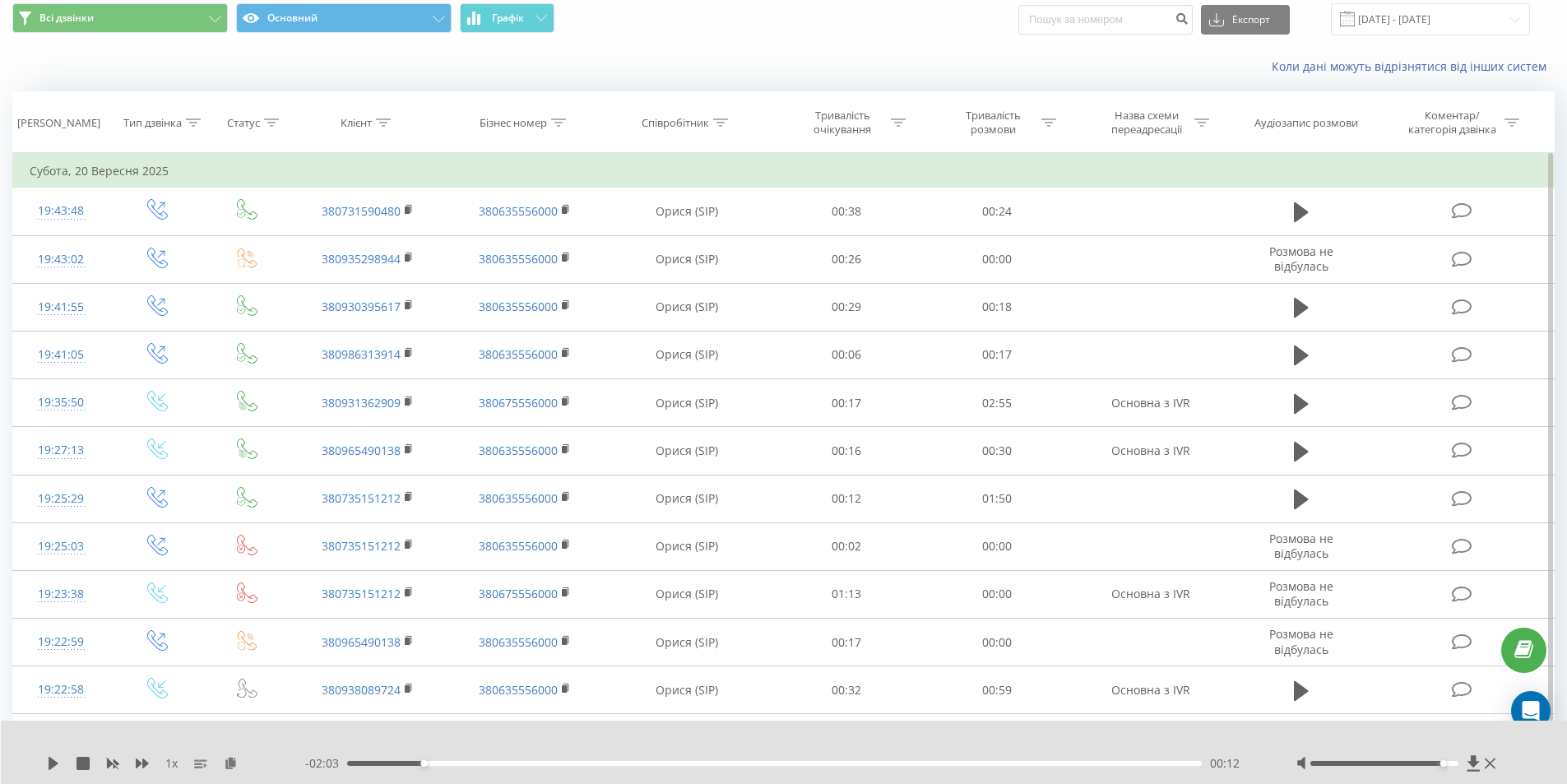
scroll to position [0, 0]
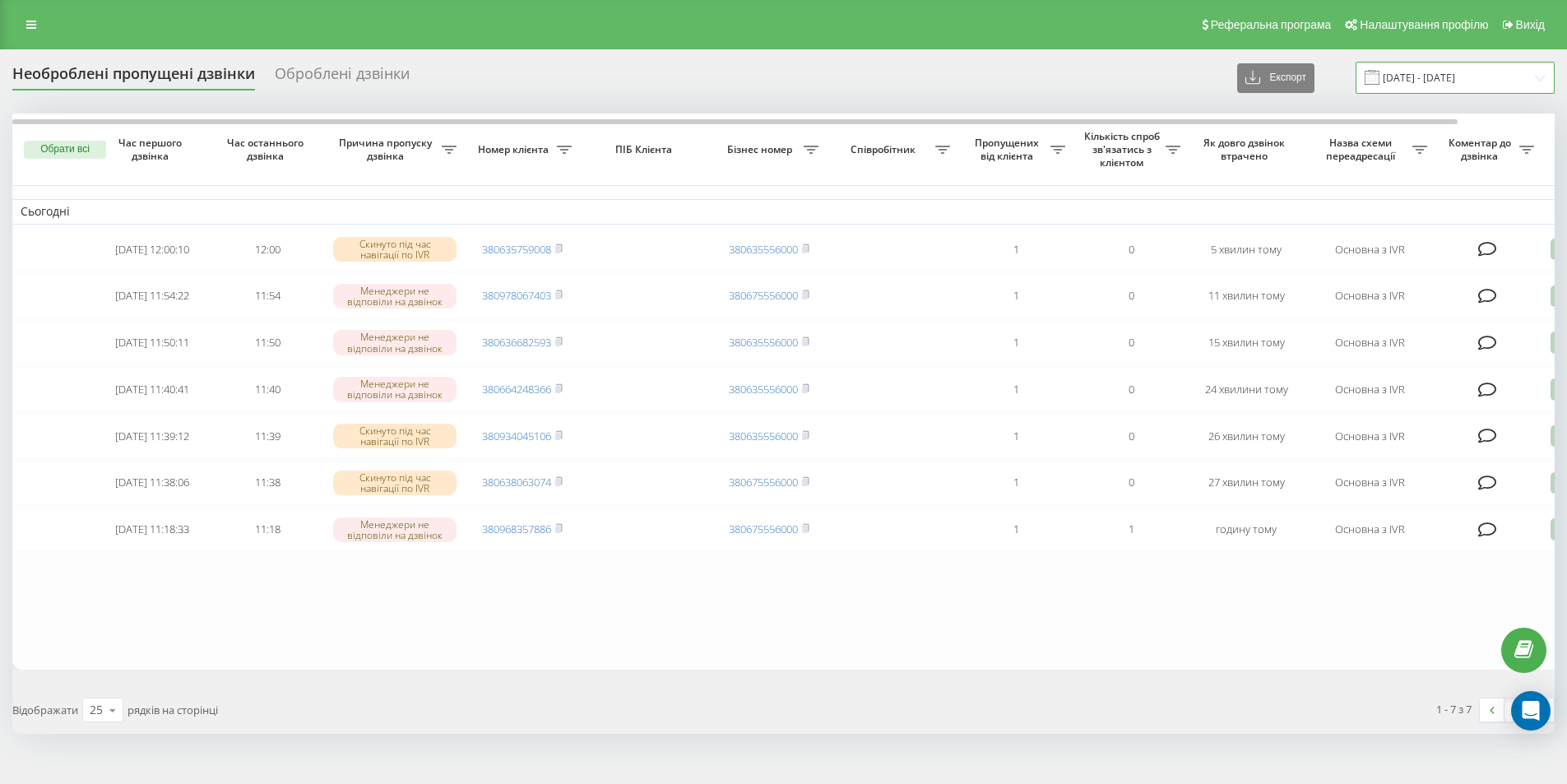
click at [1448, 82] on input "[DATE] - [DATE]" at bounding box center [1455, 78] width 199 height 32
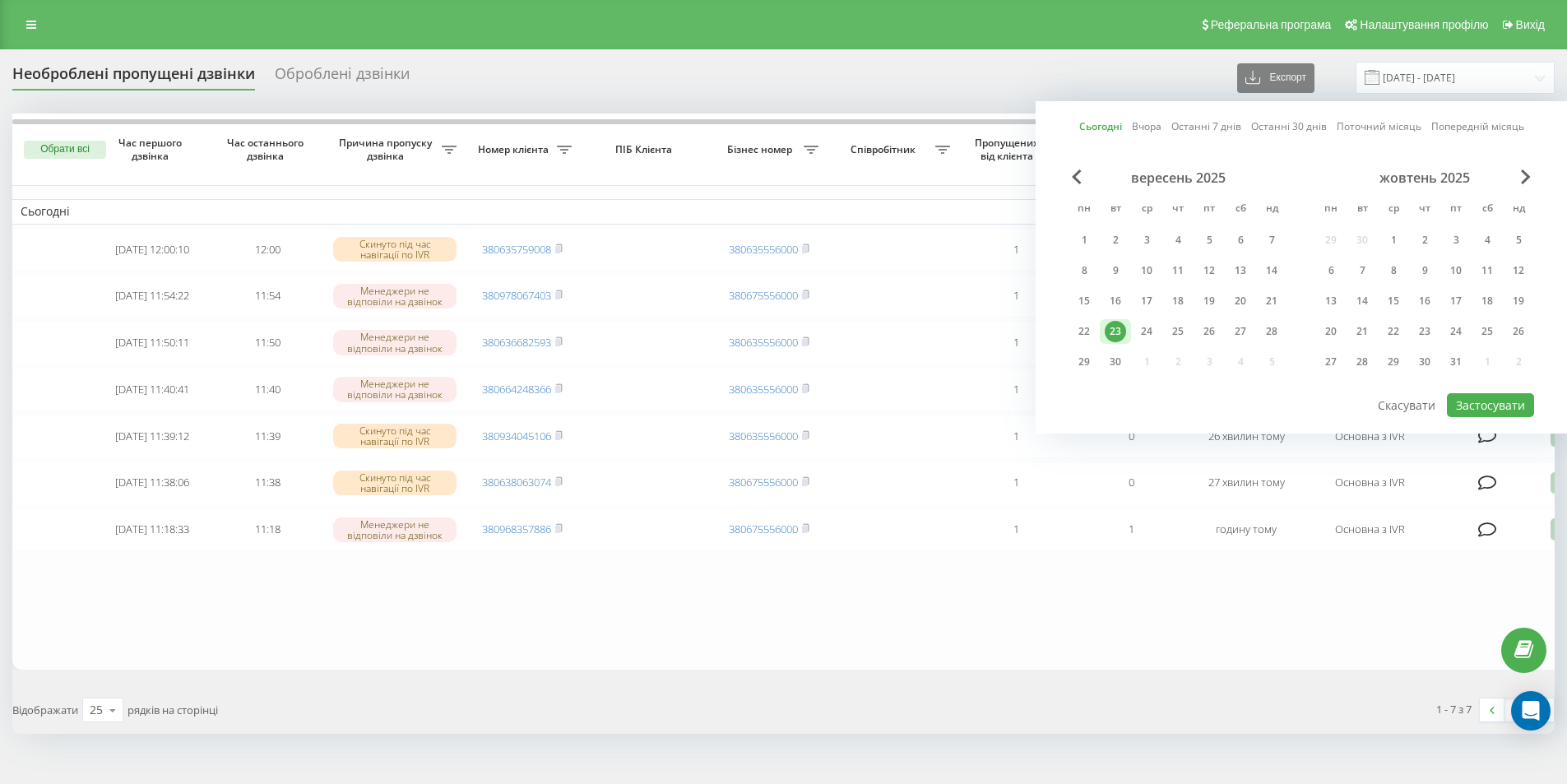
click at [1086, 119] on link "Сьогодні" at bounding box center [1100, 126] width 43 height 16
click at [1493, 401] on button "Застосувати" at bounding box center [1490, 405] width 87 height 24
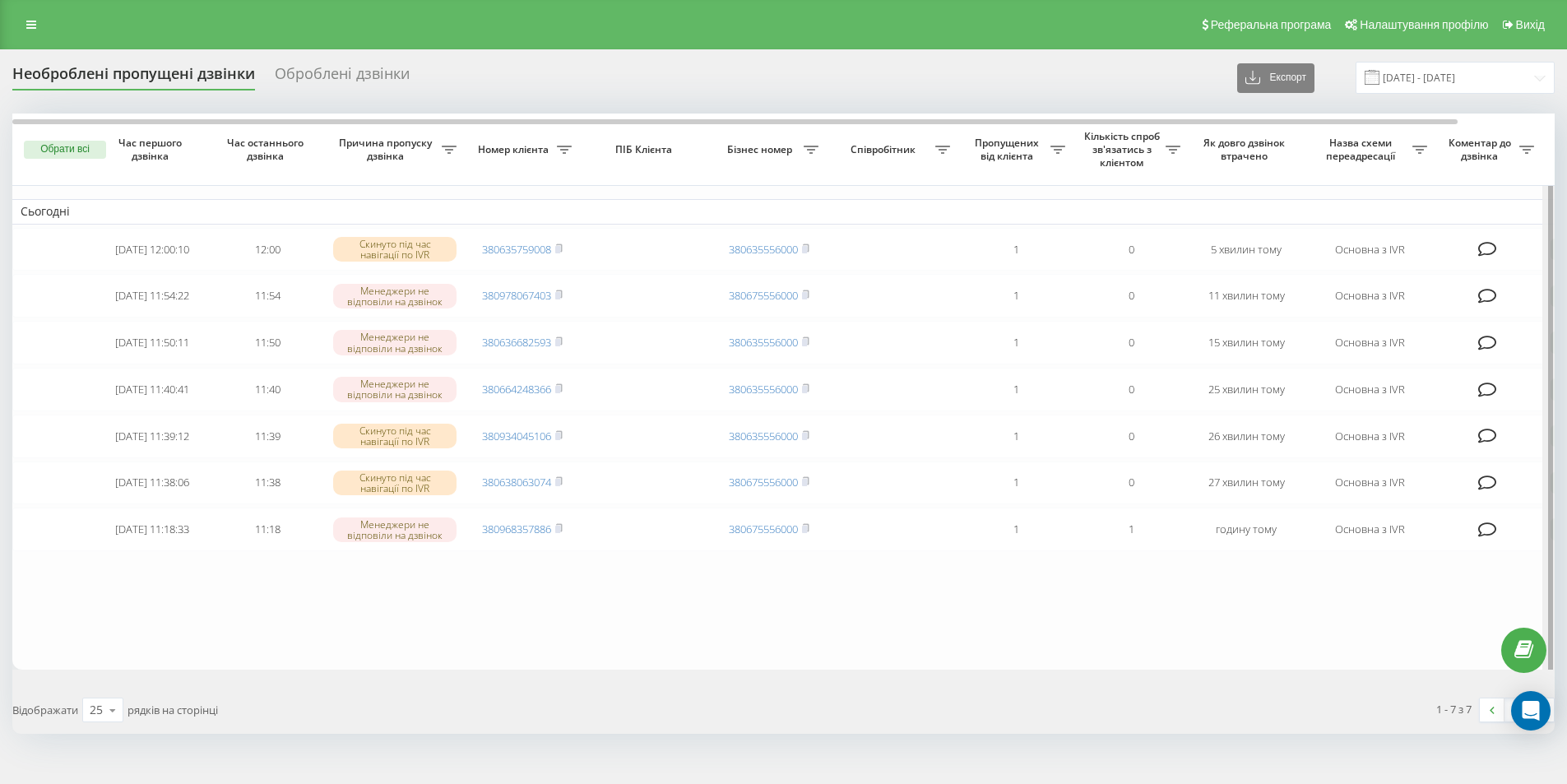
drag, startPoint x: 1550, startPoint y: 544, endPoint x: 1571, endPoint y: 548, distance: 21.4
click at [1566, 548] on html "[DOMAIN_NAME] Проекти [DOMAIN_NAME] Дашборд Центр звернень Журнал дзвінків Журн…" at bounding box center [784, 392] width 1567 height 784
click at [1546, 721] on link at bounding box center [1542, 710] width 25 height 23
click at [1493, 721] on link at bounding box center [1493, 710] width 25 height 23
click at [84, 722] on div "25 10 25 50 100" at bounding box center [102, 710] width 41 height 25
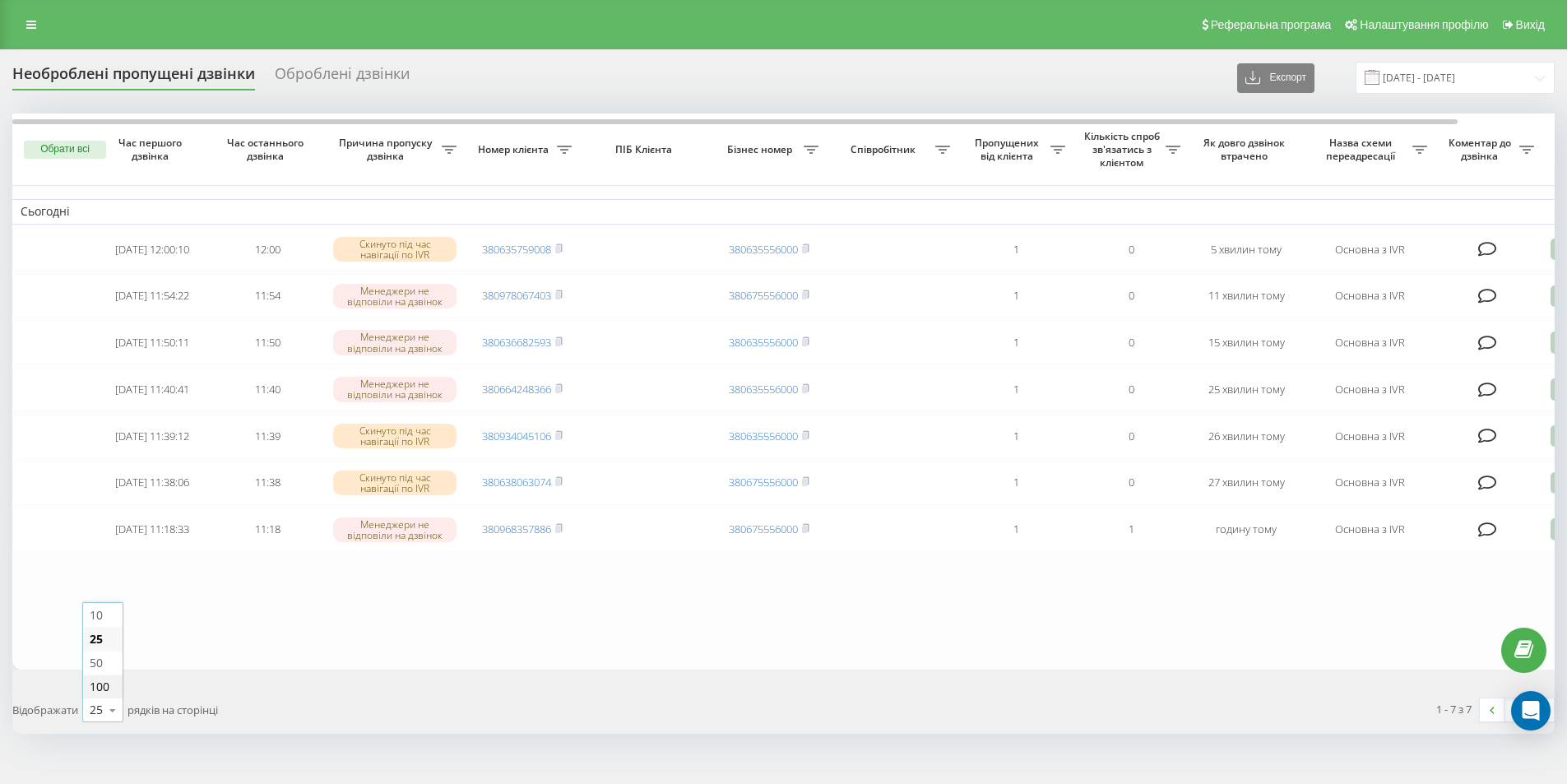
click at [117, 698] on div "100" at bounding box center [102, 686] width 39 height 24
click at [89, 722] on div "100 10 25 50 100" at bounding box center [102, 710] width 41 height 25
click at [97, 623] on span "10" at bounding box center [96, 615] width 13 height 16
click at [1554, 549] on div at bounding box center [1549, 401] width 13 height 574
drag, startPoint x: 950, startPoint y: 750, endPoint x: 1108, endPoint y: 741, distance: 158.3
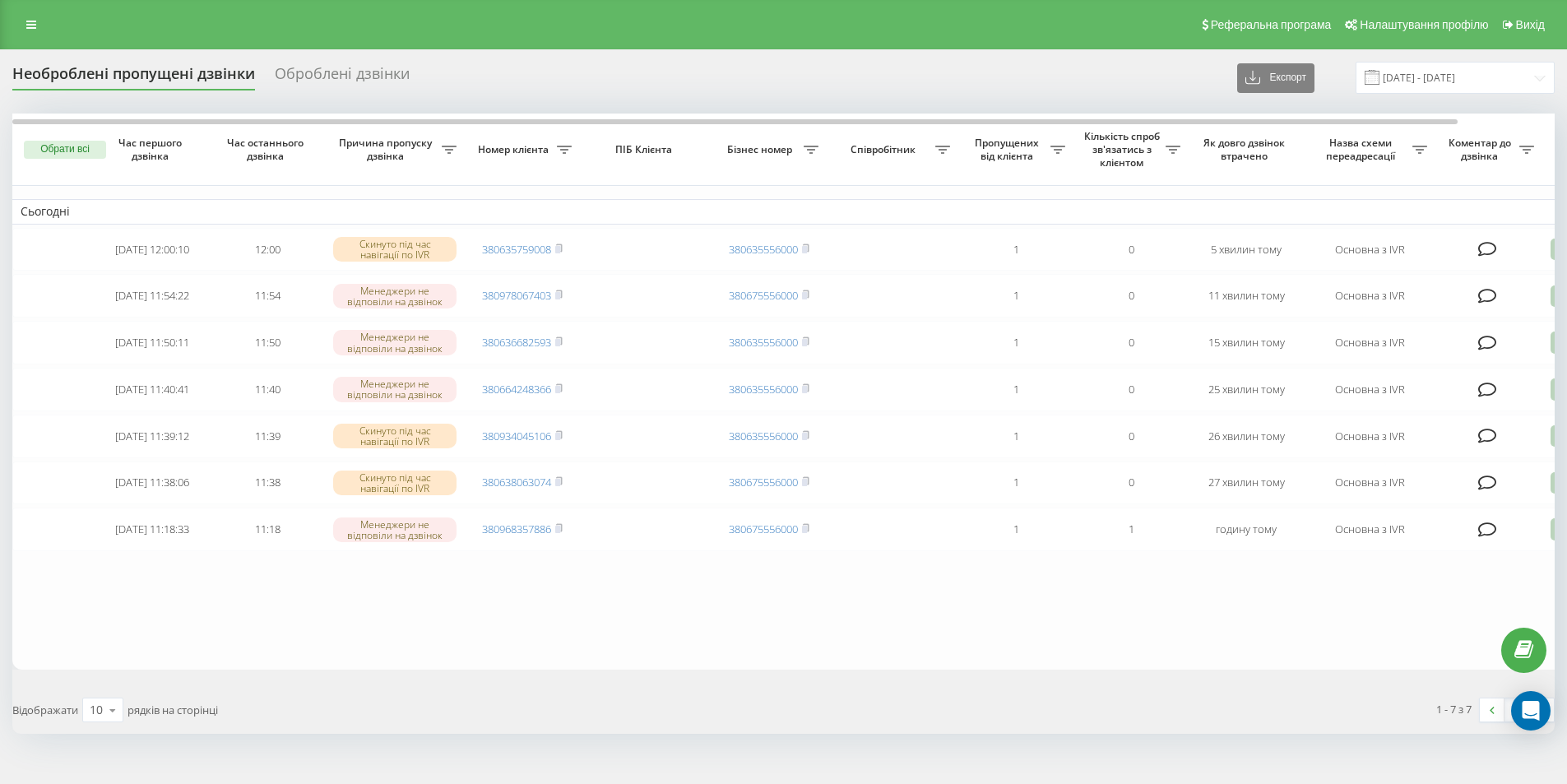
click at [1044, 733] on div "1 - 7 з 7 1" at bounding box center [1176, 709] width 784 height 48
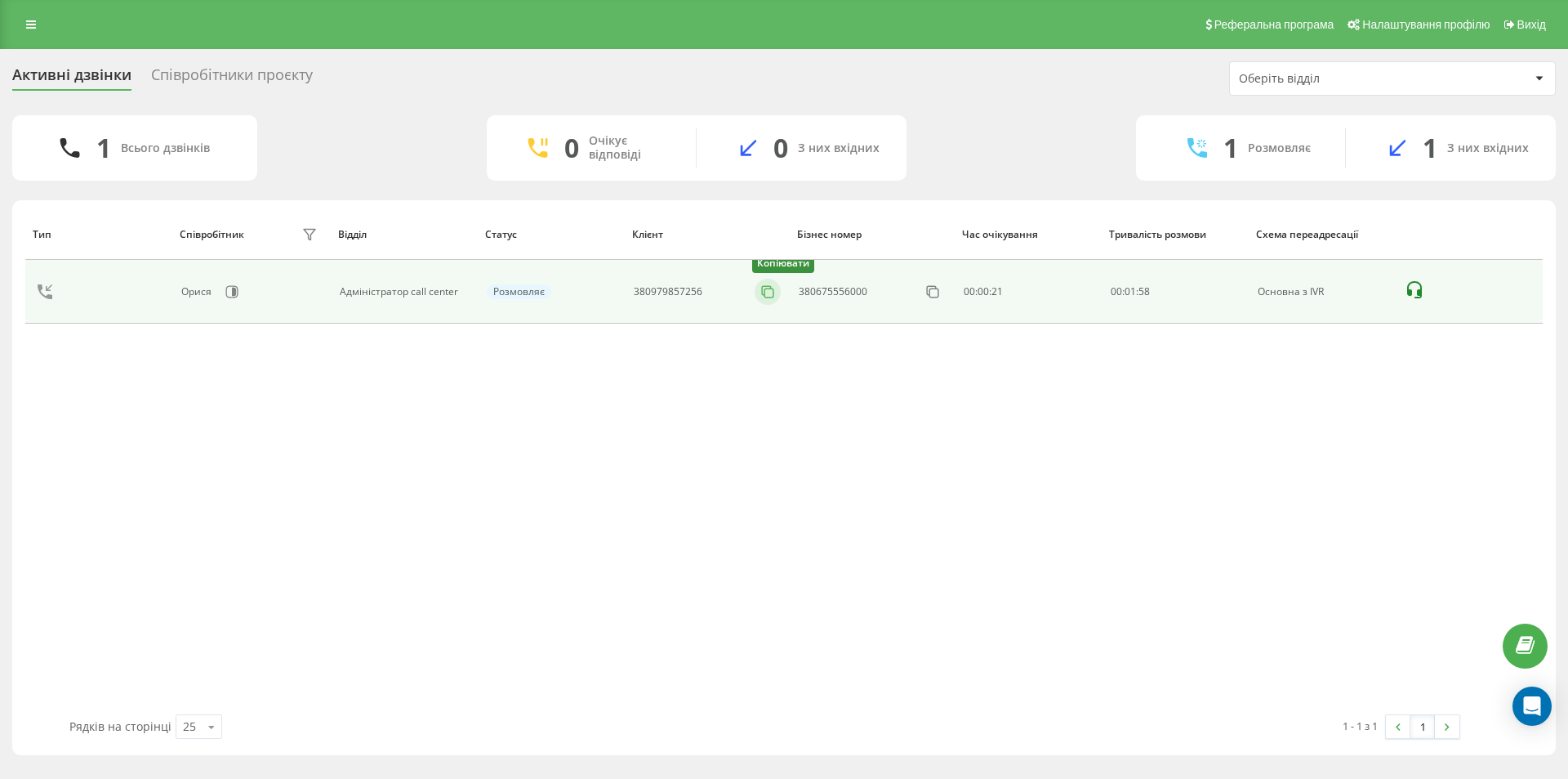
click at [767, 295] on icon at bounding box center [768, 292] width 17 height 17
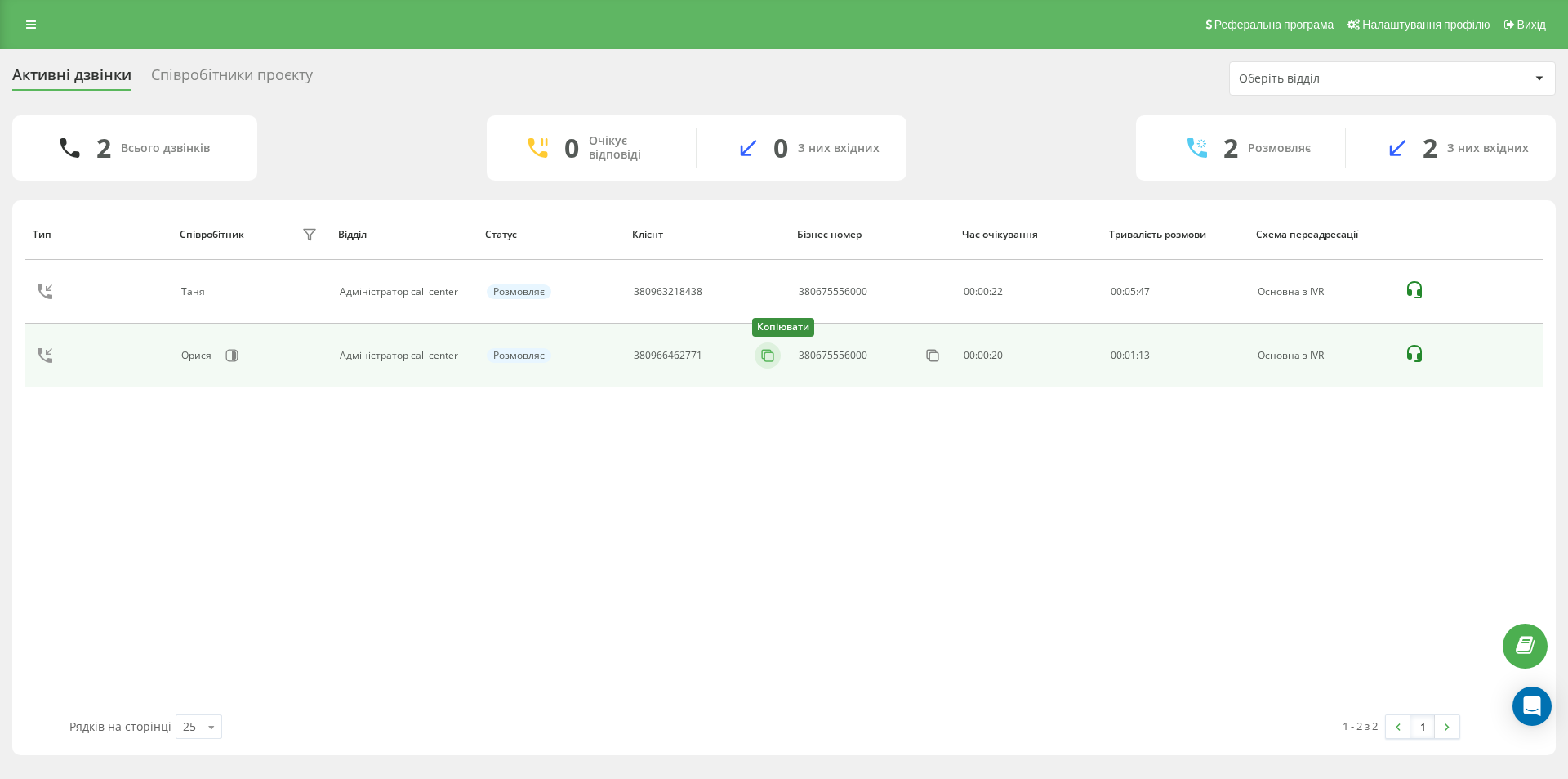
click at [759, 353] on button at bounding box center [768, 356] width 27 height 18
